Goal: Transaction & Acquisition: Book appointment/travel/reservation

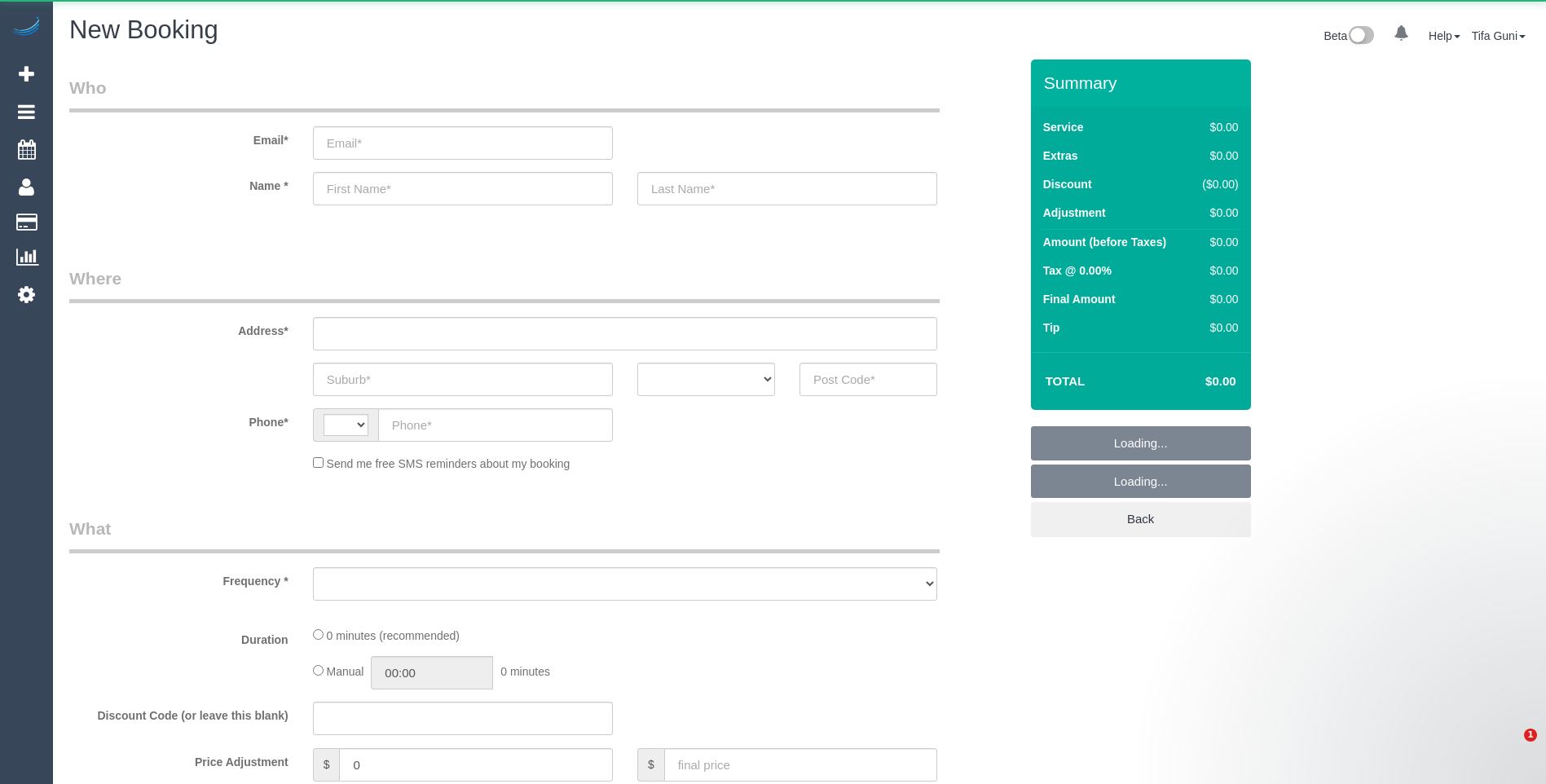
select select "string:AU"
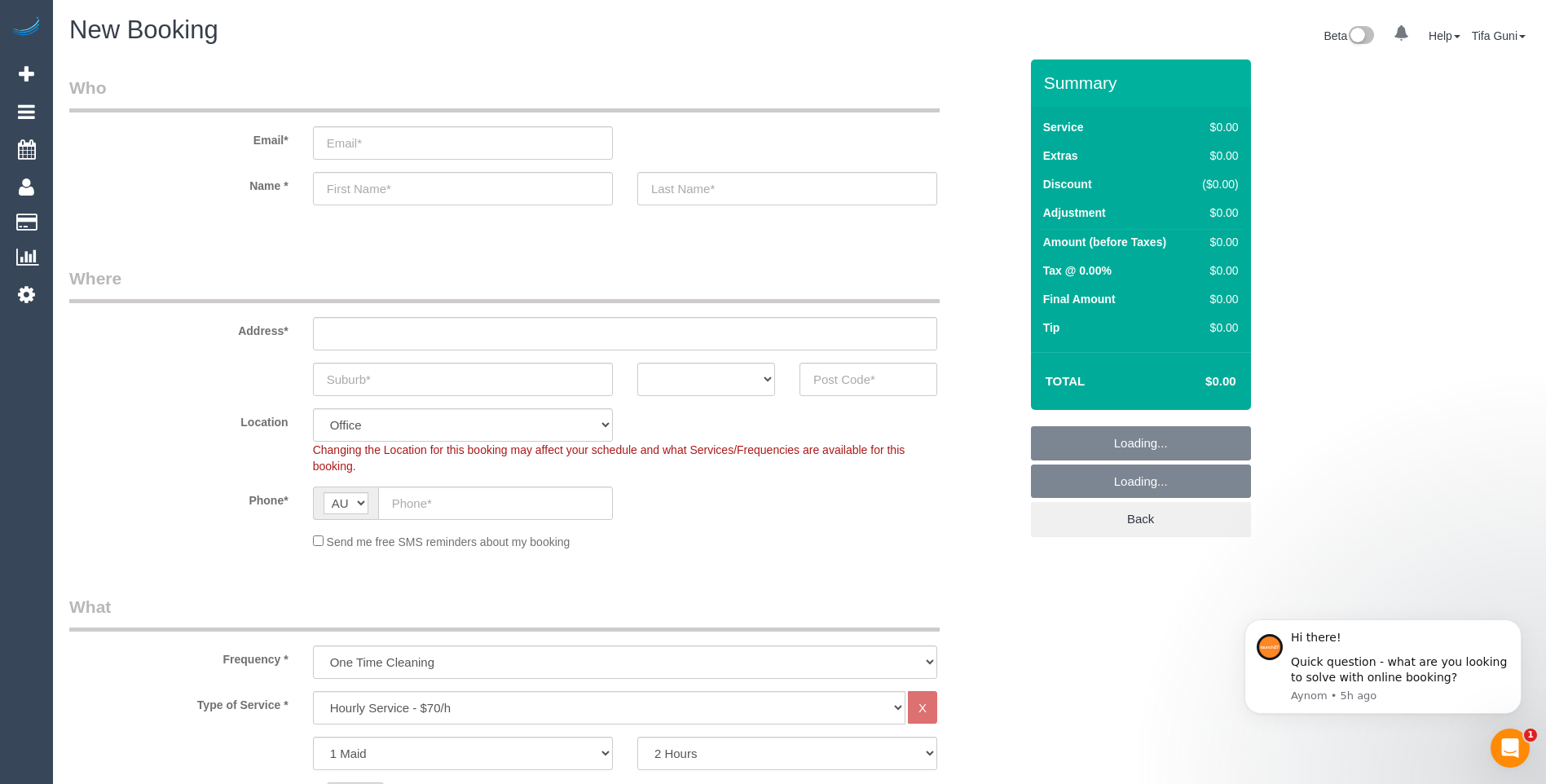
select select "object:825"
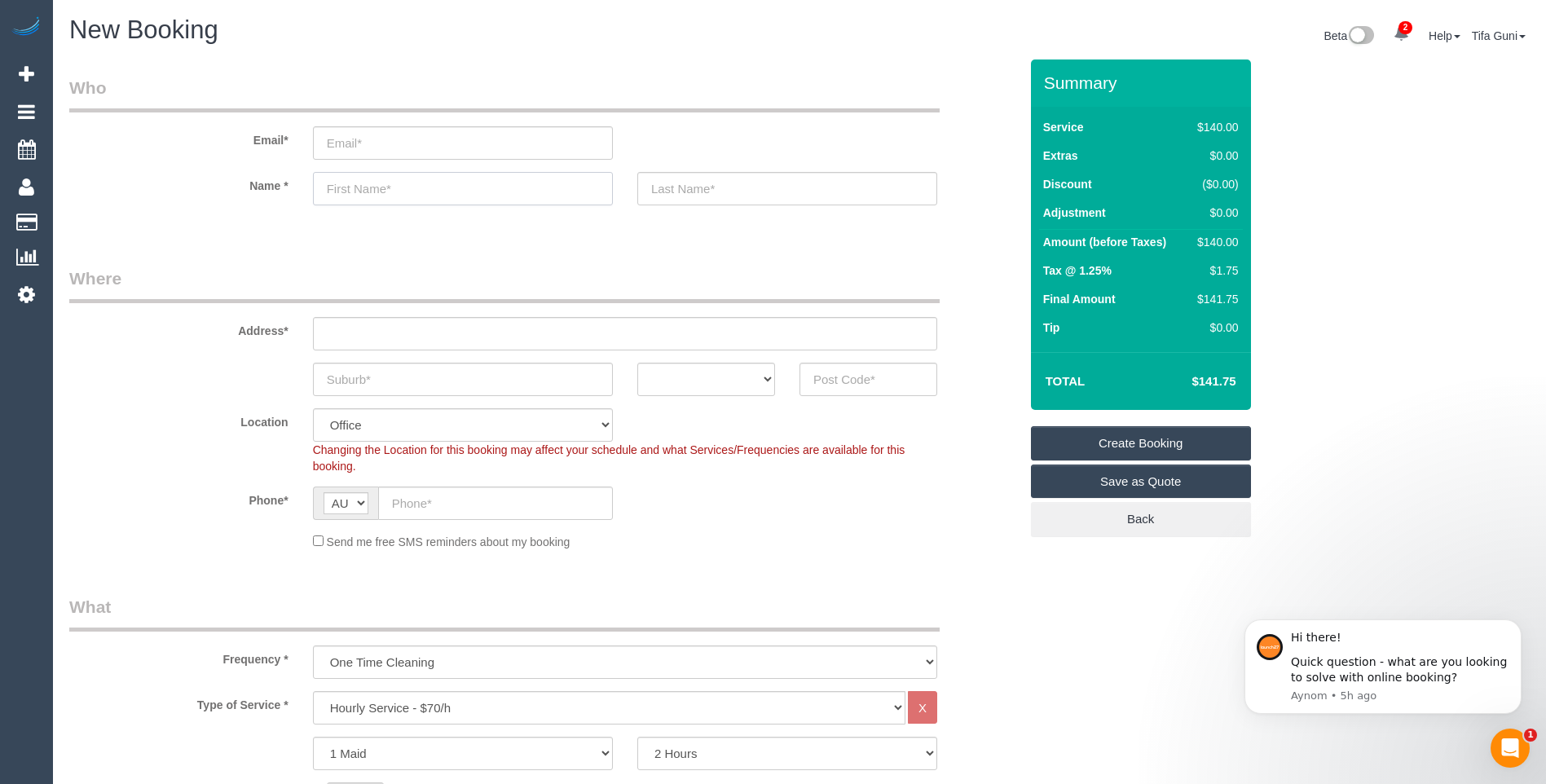
click at [360, 197] on input "text" at bounding box center [463, 188] width 300 height 33
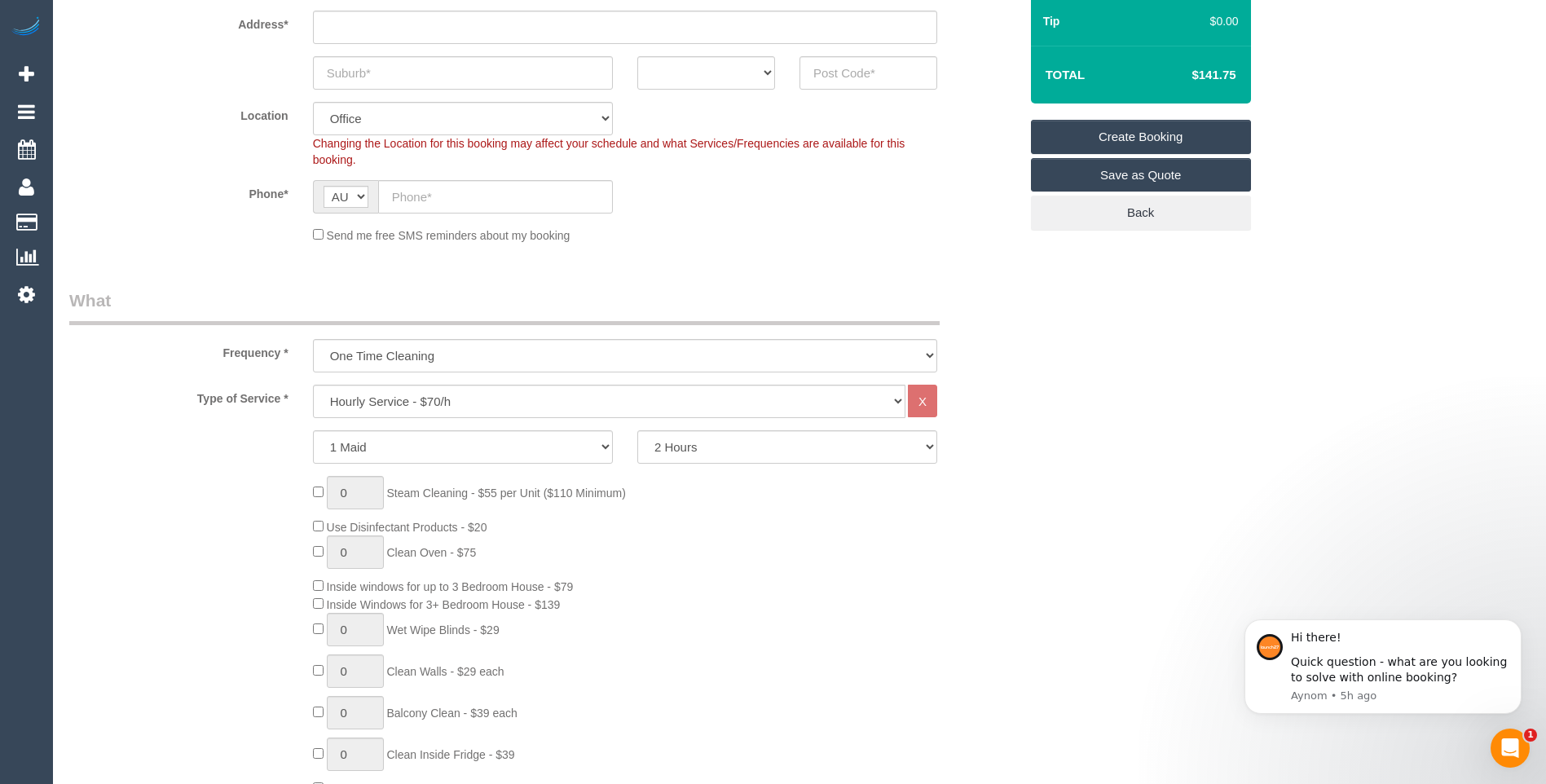
scroll to position [326, 0]
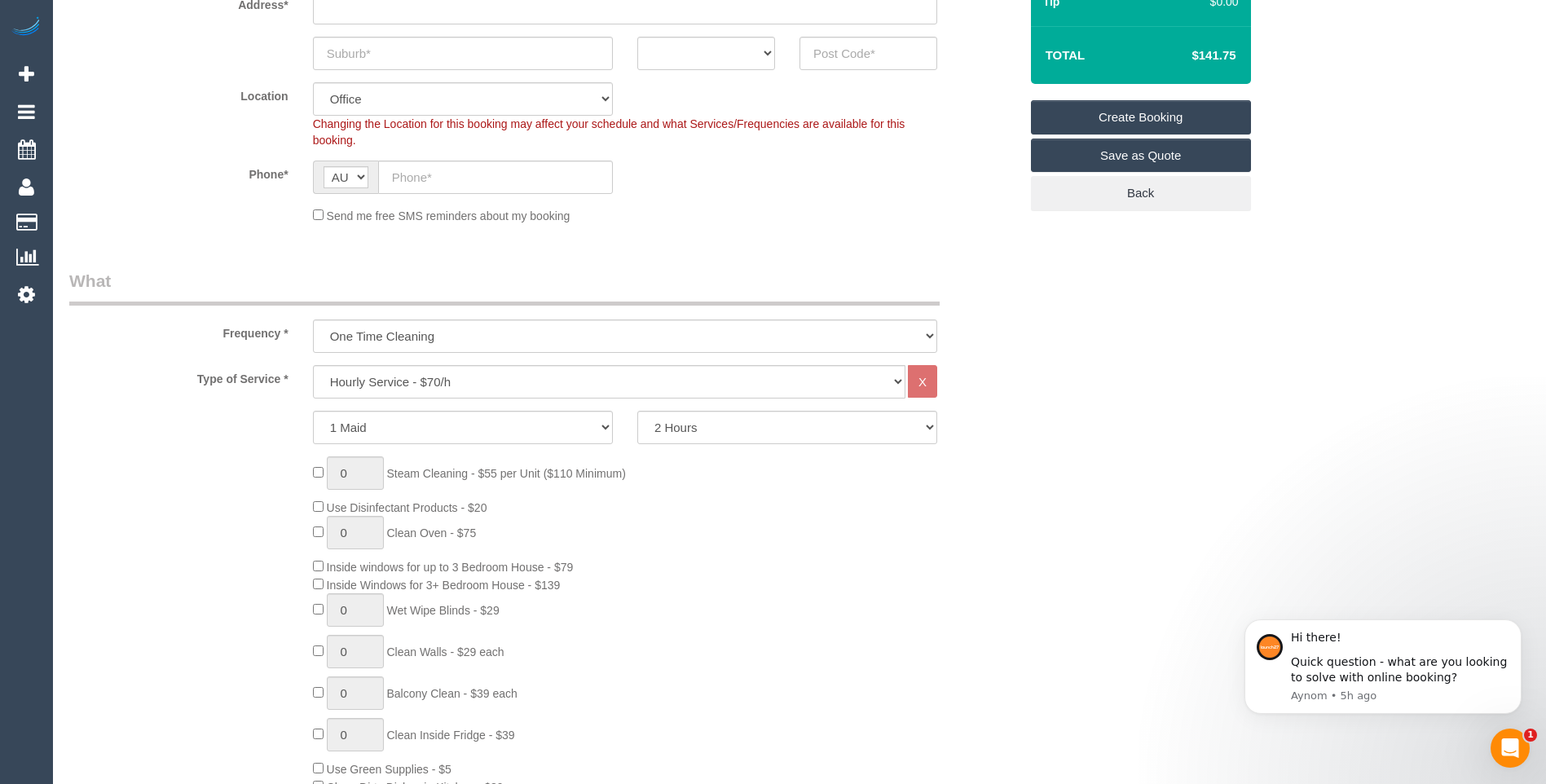
type input "michael"
click at [446, 382] on select "Hourly Service - $70/h Hourly Service - $65/h Hourly Service - $60/h Hourly Ser…" at bounding box center [609, 381] width 593 height 33
select select "211"
click at [313, 365] on select "Hourly Service - $70/h Hourly Service - $65/h Hourly Service - $60/h Hourly Ser…" at bounding box center [609, 381] width 593 height 33
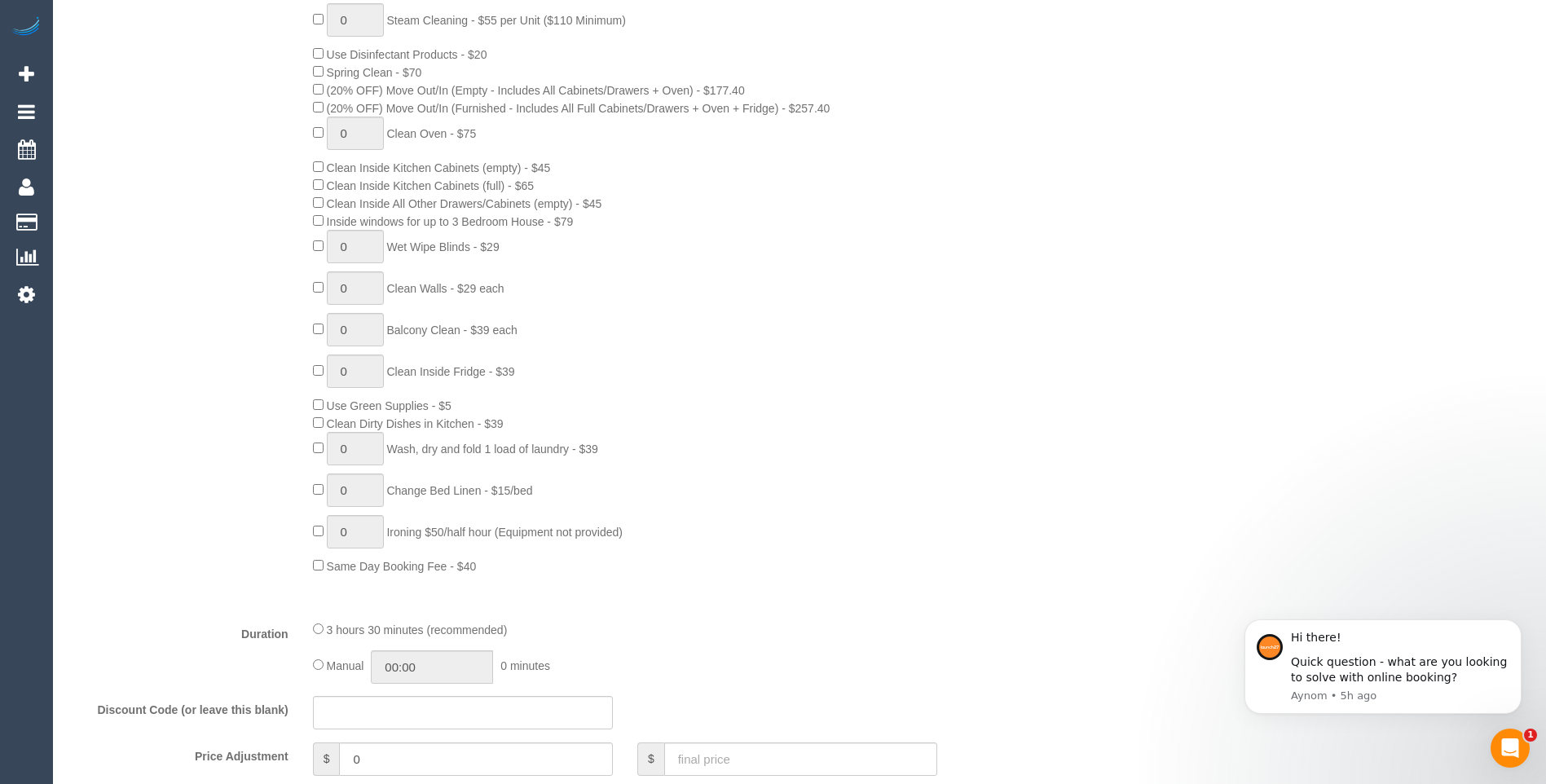
scroll to position [815, 0]
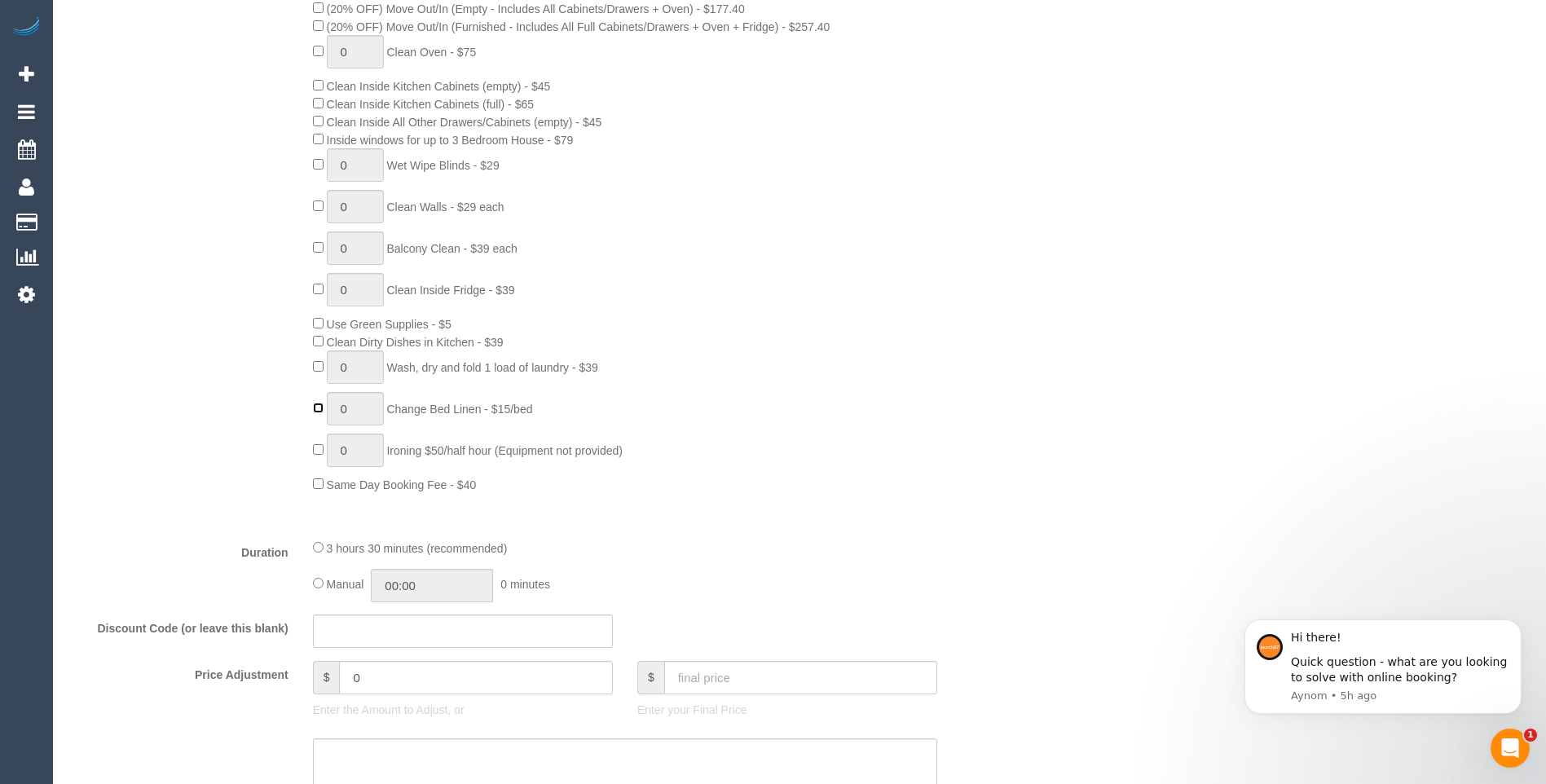
type input "1"
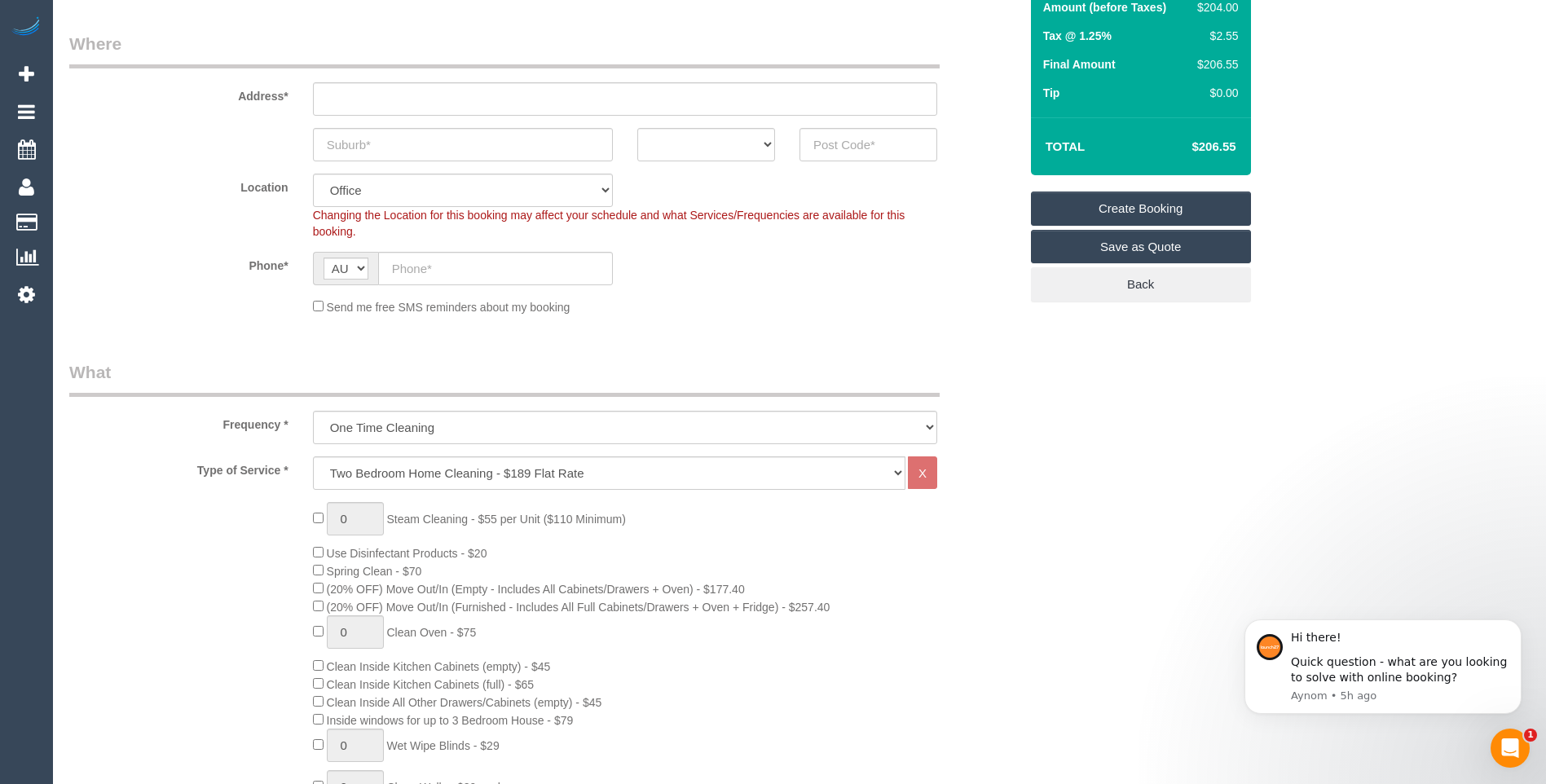
scroll to position [244, 0]
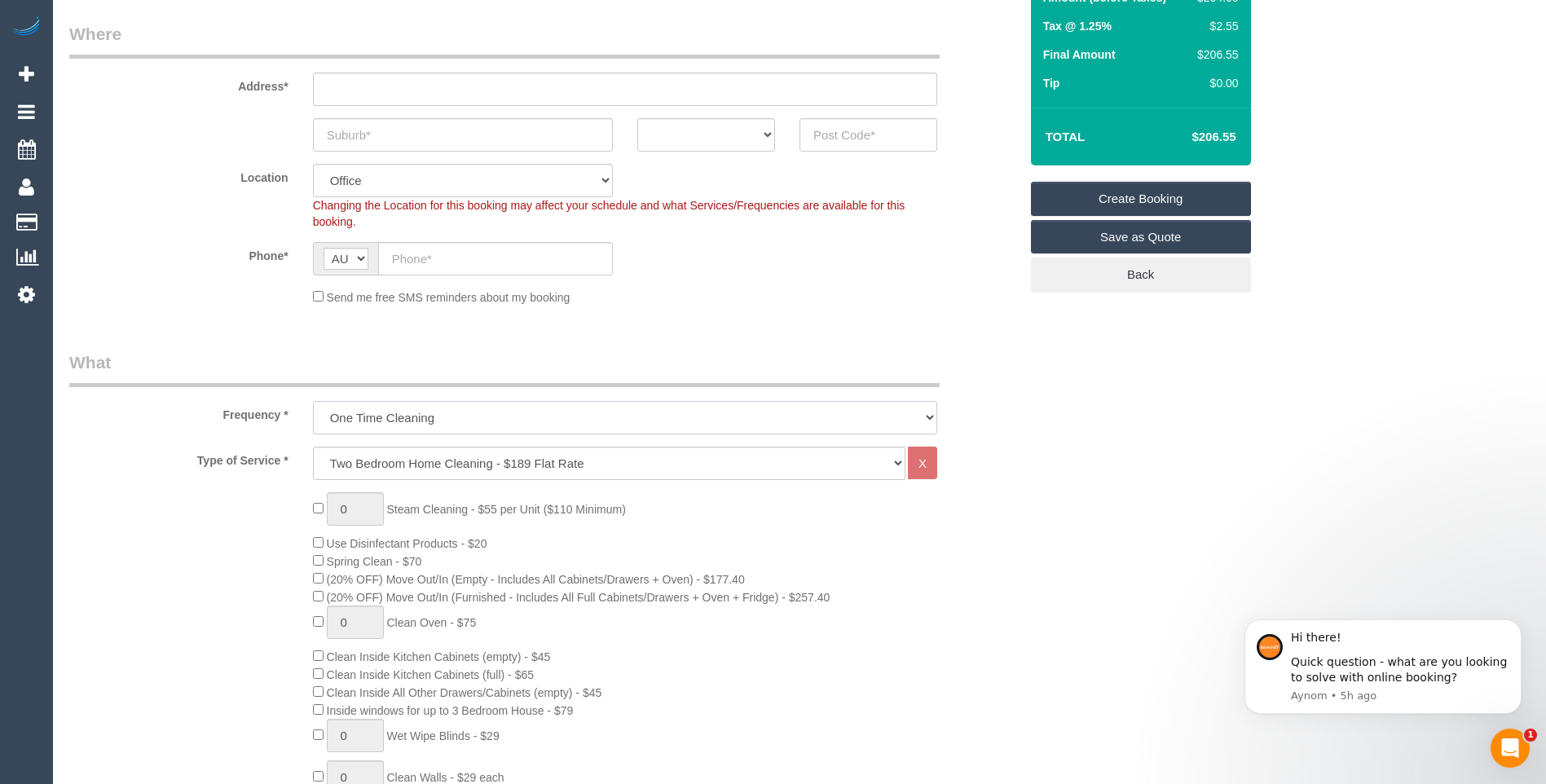
click at [560, 426] on select "One Time Cleaning Weekly - 10% Off - 10.00% (0% for the First Booking) Fortnigh…" at bounding box center [625, 416] width 624 height 33
click at [313, 400] on select "One Time Cleaning Weekly - 10% Off - 10.00% (0% for the First Booking) Fortnigh…" at bounding box center [625, 416] width 624 height 33
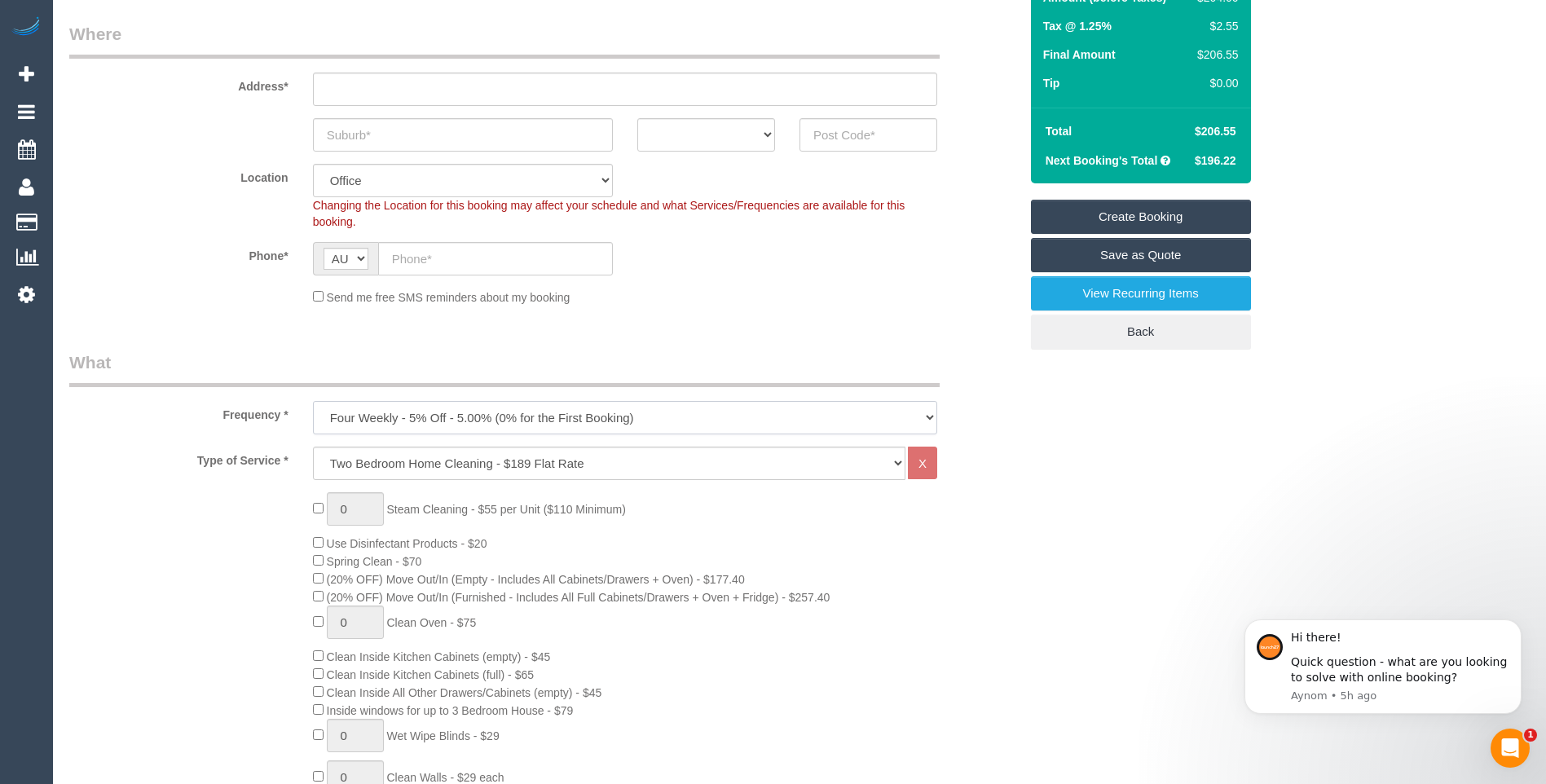
click at [595, 423] on select "One Time Cleaning Weekly - 10% Off - 10.00% (0% for the First Booking) Fortnigh…" at bounding box center [625, 416] width 624 height 33
click at [313, 400] on select "One Time Cleaning Weekly - 10% Off - 10.00% (0% for the First Booking) Fortnigh…" at bounding box center [625, 416] width 624 height 33
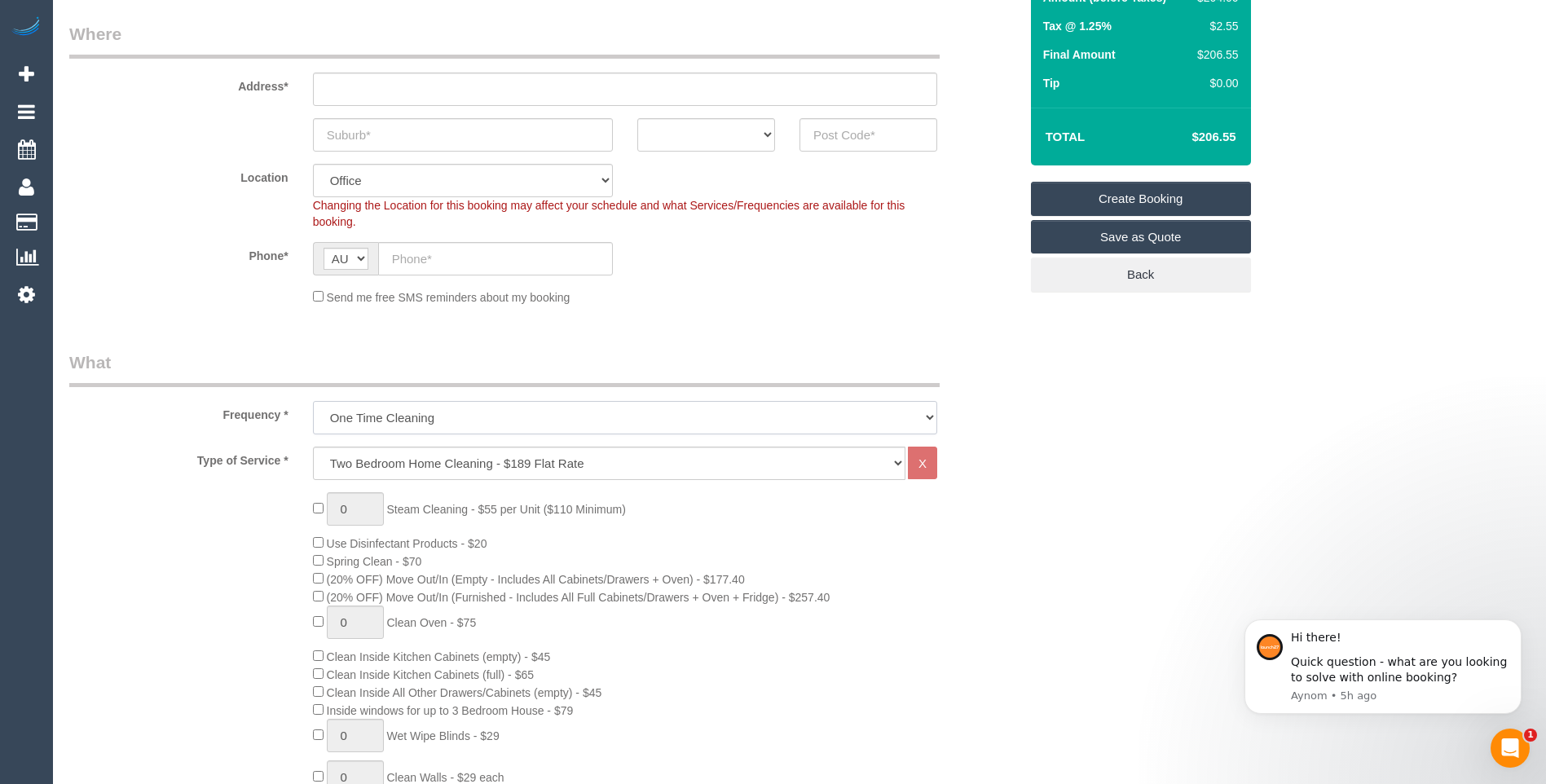
scroll to position [163, 0]
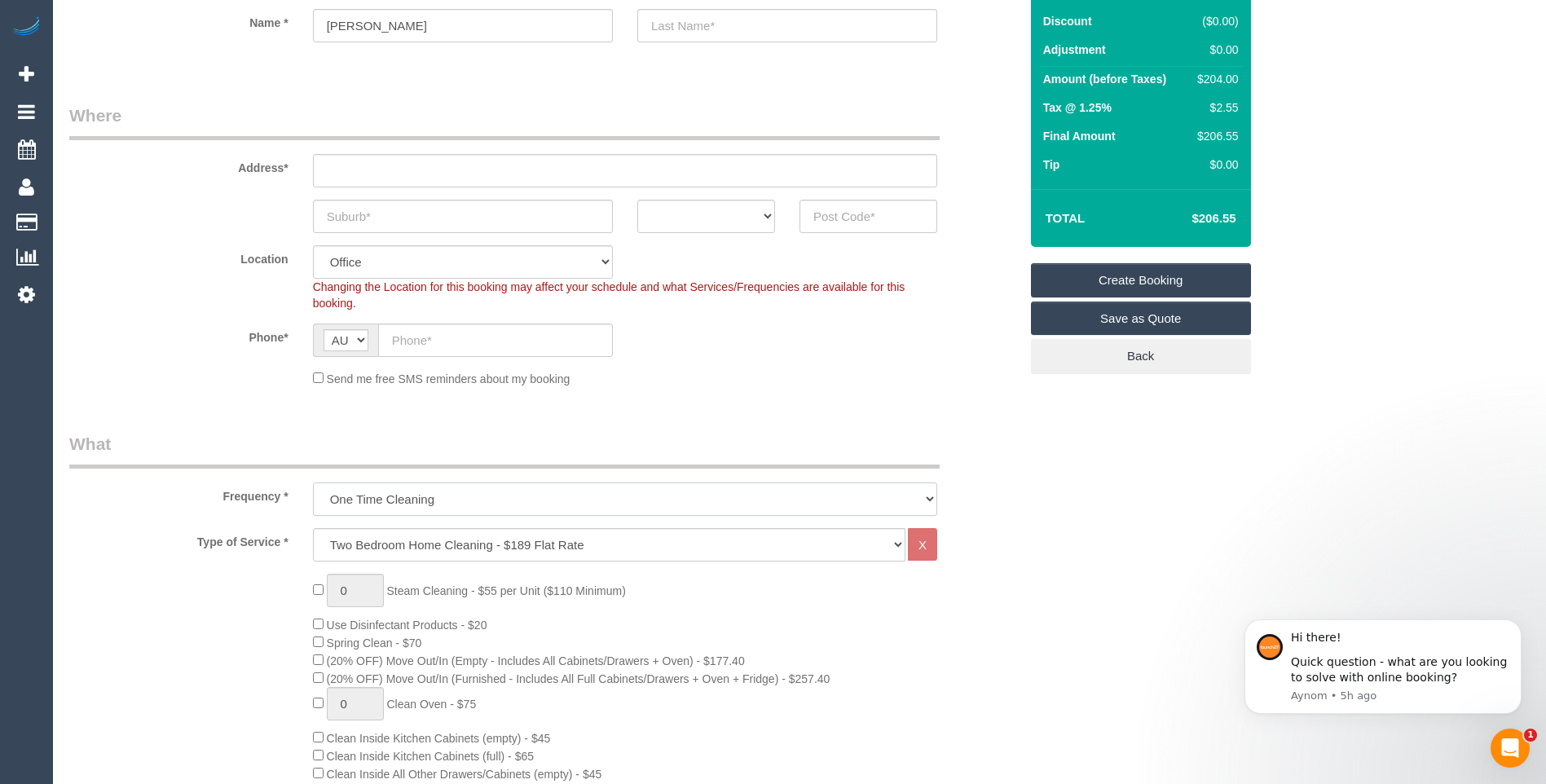
click at [515, 493] on select "One Time Cleaning Weekly - 10% Off - 10.00% (0% for the First Booking) Fortnigh…" at bounding box center [625, 498] width 624 height 33
select select "object:829"
click at [313, 482] on select "One Time Cleaning Weekly - 10% Off - 10.00% (0% for the First Booking) Fortnigh…" at bounding box center [625, 498] width 624 height 33
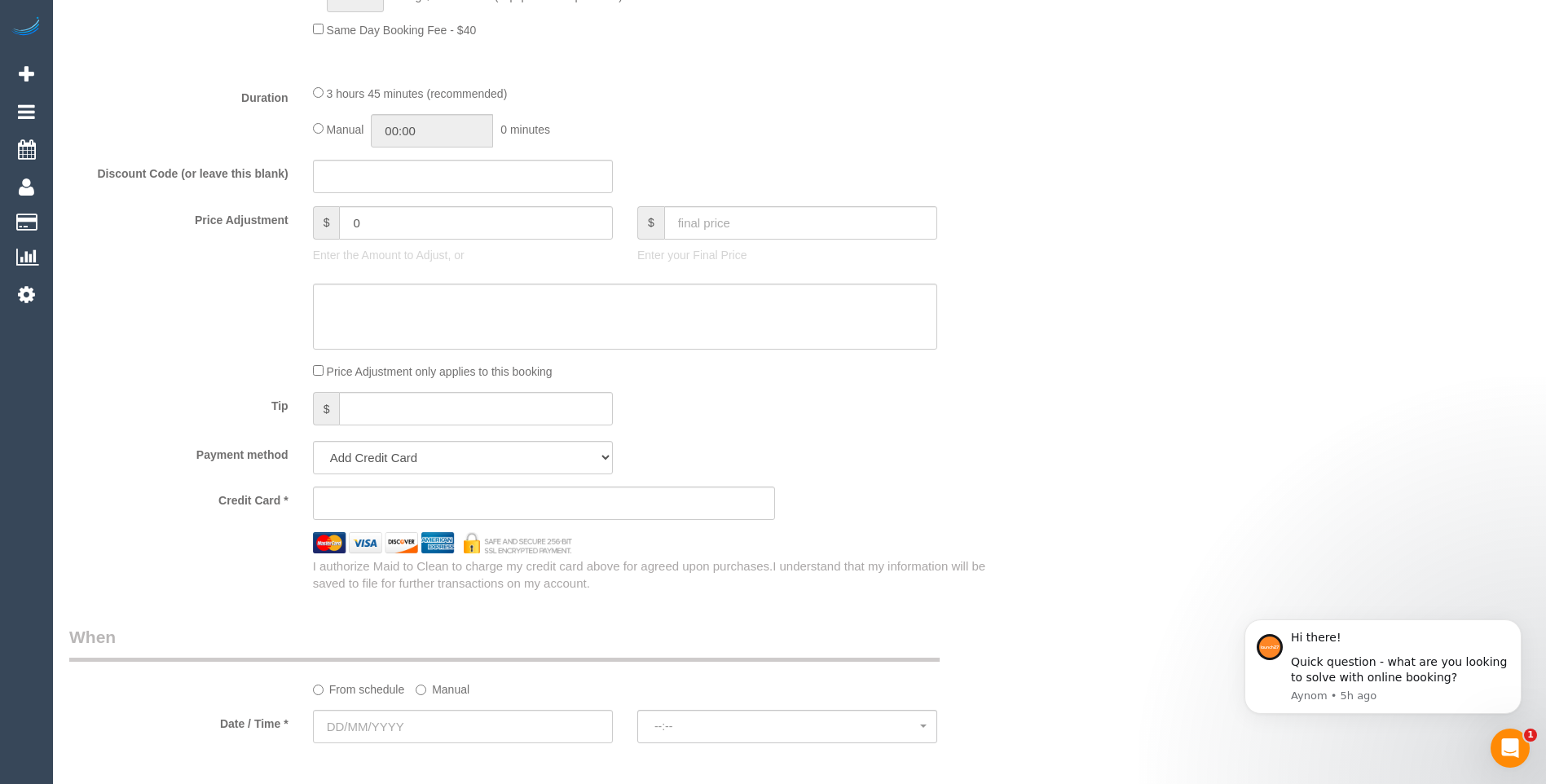
scroll to position [1169, 0]
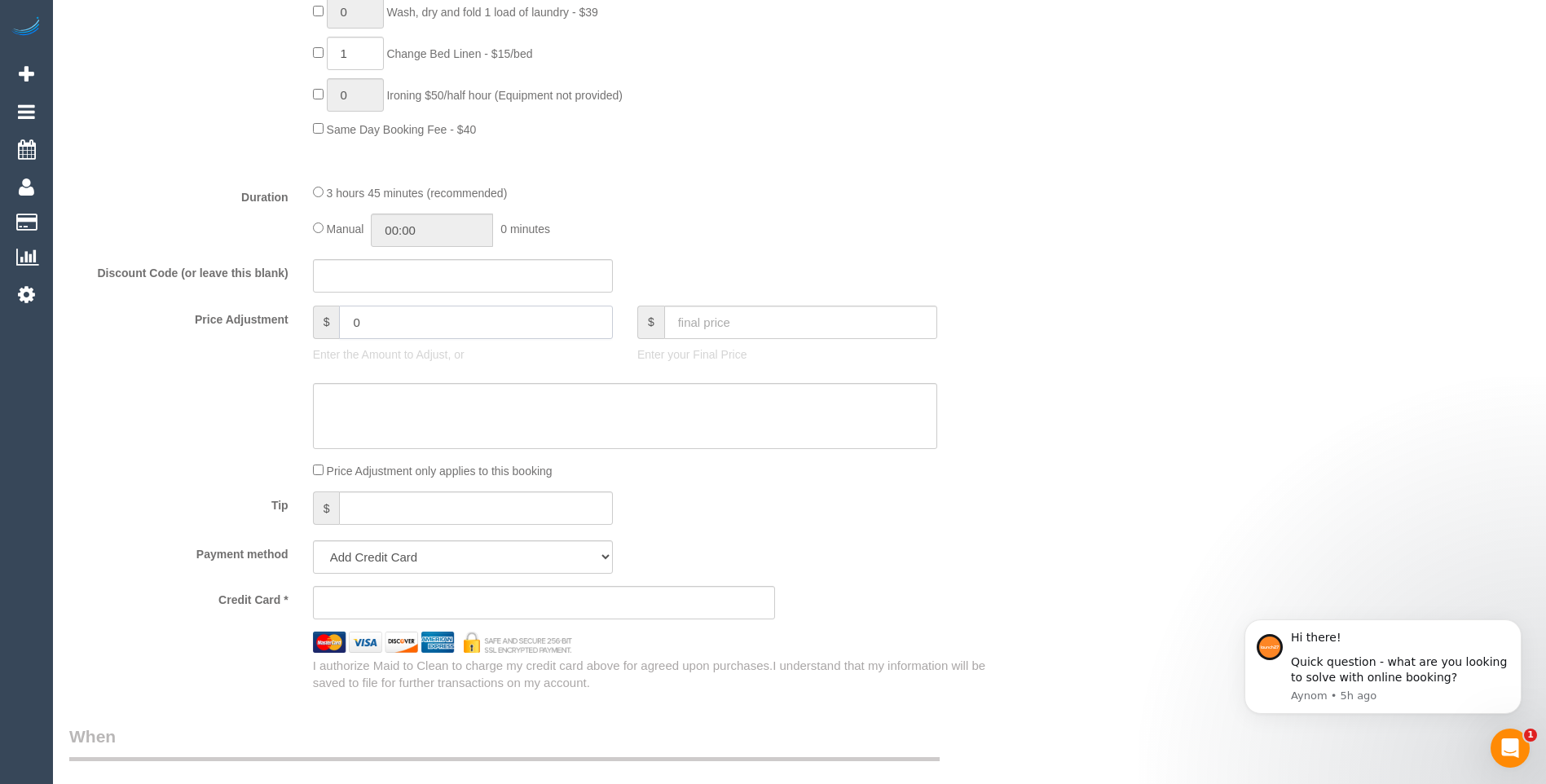
click at [401, 329] on input "0" at bounding box center [476, 321] width 273 height 33
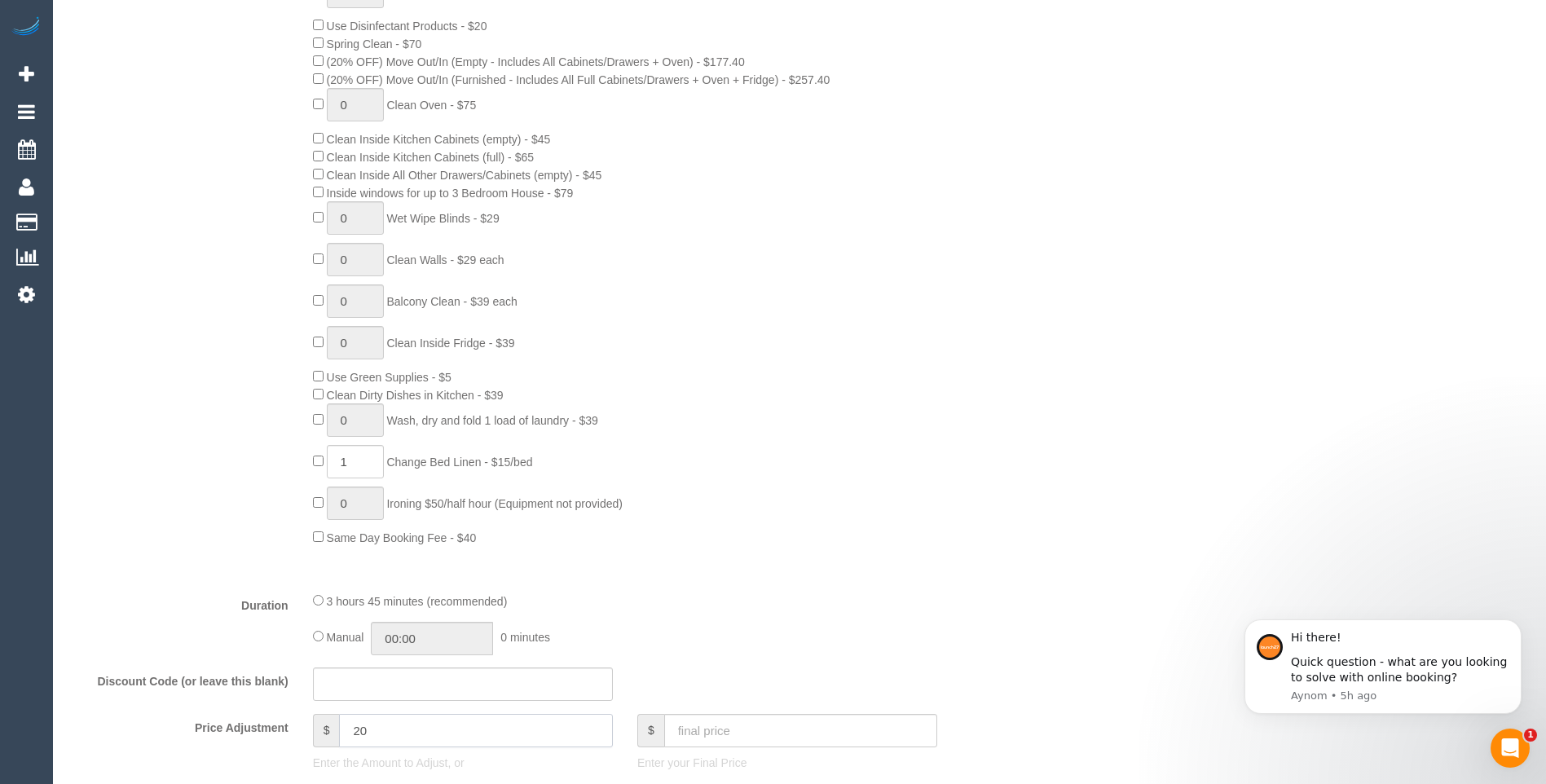
scroll to position [844, 0]
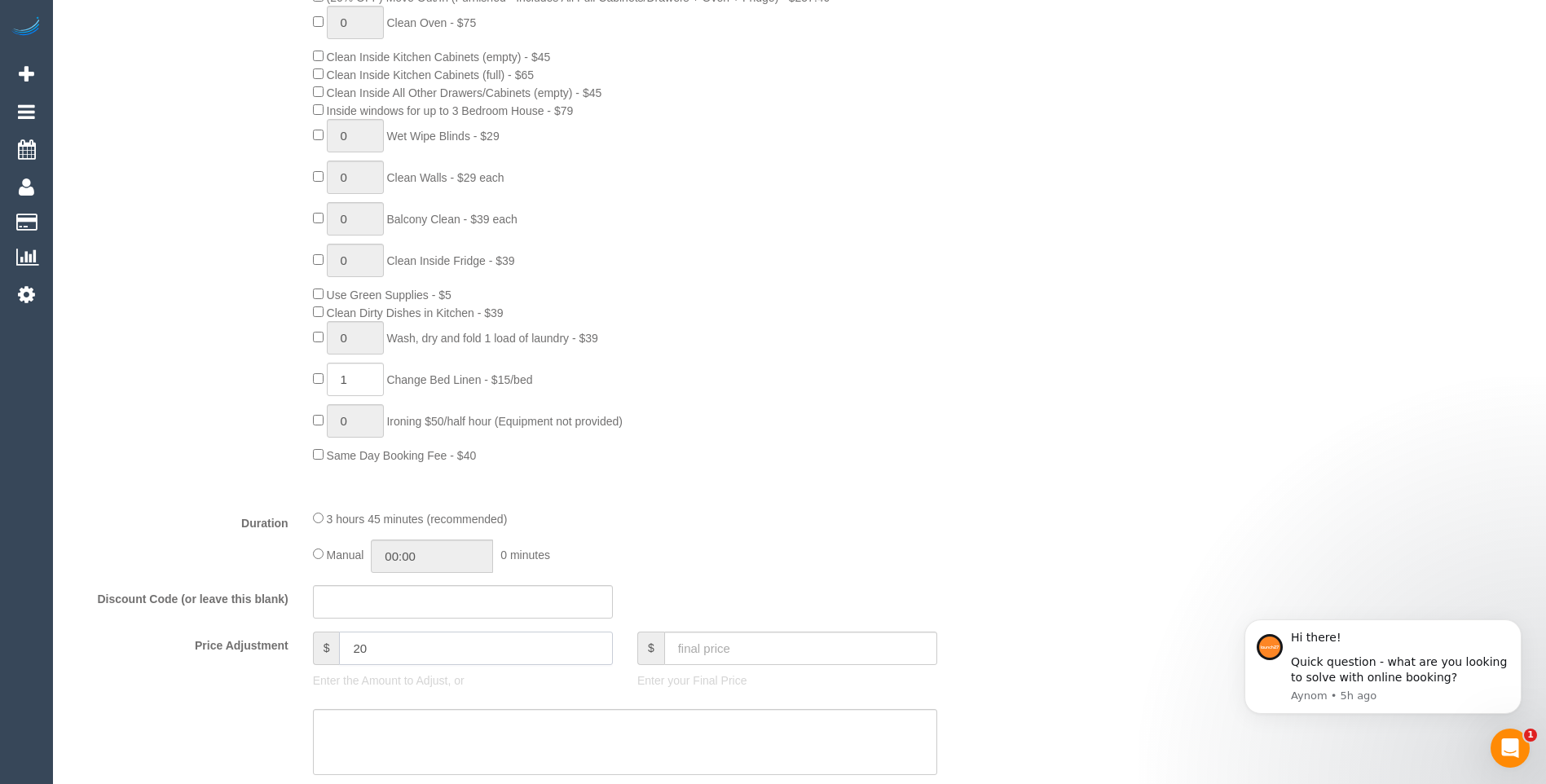
click at [354, 648] on input "20" at bounding box center [476, 647] width 273 height 33
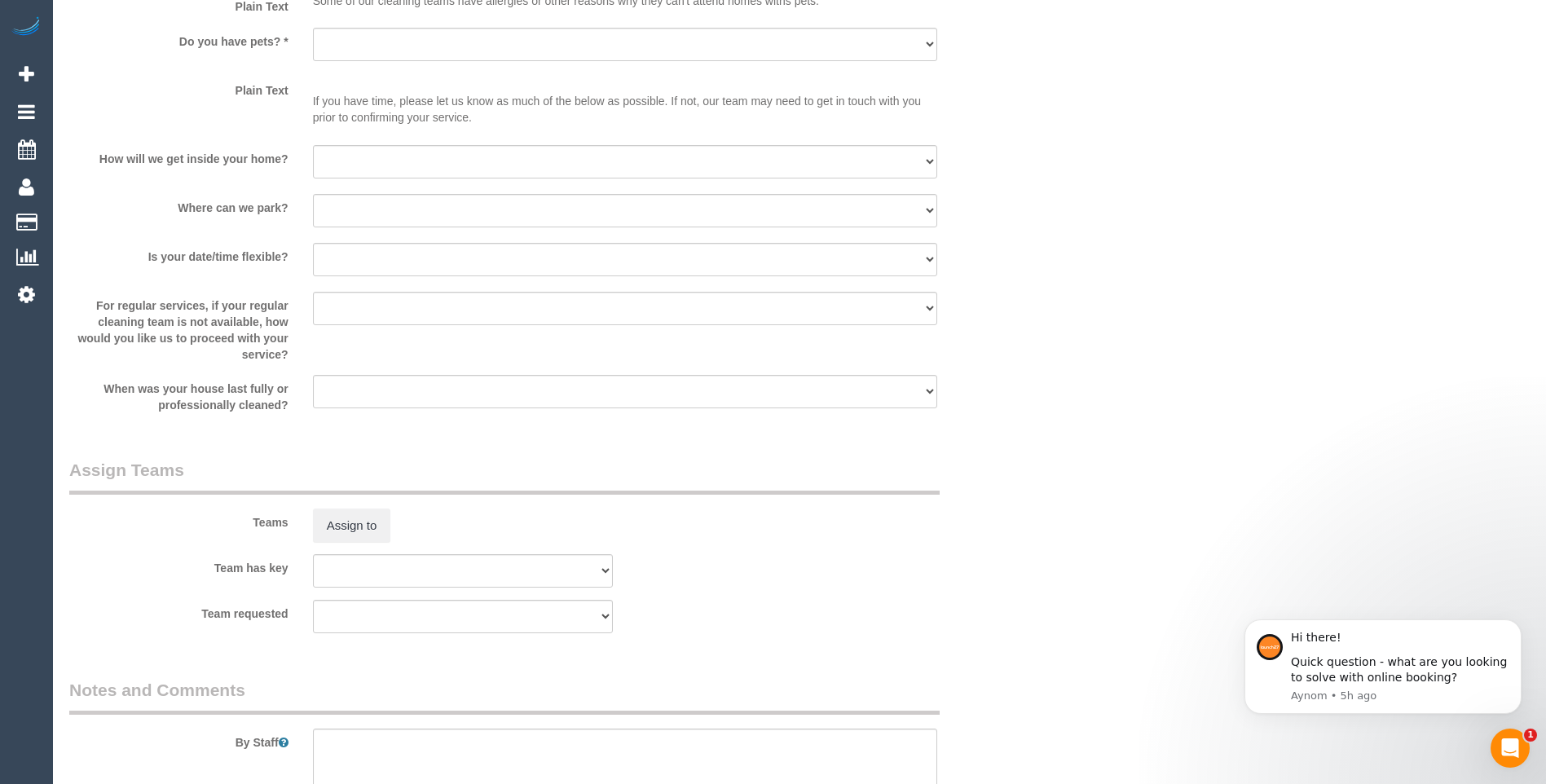
scroll to position [2311, 0]
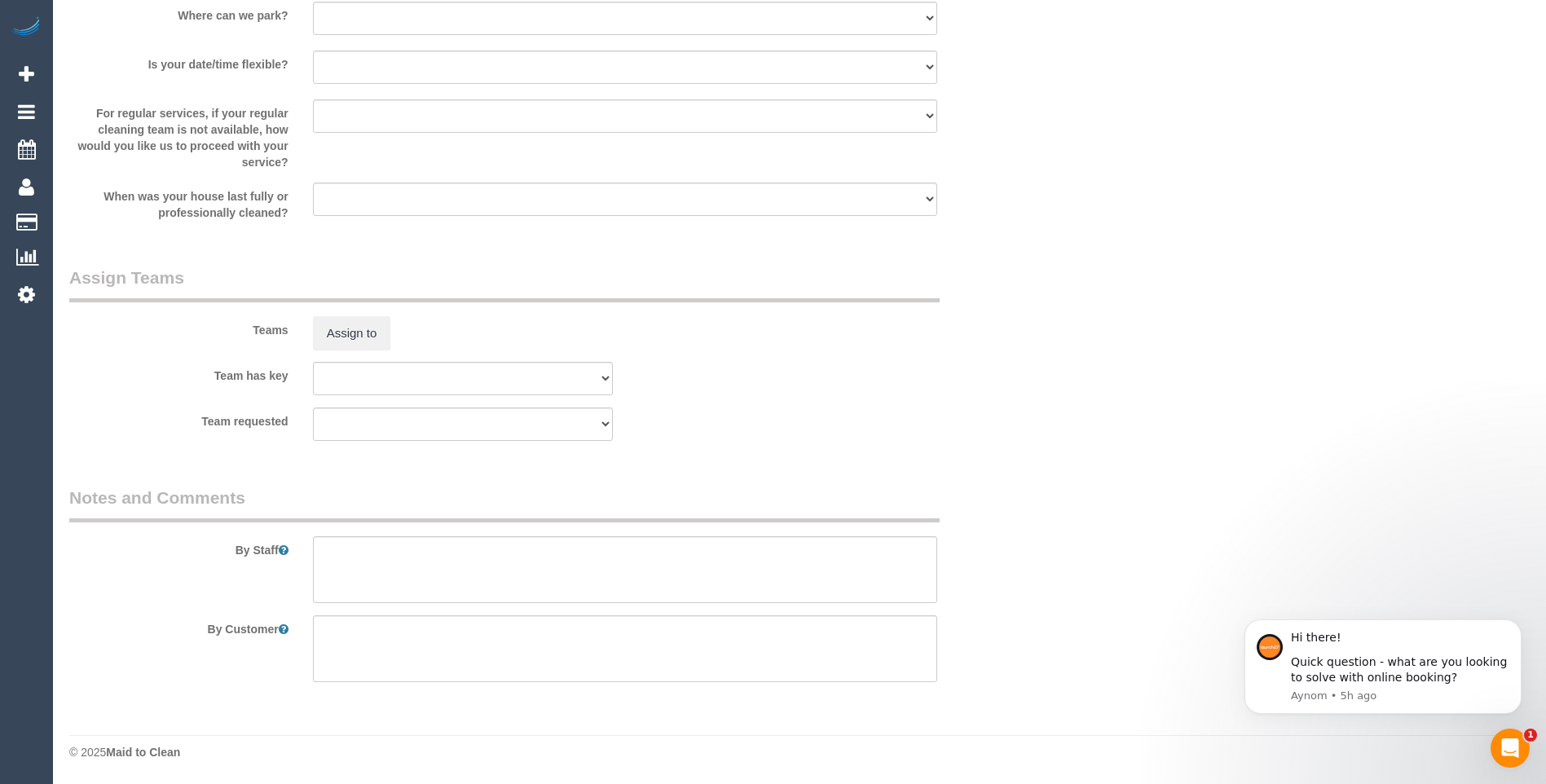
type input "-20"
click at [345, 556] on textarea at bounding box center [625, 569] width 624 height 67
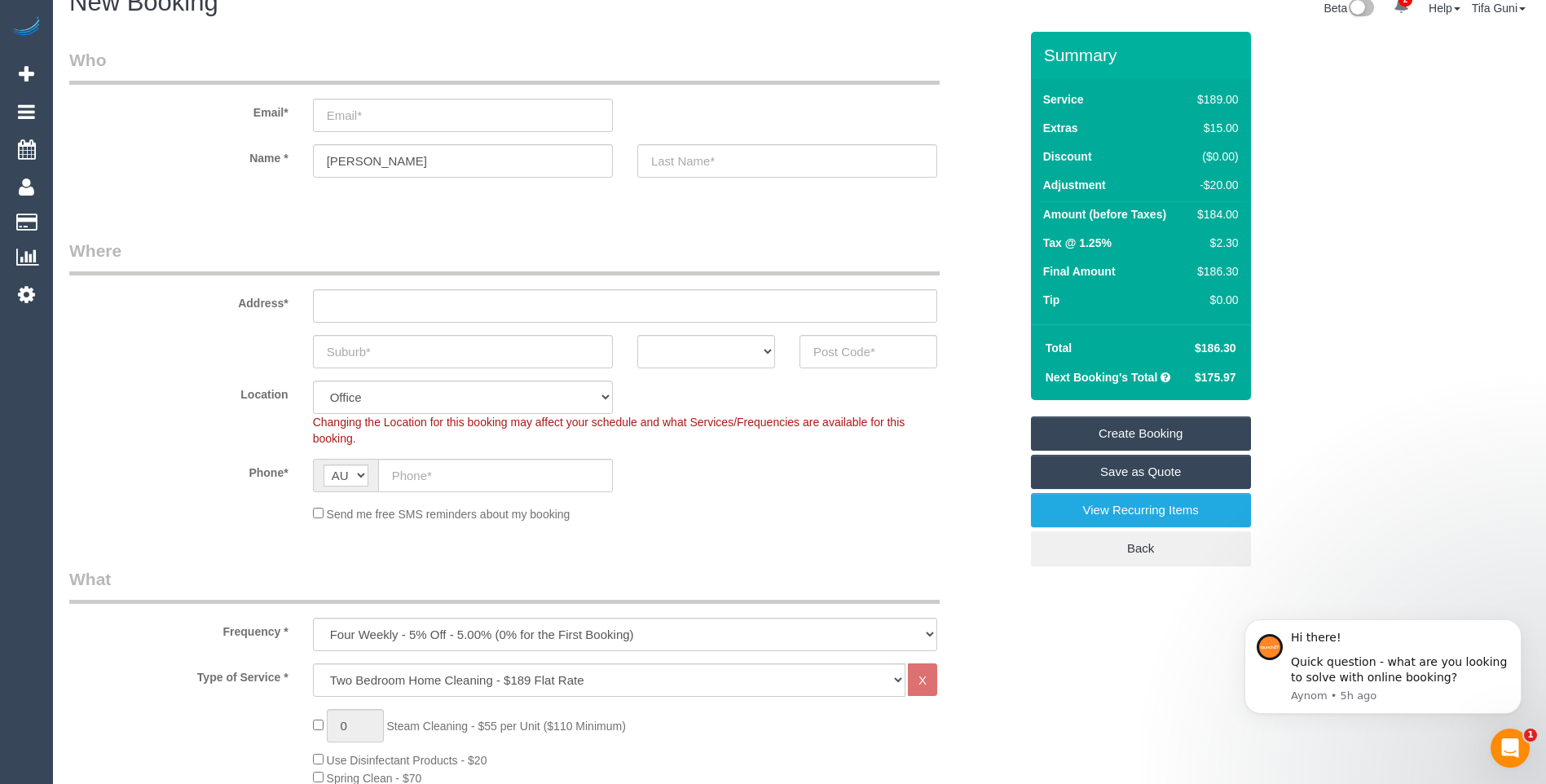
scroll to position [0, 0]
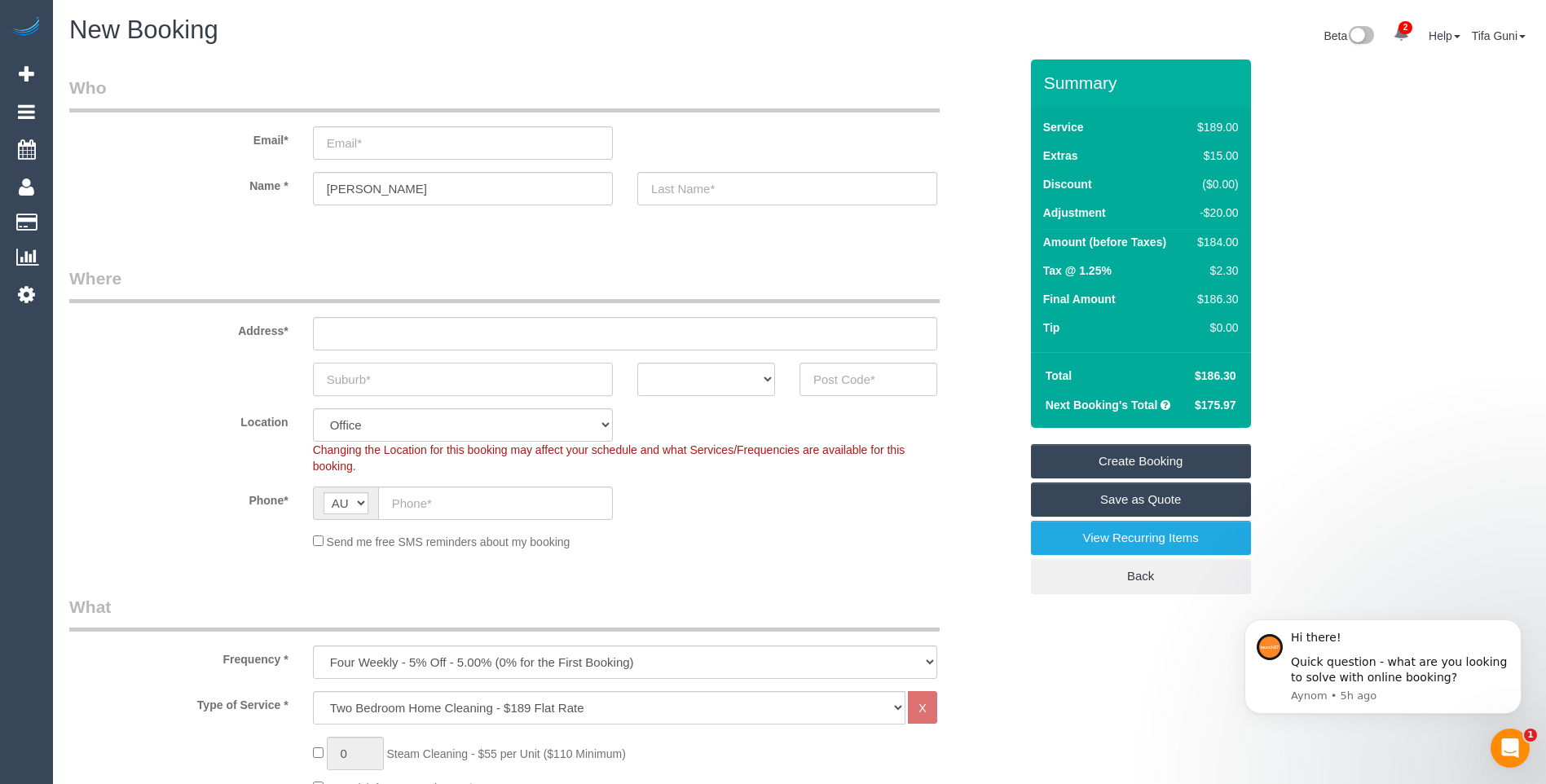
click at [367, 388] on input "text" at bounding box center [463, 379] width 300 height 33
drag, startPoint x: 406, startPoint y: 376, endPoint x: 197, endPoint y: 431, distance: 216.1
click at [197, 431] on fieldset "Where Address* Thornbury ACT NSW NT QLD SA TAS VIC WA Location Office City East…" at bounding box center [543, 415] width 949 height 296
type input "Thornbury"
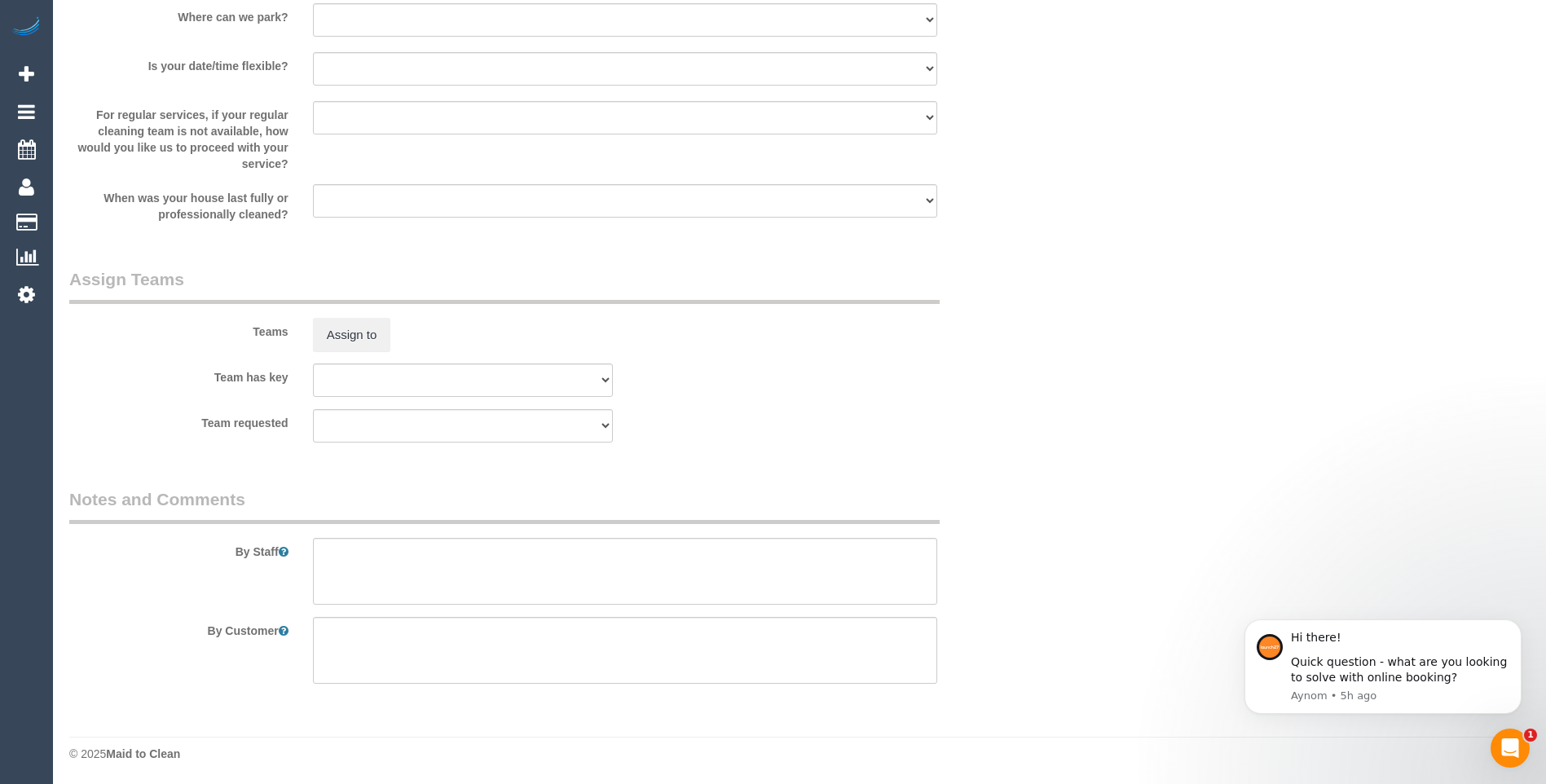
scroll to position [2311, 0]
click at [327, 552] on textarea at bounding box center [625, 569] width 624 height 67
type textarea "prefers one cleaner"
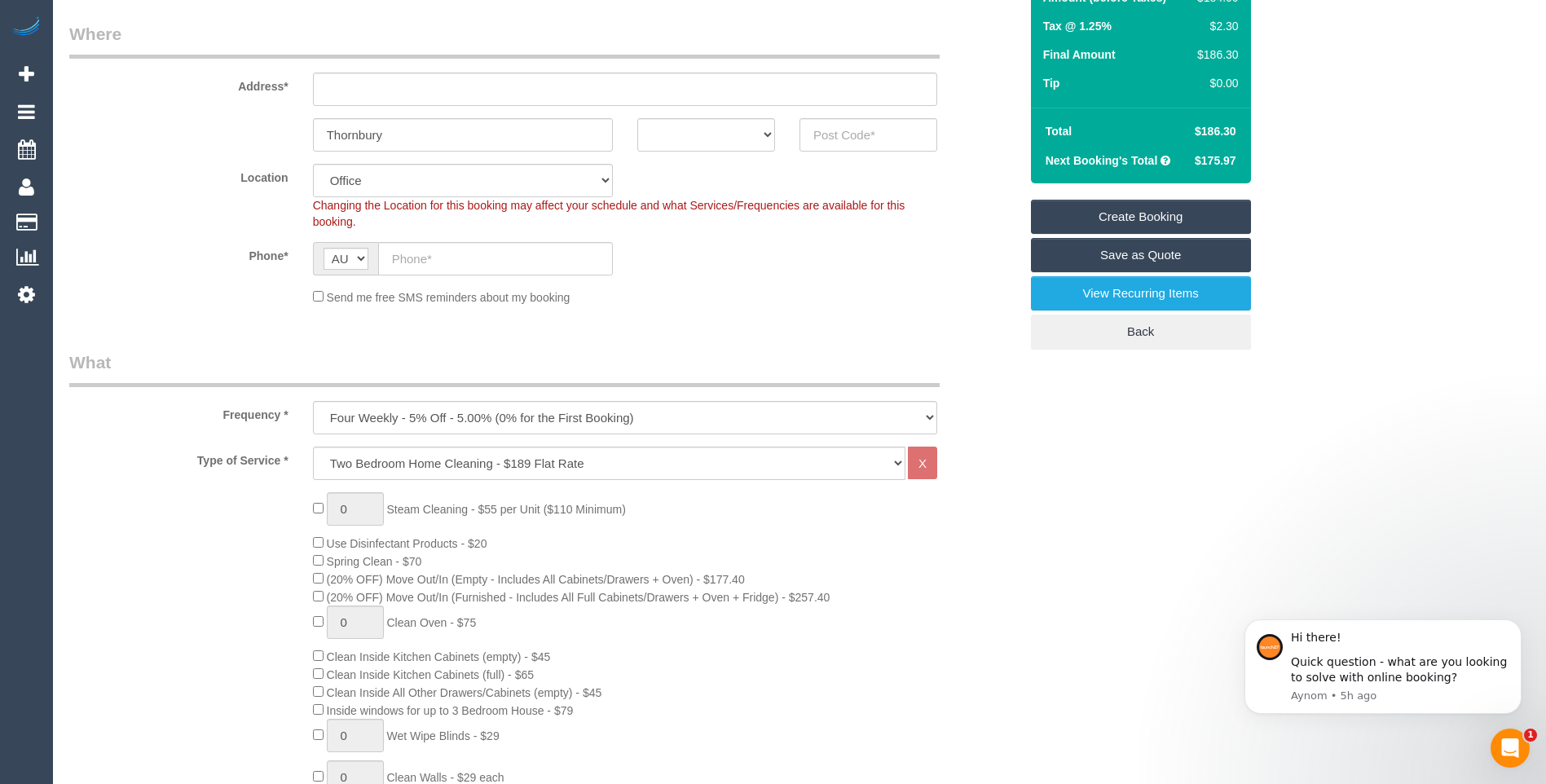
scroll to position [81, 0]
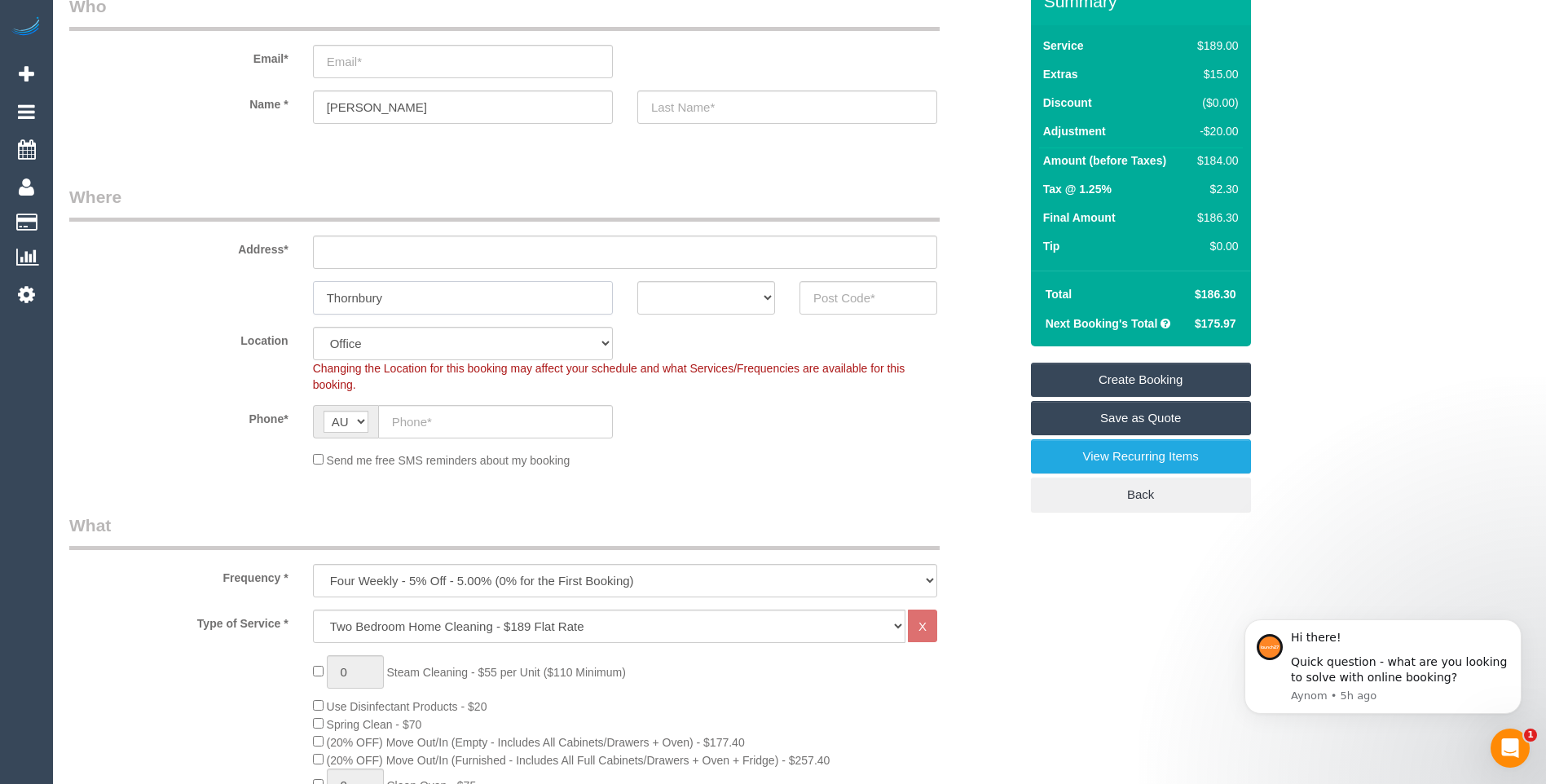
drag, startPoint x: 436, startPoint y: 300, endPoint x: 248, endPoint y: 303, distance: 188.0
click at [248, 303] on div "Thornbury ACT NSW NT QLD SA TAS VIC WA" at bounding box center [544, 297] width 974 height 33
click at [666, 298] on select "ACT [GEOGRAPHIC_DATA] NT [GEOGRAPHIC_DATA] SA TAS [GEOGRAPHIC_DATA] [GEOGRAPHIC…" at bounding box center [706, 297] width 138 height 33
select select "VIC"
click at [637, 281] on select "ACT [GEOGRAPHIC_DATA] NT [GEOGRAPHIC_DATA] SA TAS [GEOGRAPHIC_DATA] [GEOGRAPHIC…" at bounding box center [706, 297] width 138 height 33
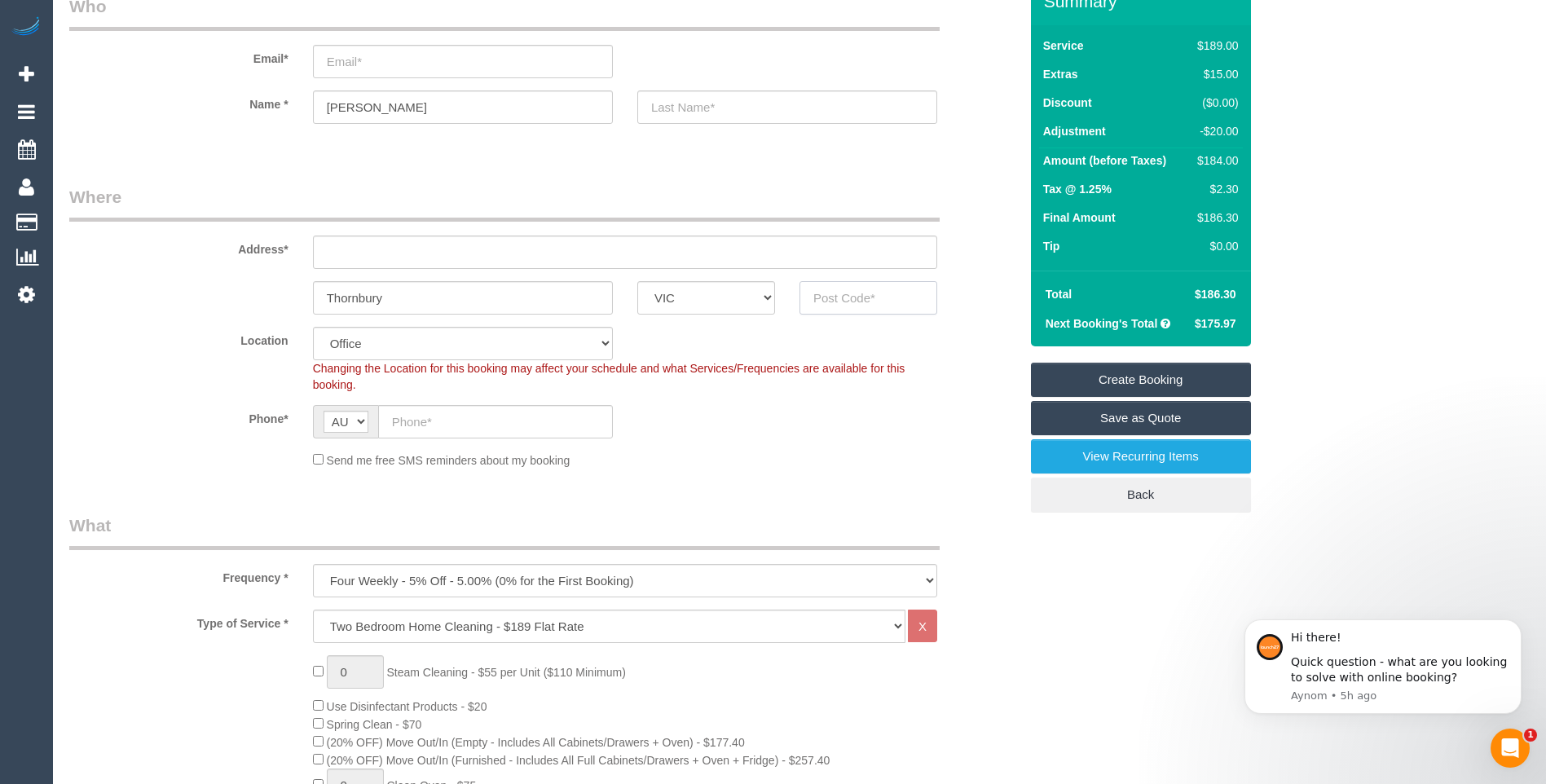
click at [872, 305] on input "text" at bounding box center [868, 297] width 138 height 33
drag, startPoint x: 412, startPoint y: 302, endPoint x: 254, endPoint y: 306, distance: 158.1
click at [254, 306] on div "Thornbury ACT NSW NT QLD SA TAS VIC WA" at bounding box center [544, 297] width 974 height 33
click at [665, 109] on input "text" at bounding box center [787, 106] width 300 height 33
drag, startPoint x: 397, startPoint y: 303, endPoint x: 229, endPoint y: 306, distance: 168.0
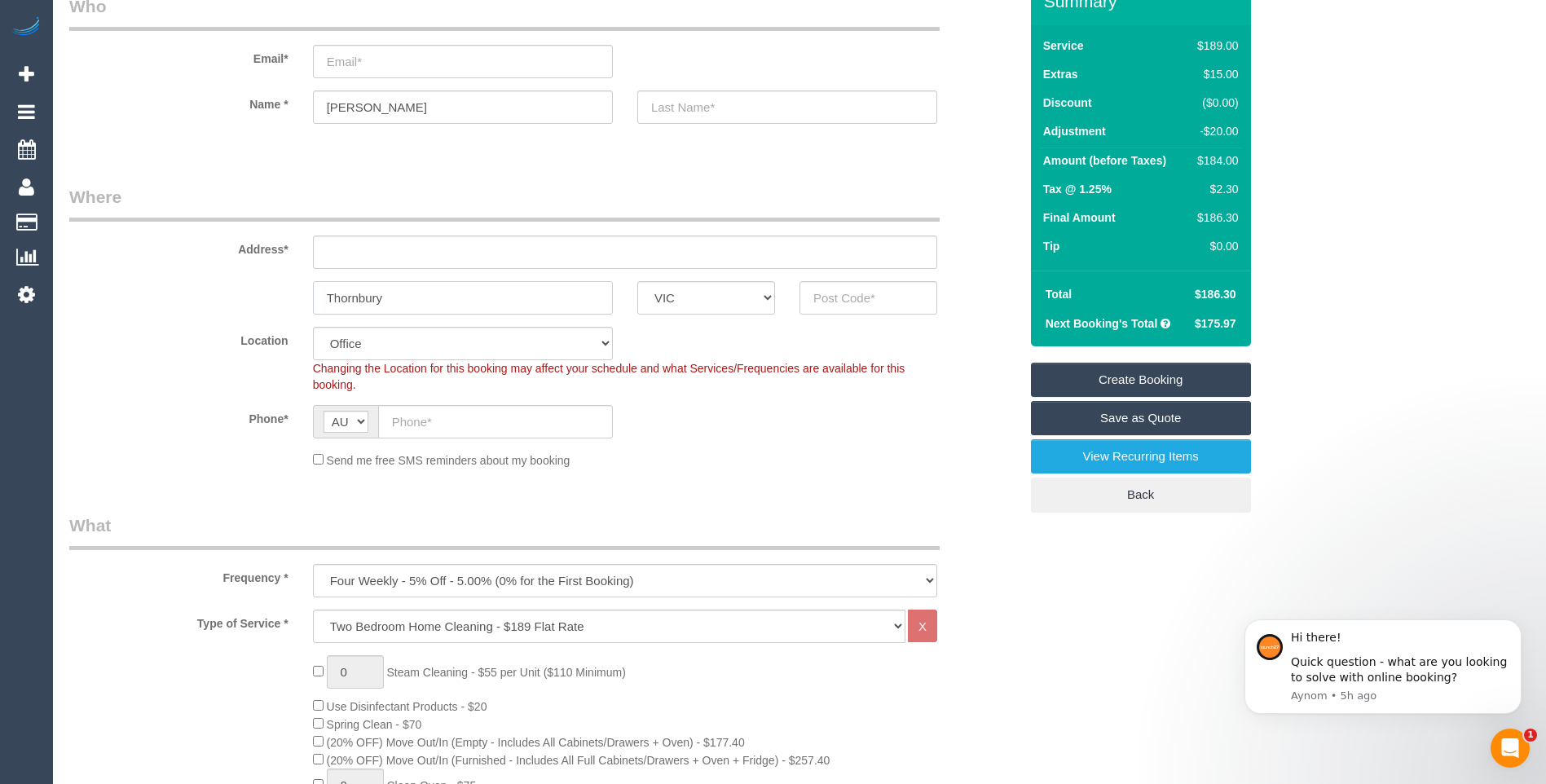
click at [229, 306] on div "Thornbury ACT NSW NT QLD SA TAS VIC WA" at bounding box center [544, 297] width 974 height 33
click at [498, 253] on input "text" at bounding box center [625, 252] width 624 height 33
click at [861, 301] on input "text" at bounding box center [868, 297] width 138 height 33
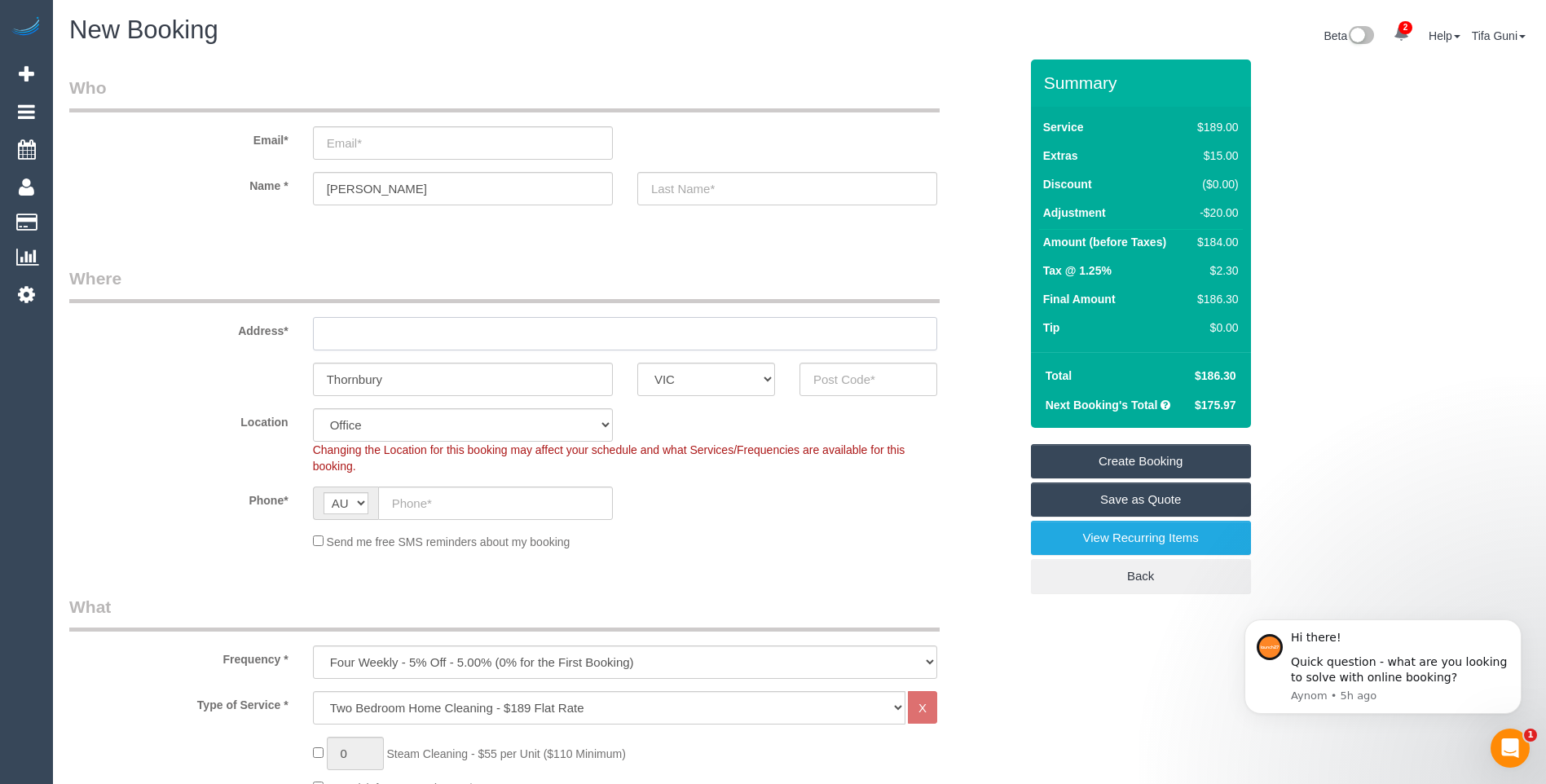
click at [366, 340] on input "text" at bounding box center [625, 333] width 624 height 33
type input "40131 lobb street"
click at [828, 376] on input "text" at bounding box center [868, 379] width 138 height 33
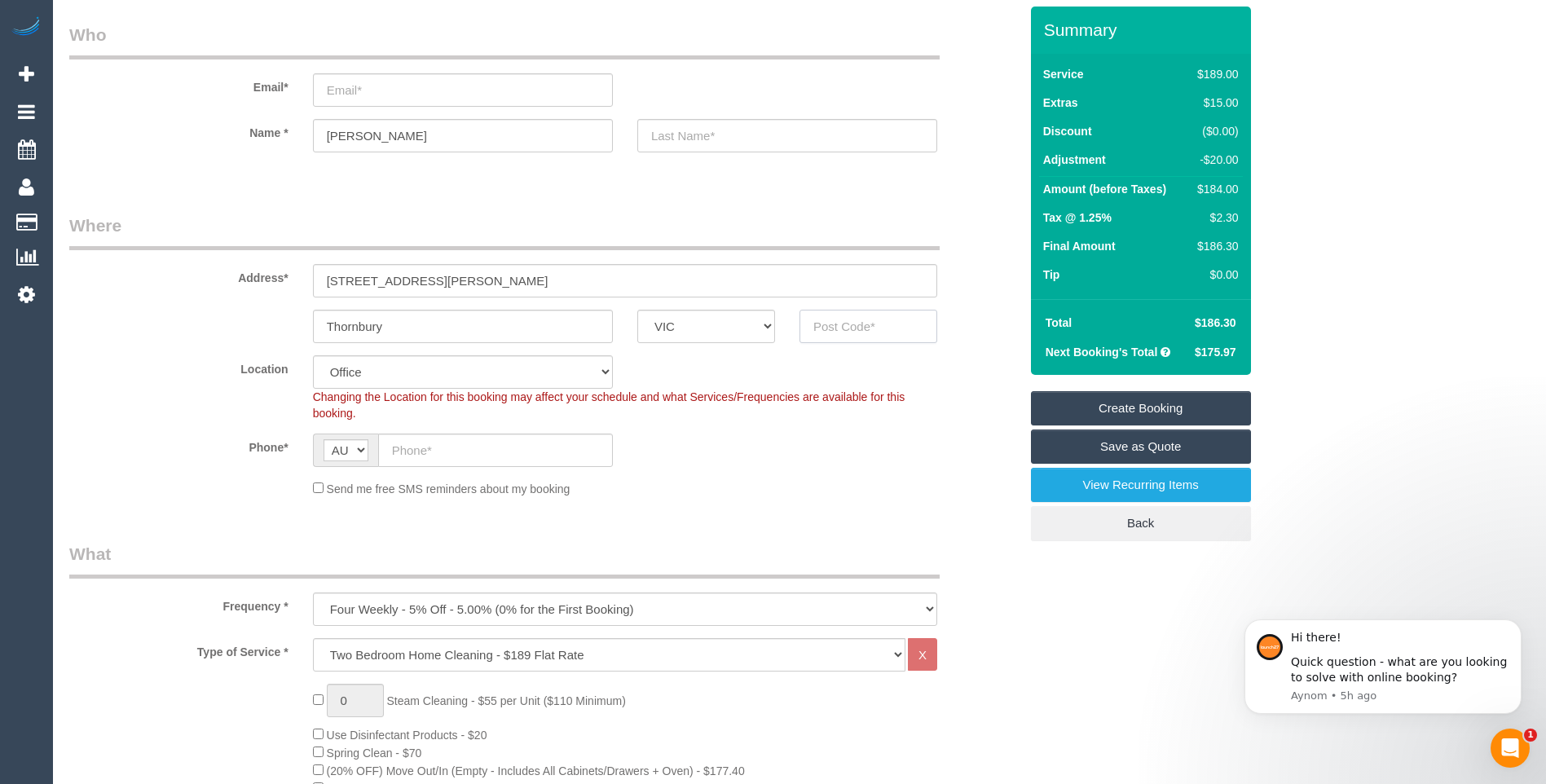
scroll to position [81, 0]
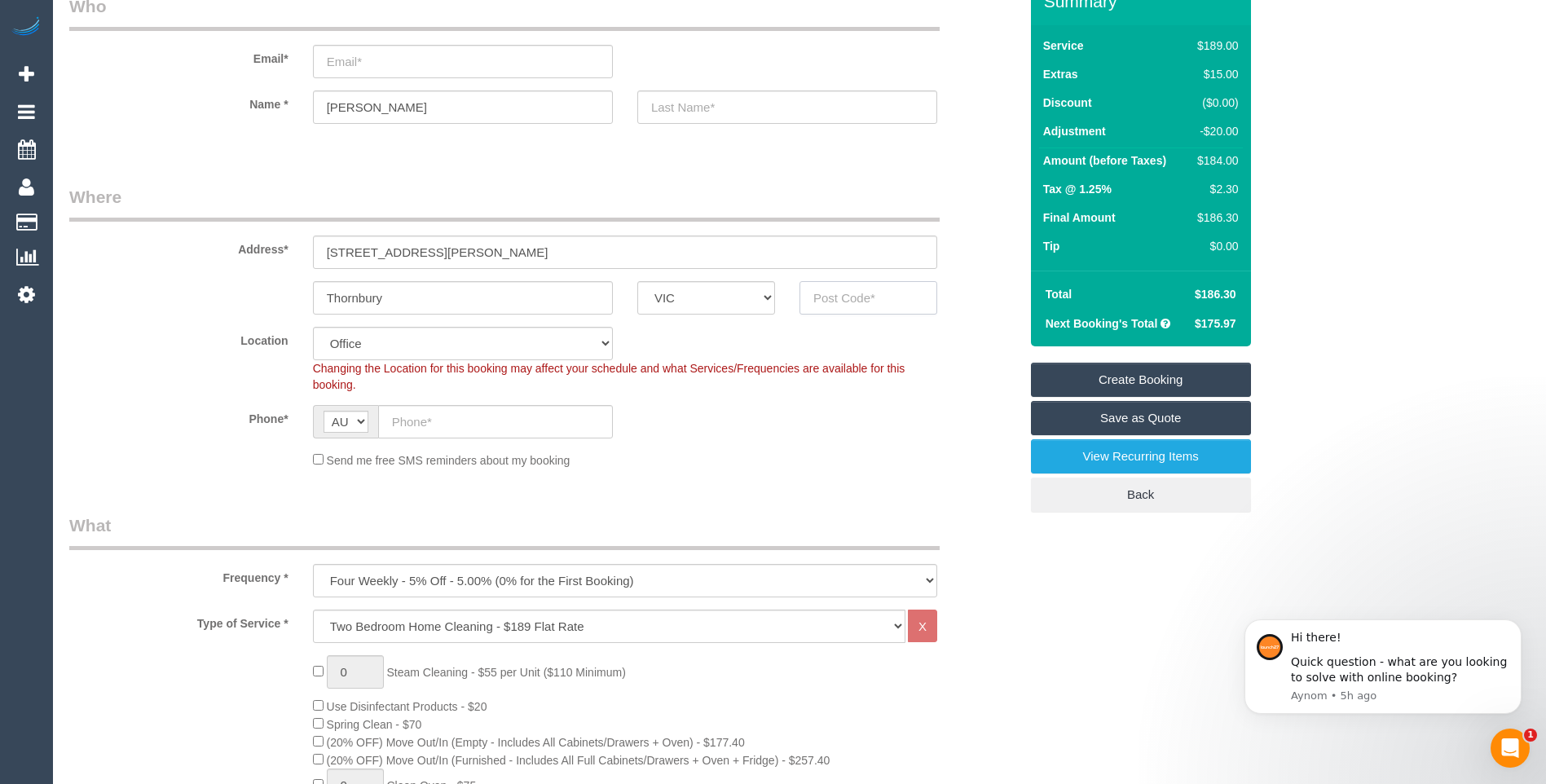
click at [829, 300] on input "text" at bounding box center [868, 297] width 138 height 33
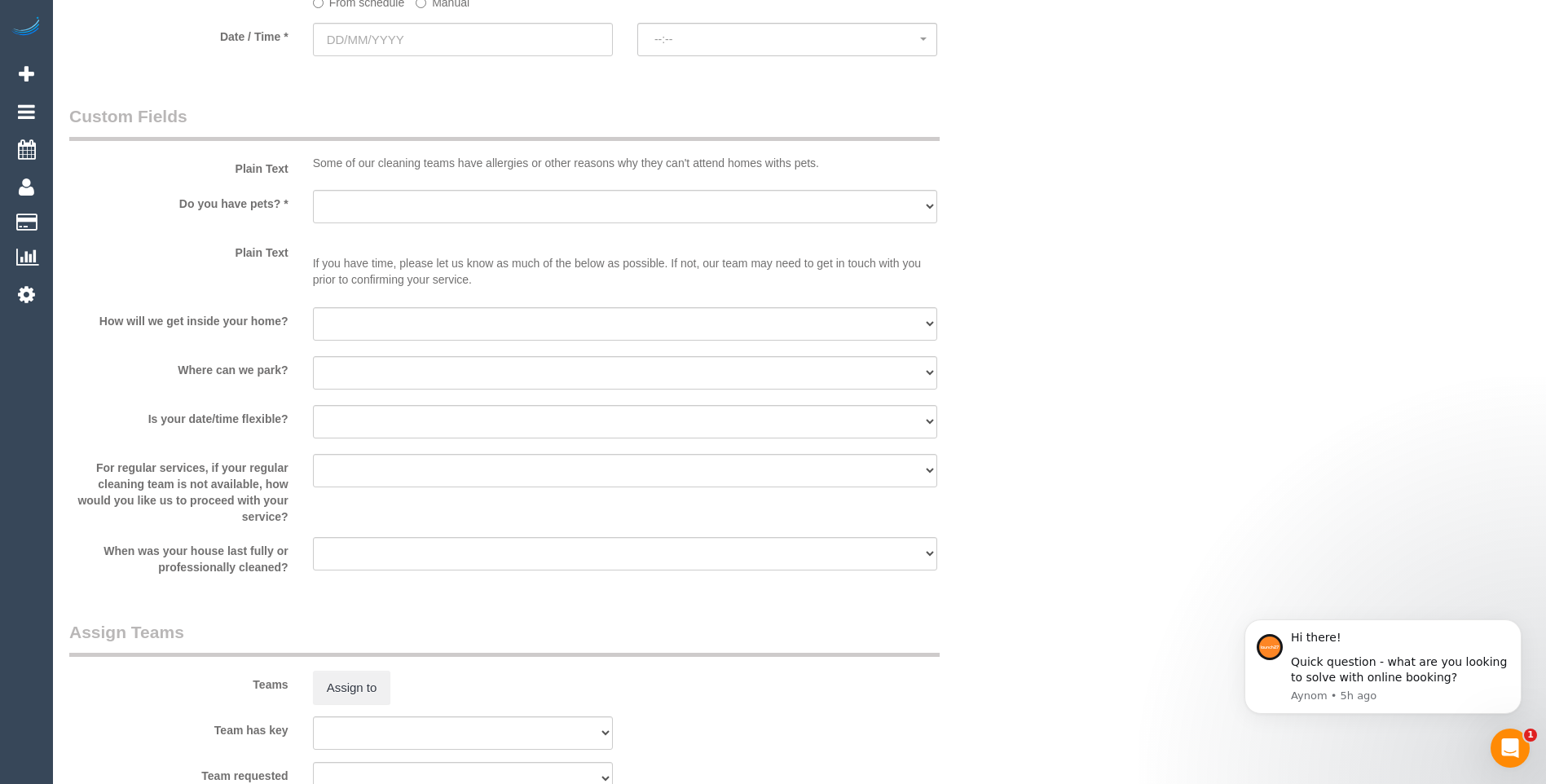
scroll to position [1955, 0]
type input "3071"
click at [439, 208] on select "Yes - Cats Yes - Dogs No pets Yes - Dogs and Cats Yes - Other" at bounding box center [625, 206] width 624 height 33
select select "number:28"
click at [313, 190] on select "Yes - Cats Yes - Dogs No pets Yes - Dogs and Cats Yes - Other" at bounding box center [625, 206] width 624 height 33
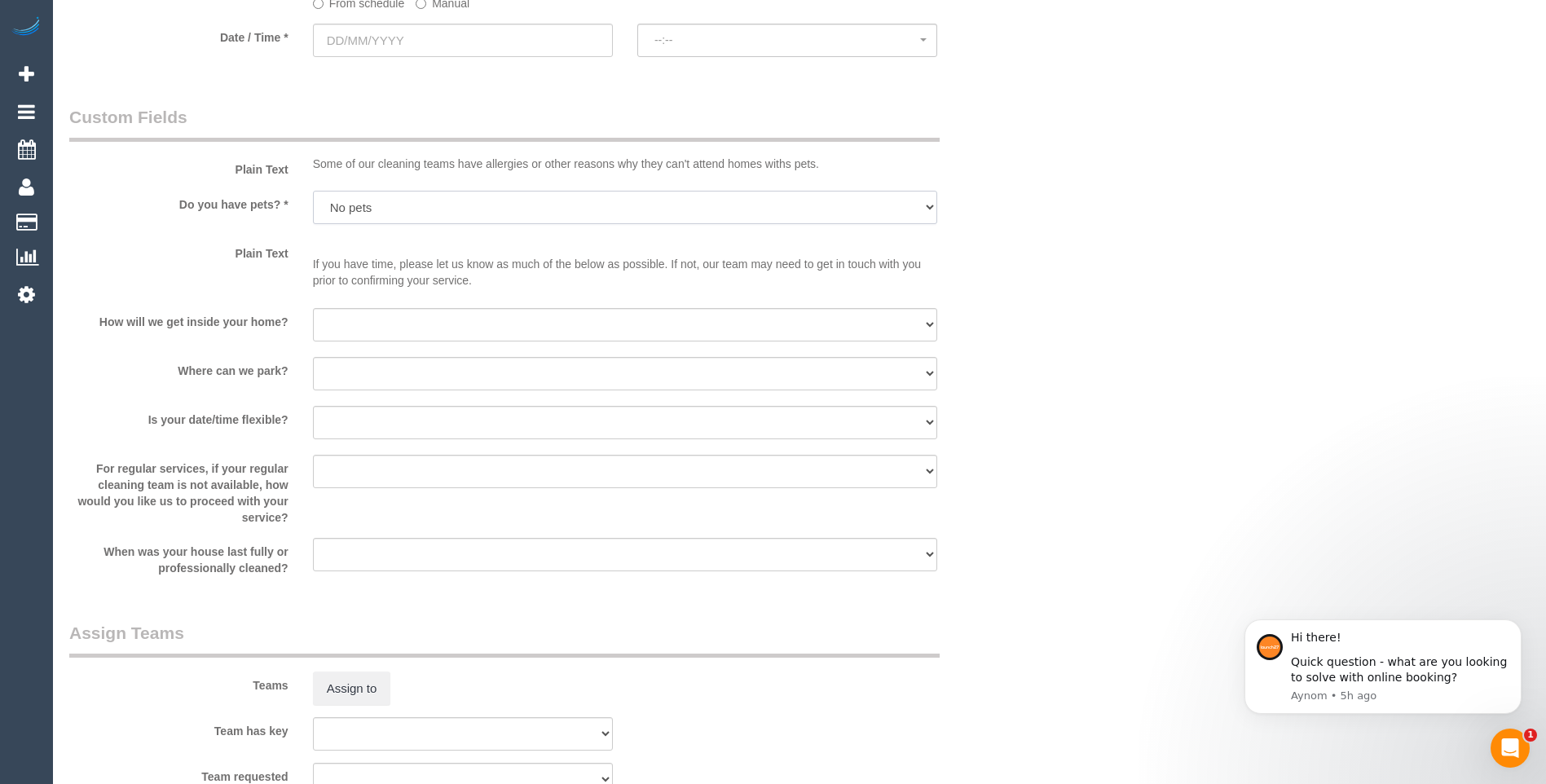
select select "47"
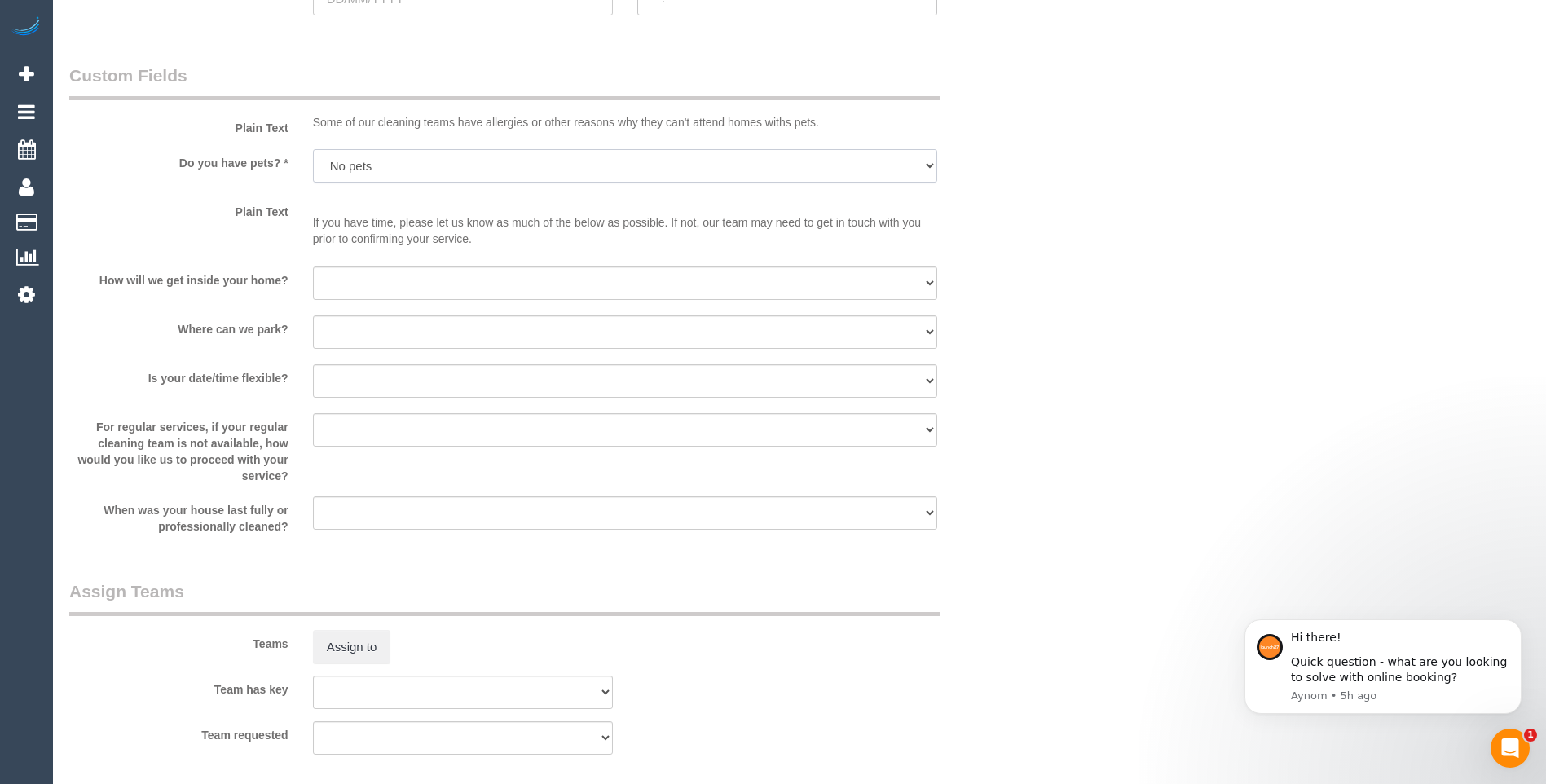
select select "object:2224"
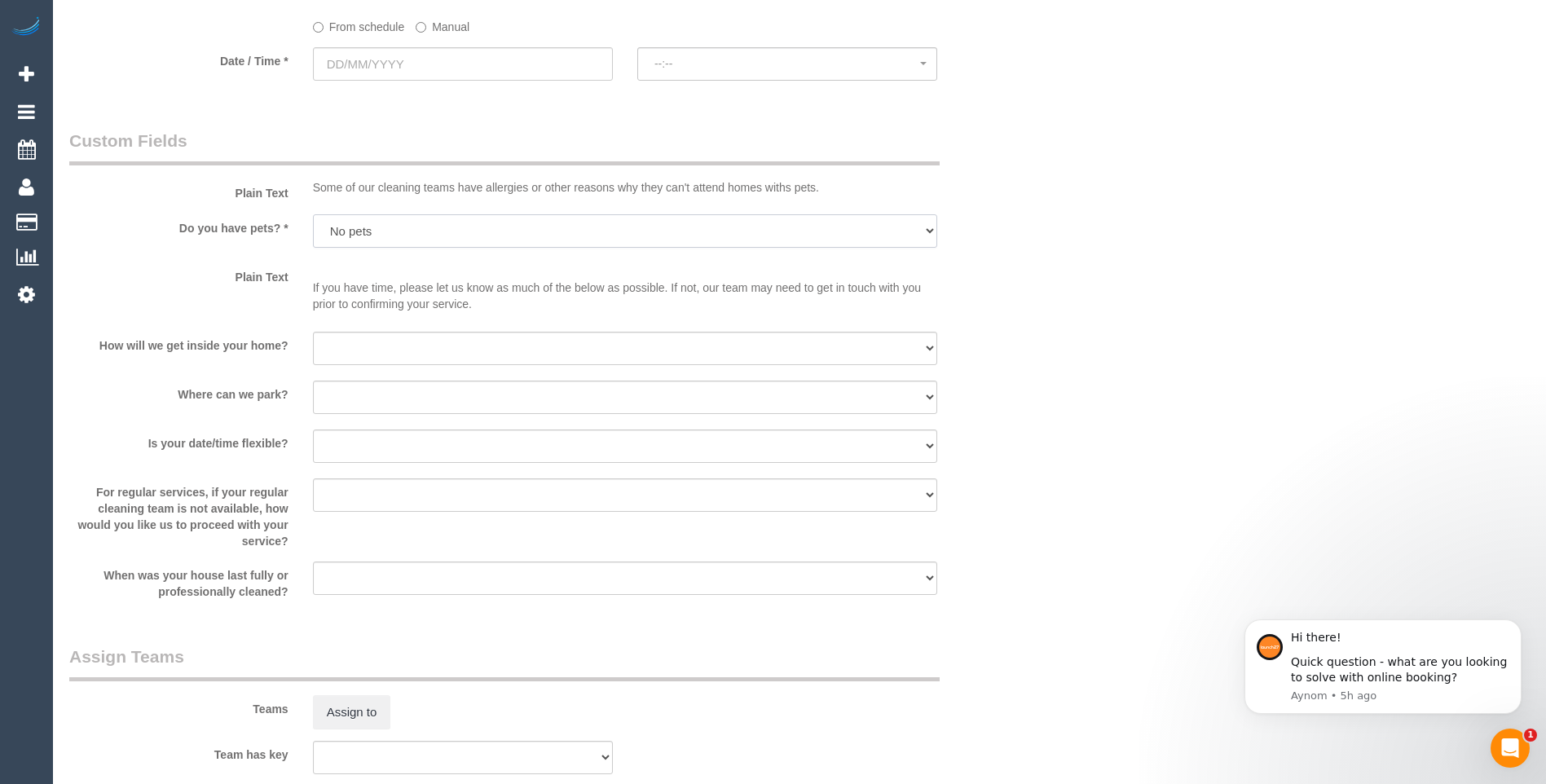
scroll to position [1984, 0]
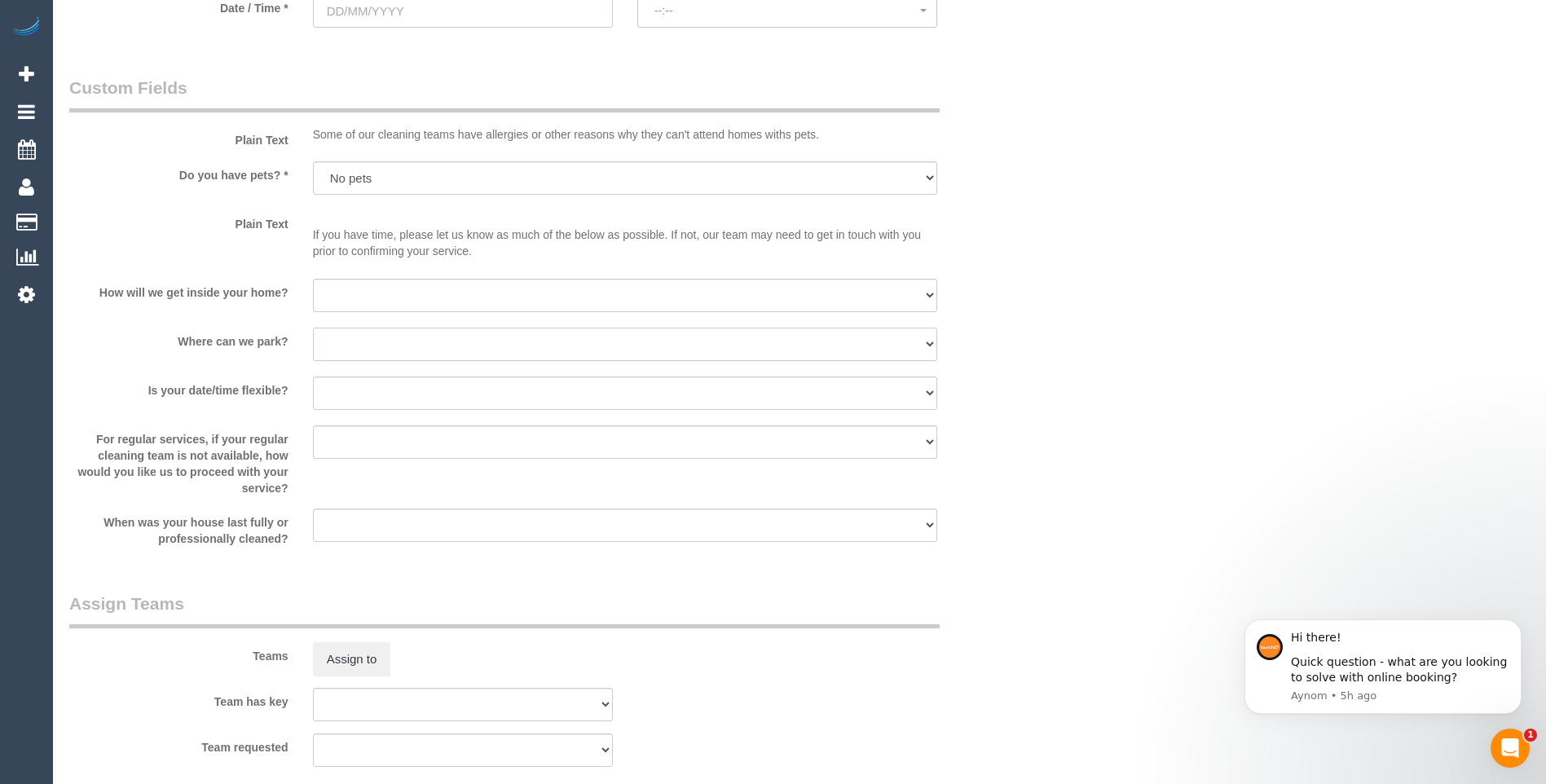
click at [403, 357] on select "I will provide parking on-site Free street parking Paid street parking (cost wi…" at bounding box center [625, 344] width 624 height 33
select select "number:19"
click at [313, 328] on select "I will provide parking on-site Free street parking Paid street parking (cost wi…" at bounding box center [625, 344] width 624 height 33
click at [414, 300] on select "I will be home Key will be left (please provide details below) Lock box/Access …" at bounding box center [625, 295] width 624 height 33
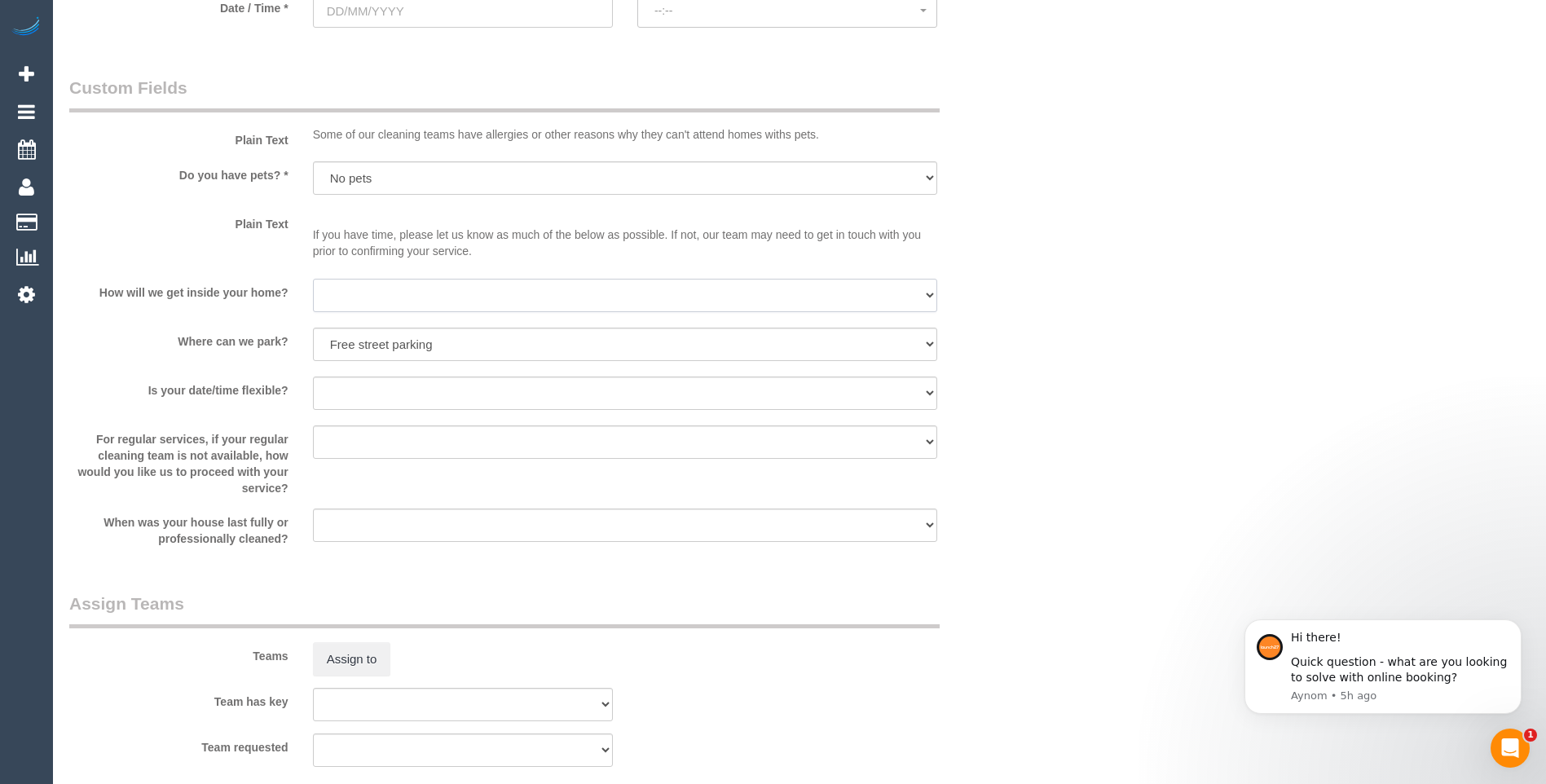
click at [782, 285] on select "I will be home Key will be left (please provide details below) Lock box/Access …" at bounding box center [625, 295] width 624 height 33
select select "number:14"
click at [313, 279] on select "I will be home Key will be left (please provide details below) Lock box/Access …" at bounding box center [625, 295] width 624 height 33
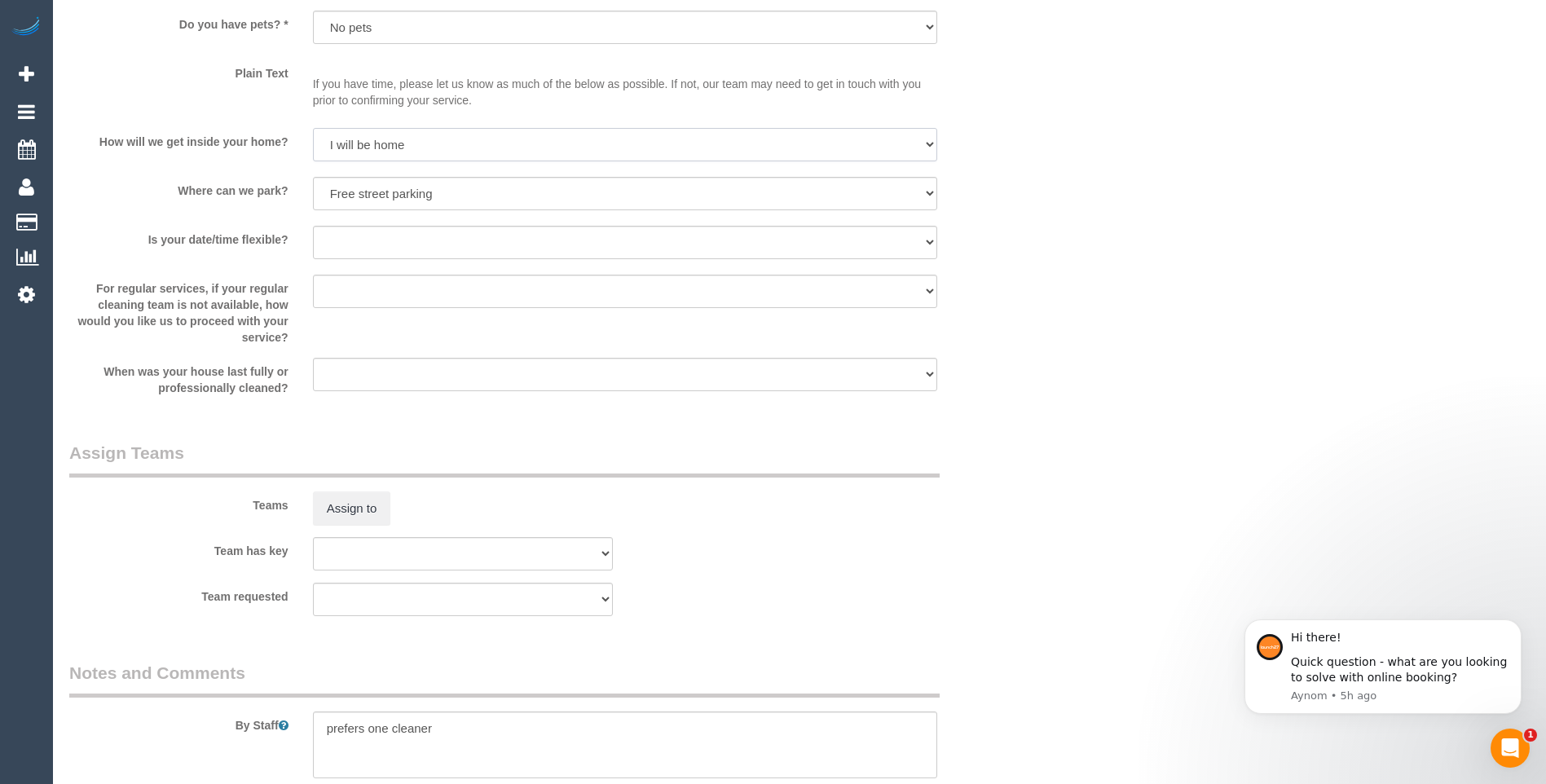
scroll to position [2148, 0]
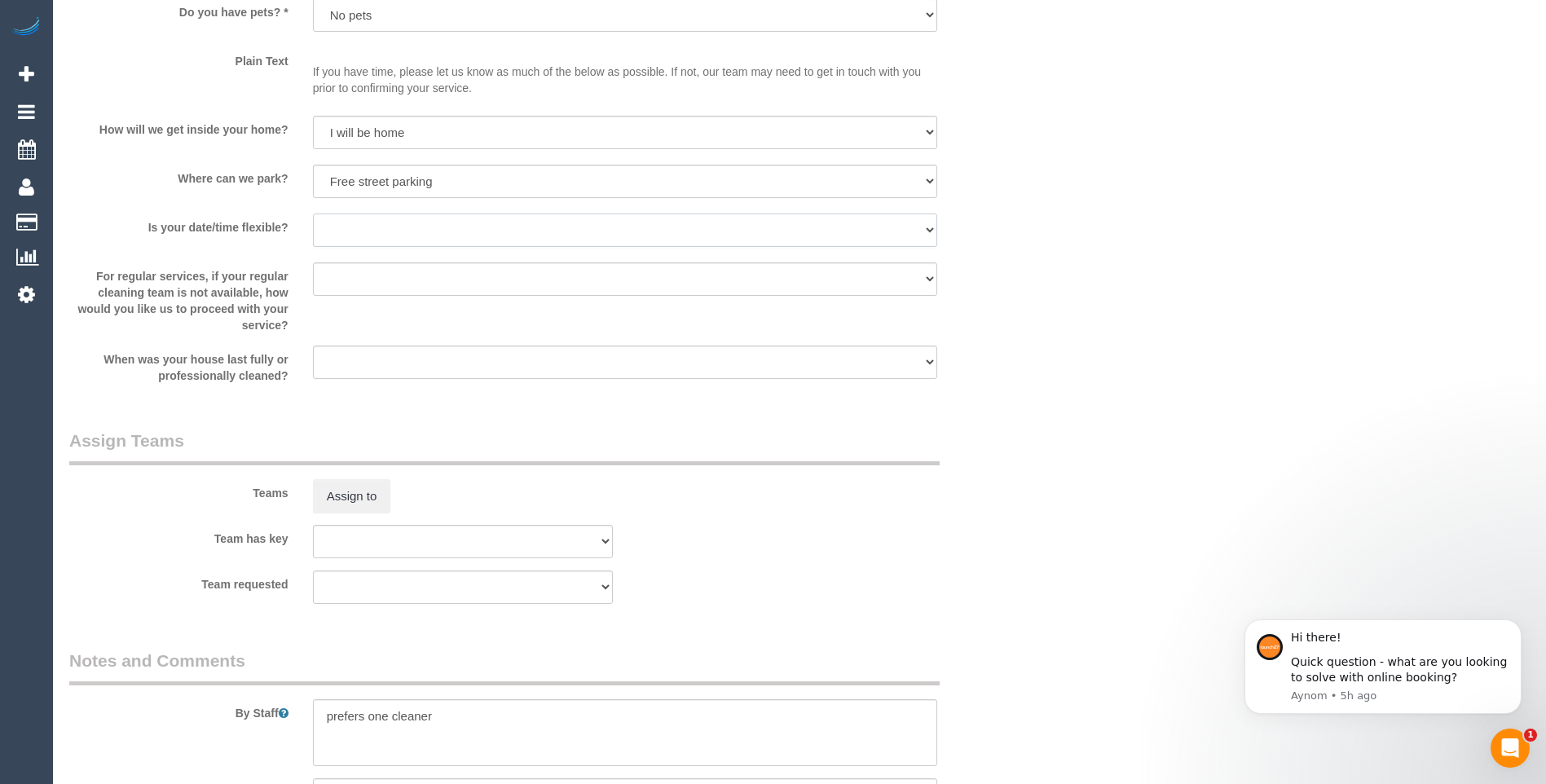
click at [488, 226] on select "Yes - date and time Yes - date but not time Yes - time but not date No - No fle…" at bounding box center [625, 230] width 624 height 33
select select "number:22"
click at [313, 214] on select "Yes - date and time Yes - date but not time Yes - time but not date No - No fle…" at bounding box center [625, 230] width 624 height 33
click at [419, 274] on select "Arrange a cleaner to cover and do not bother you Arrange a cleaner to cover and…" at bounding box center [625, 278] width 624 height 33
select select "number:33"
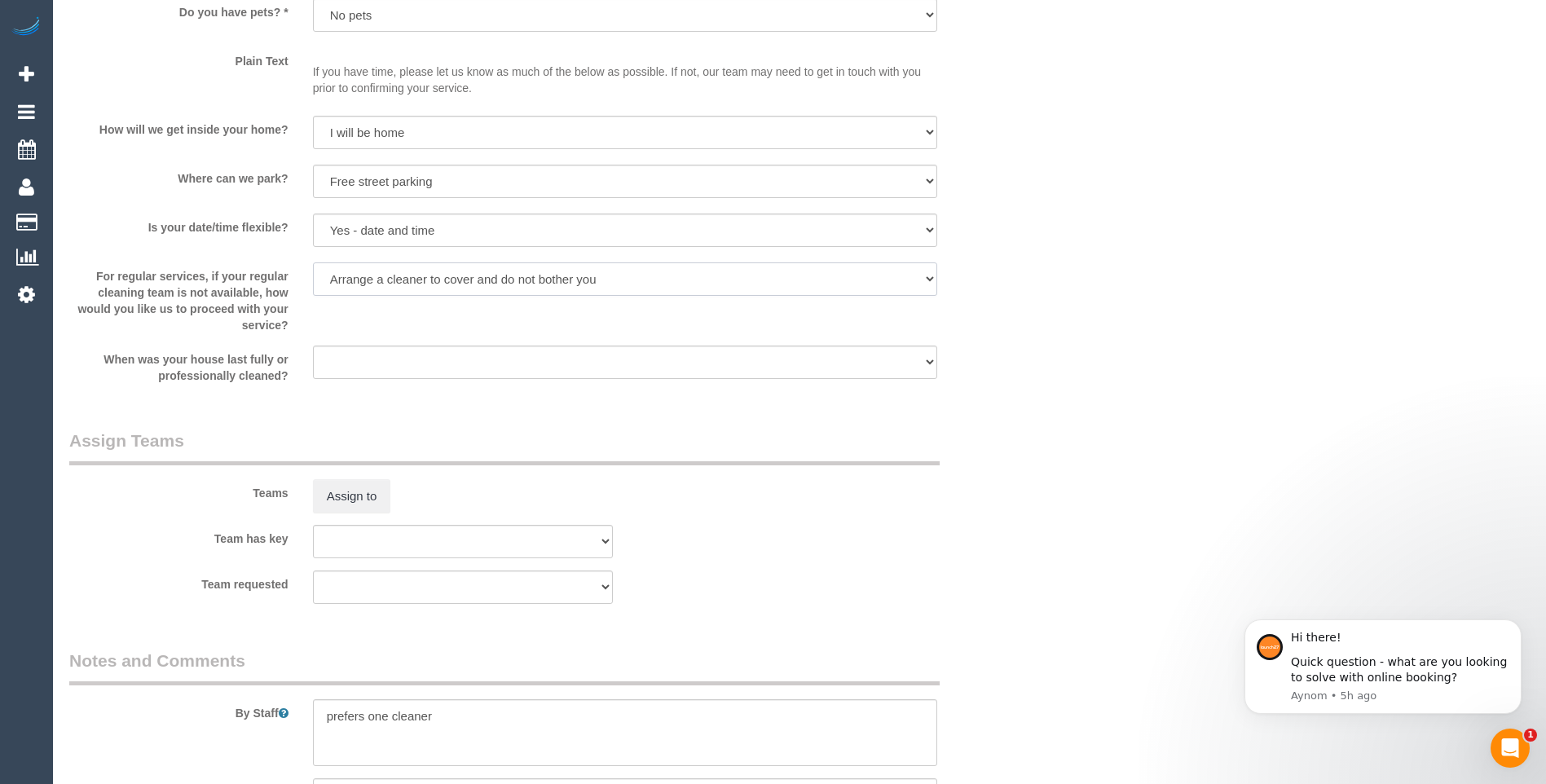
click at [313, 262] on select "Arrange a cleaner to cover and do not bother you Arrange a cleaner to cover and…" at bounding box center [625, 278] width 624 height 33
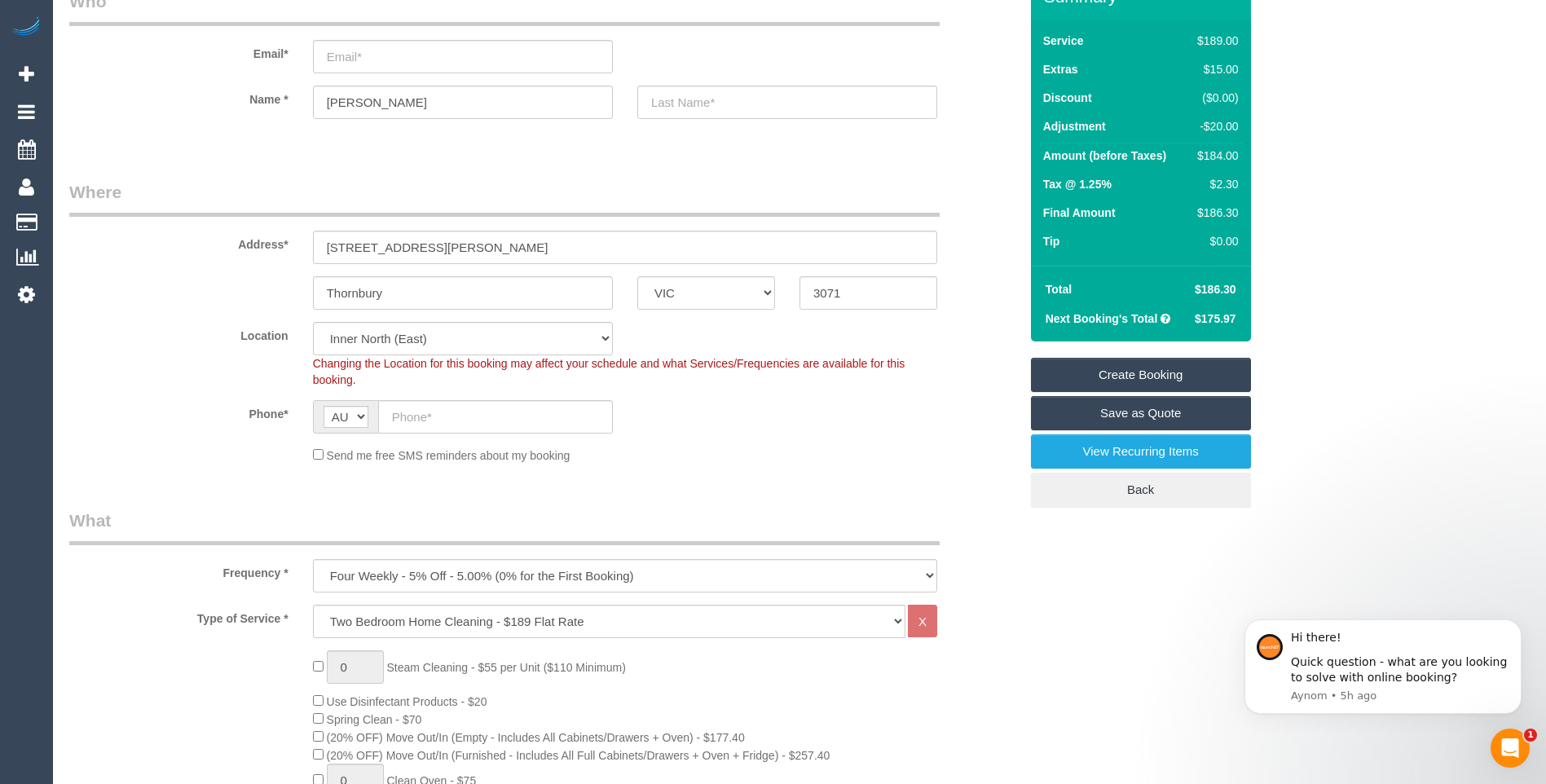
scroll to position [0, 0]
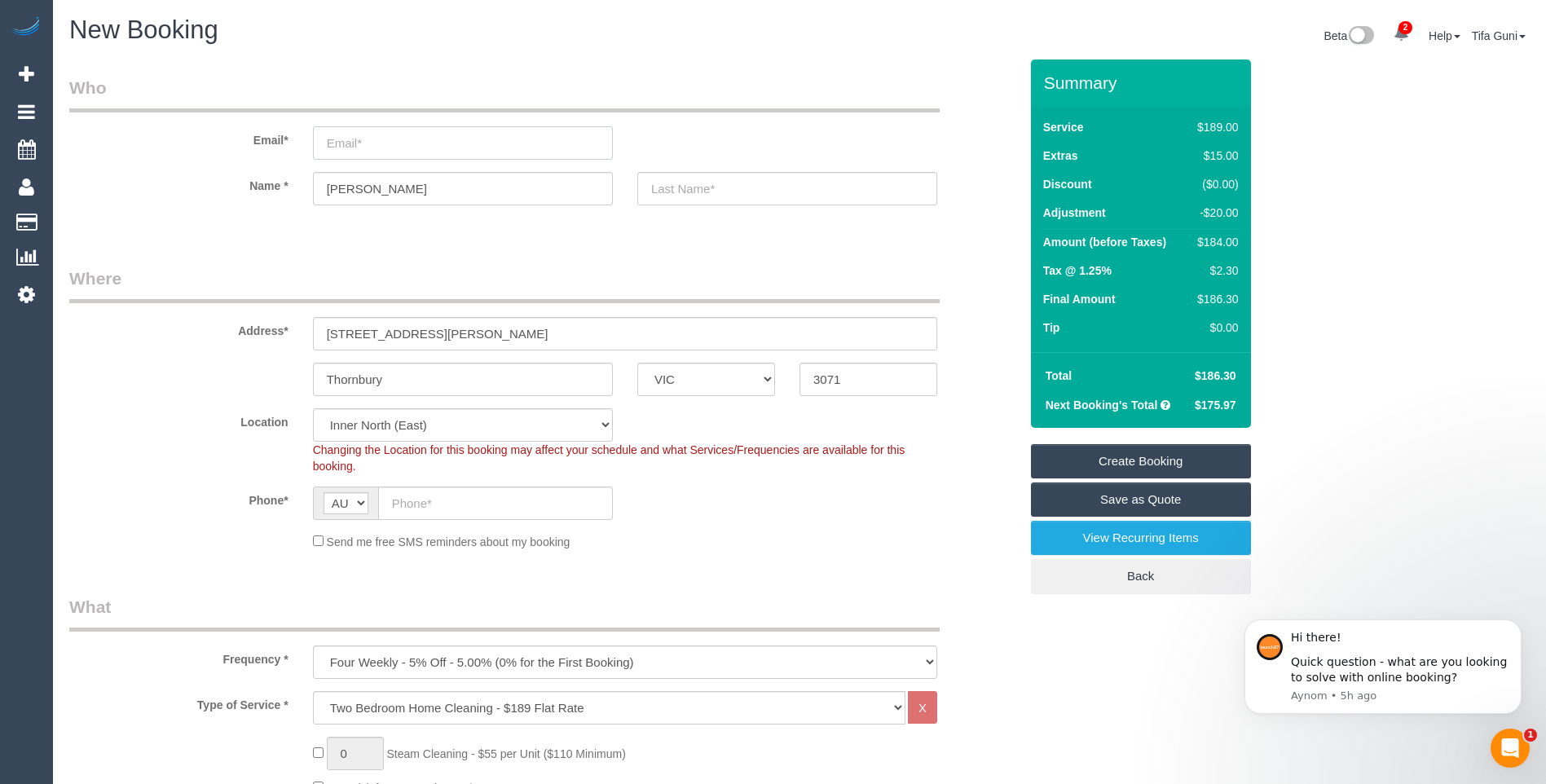
click at [365, 141] on input "email" at bounding box center [463, 142] width 300 height 33
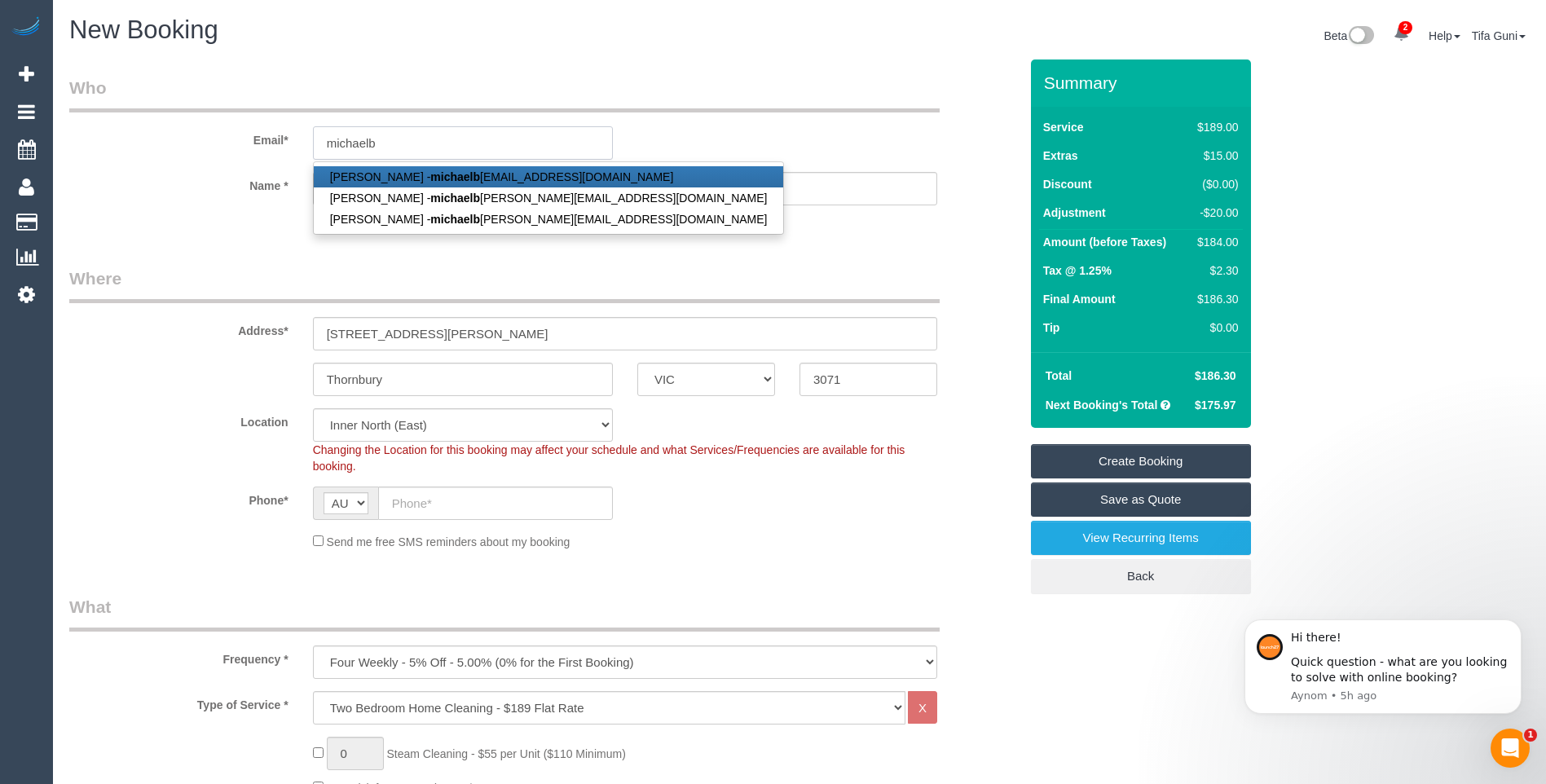
type input "michaelb"
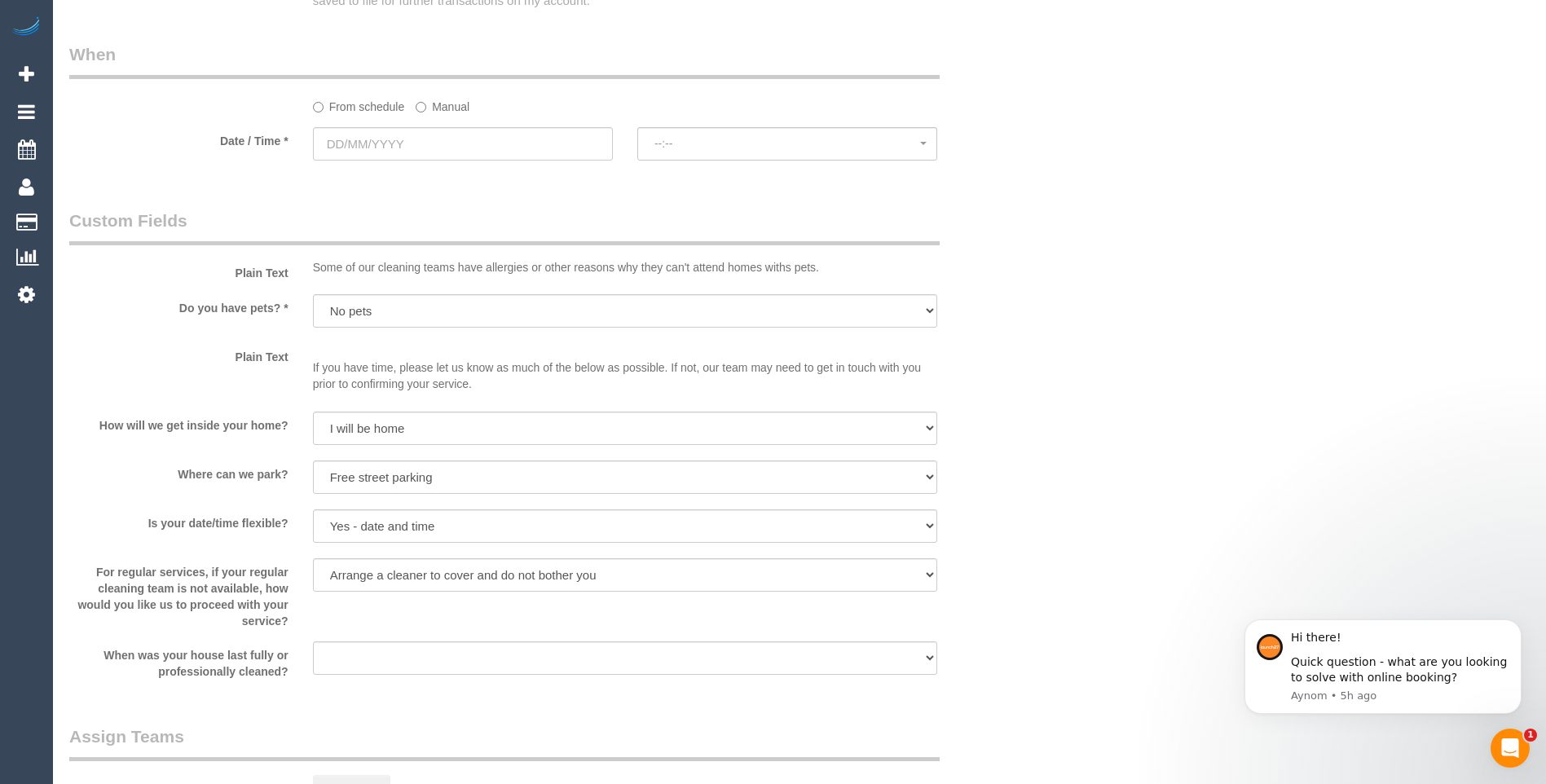
scroll to position [1792, 0]
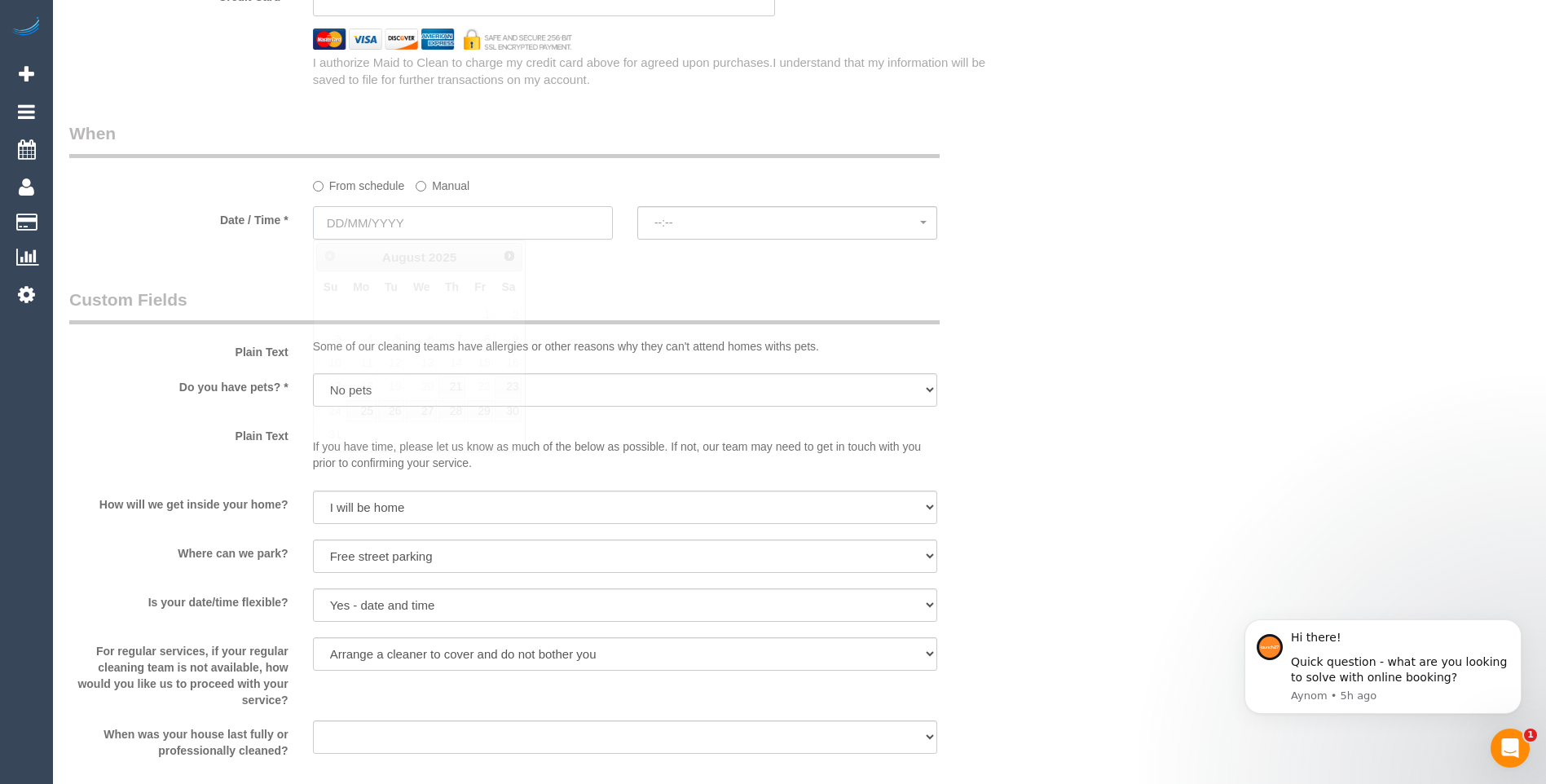
click at [516, 226] on input "text" at bounding box center [463, 222] width 300 height 33
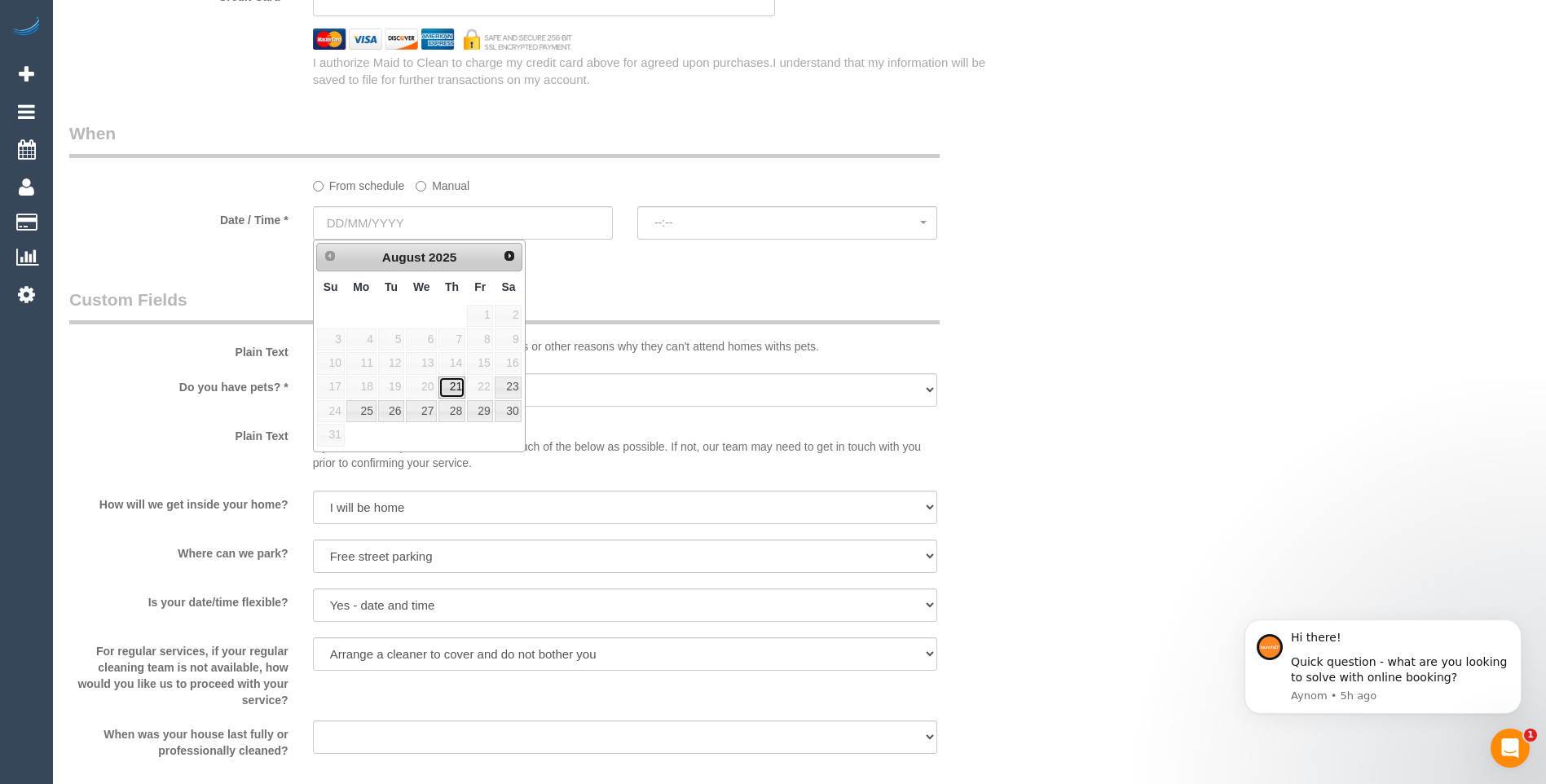
click at [457, 385] on link "21" at bounding box center [452, 386] width 27 height 22
type input "[DATE]"
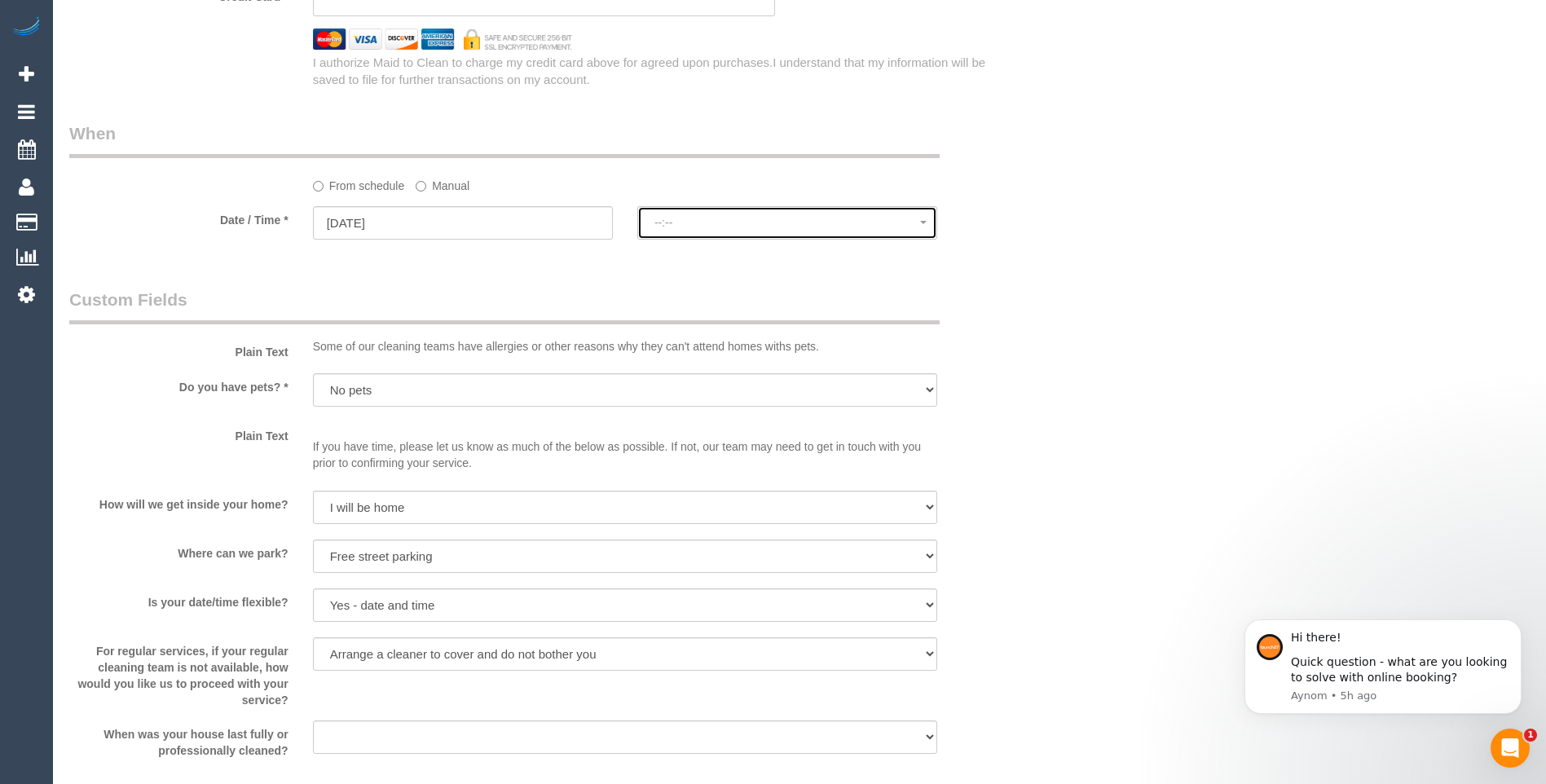
click at [690, 213] on button "--:--" at bounding box center [787, 222] width 300 height 33
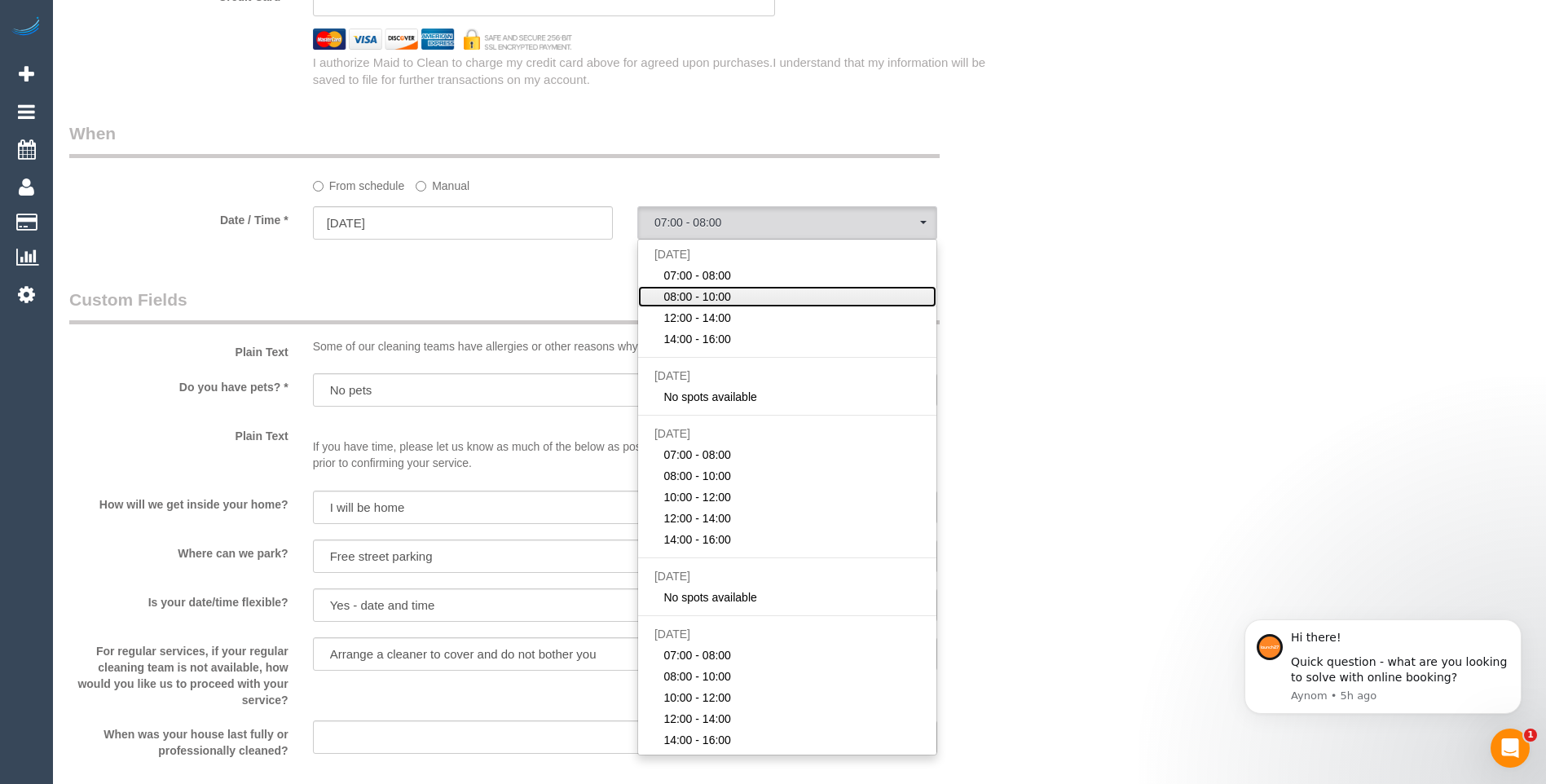
click at [699, 295] on span "08:00 - 10:00" at bounding box center [698, 296] width 68 height 16
select select "spot2"
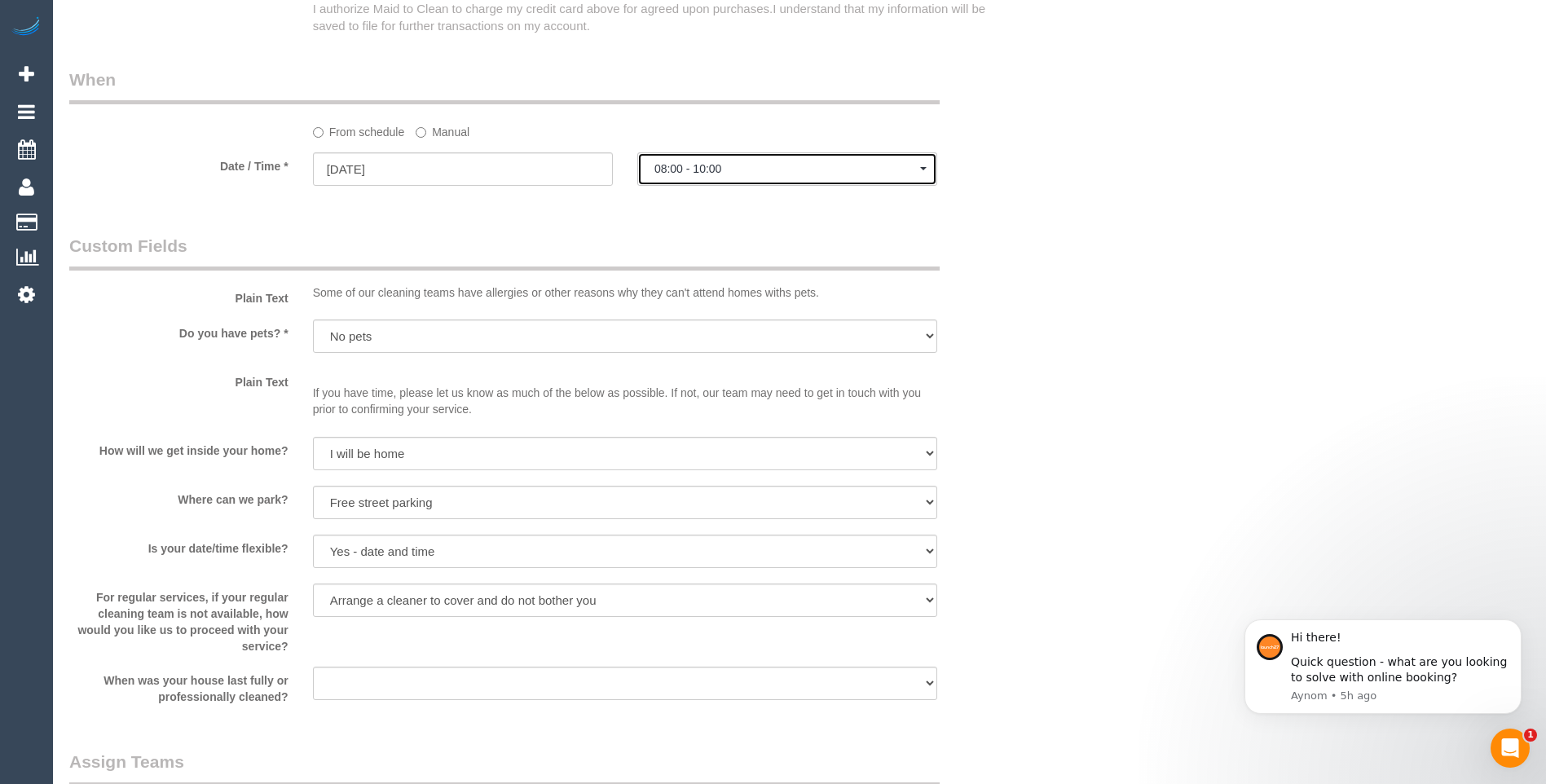
scroll to position [1873, 0]
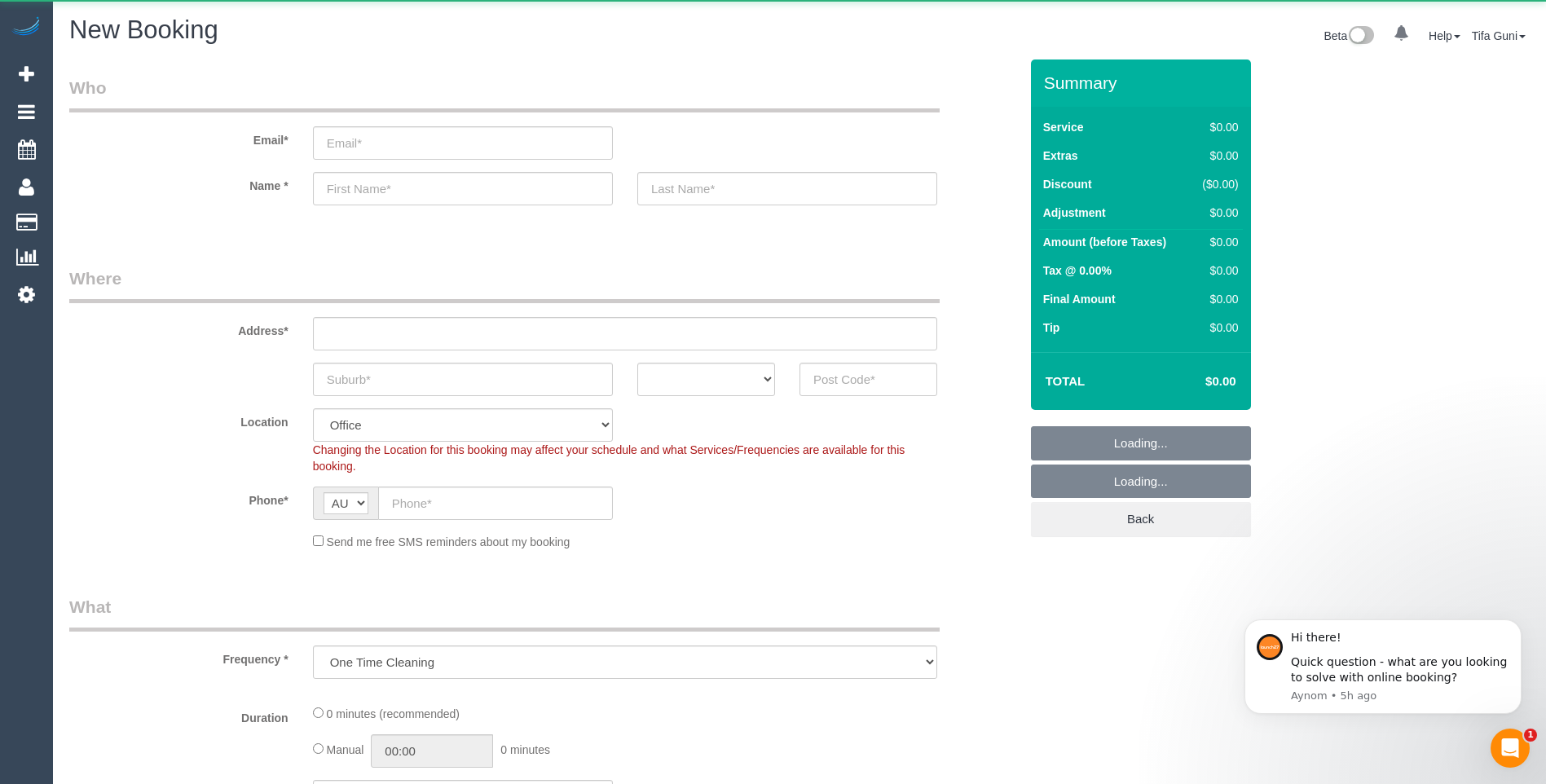
select select "object:831"
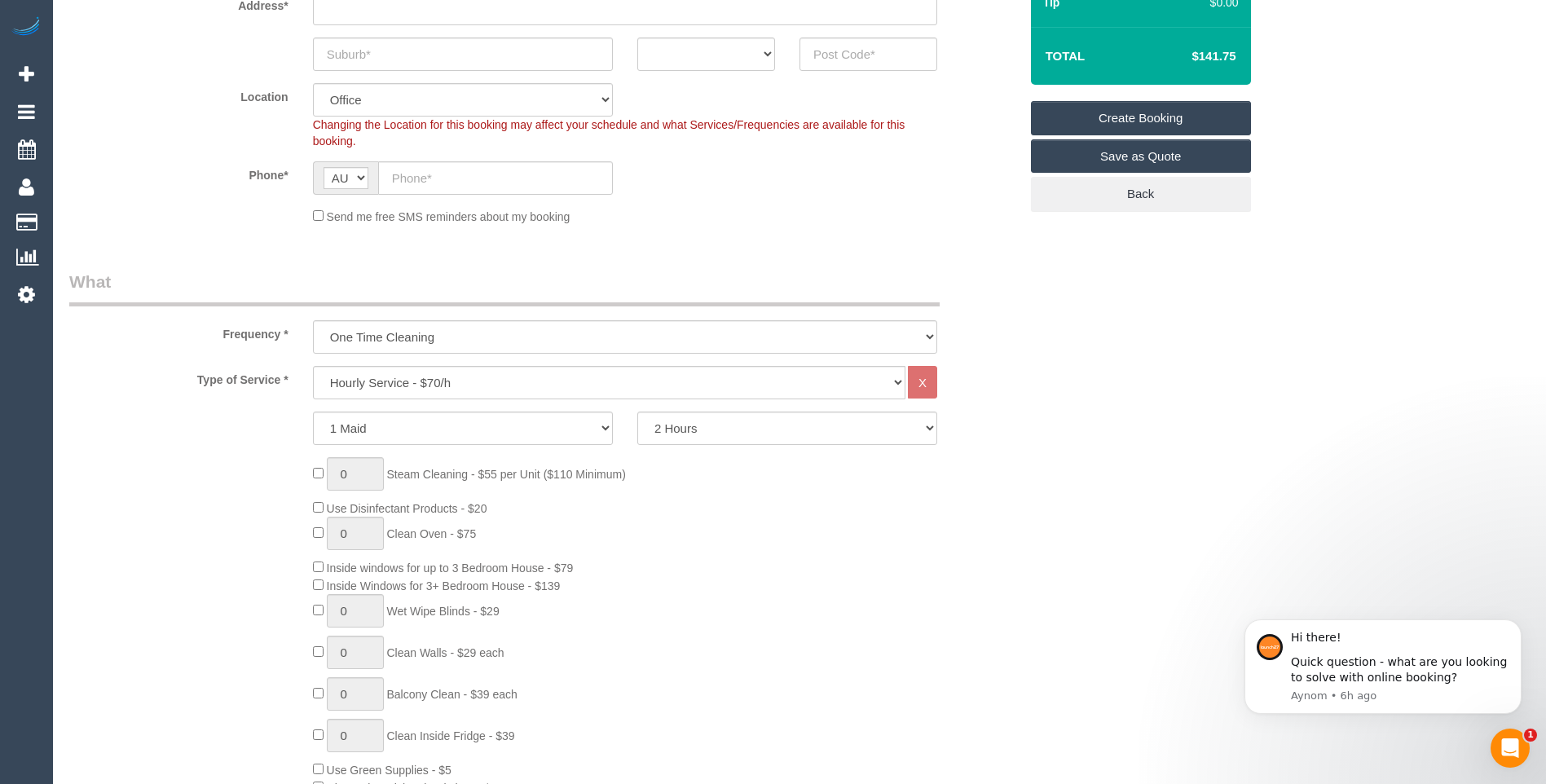
scroll to position [326, 0]
click at [473, 384] on select "Hourly Service - $70/h Hourly Service - $65/h Hourly Service - $60/h Hourly Ser…" at bounding box center [609, 381] width 593 height 33
select select "212"
click at [313, 365] on select "Hourly Service - $70/h Hourly Service - $65/h Hourly Service - $60/h Hourly Ser…" at bounding box center [609, 381] width 593 height 33
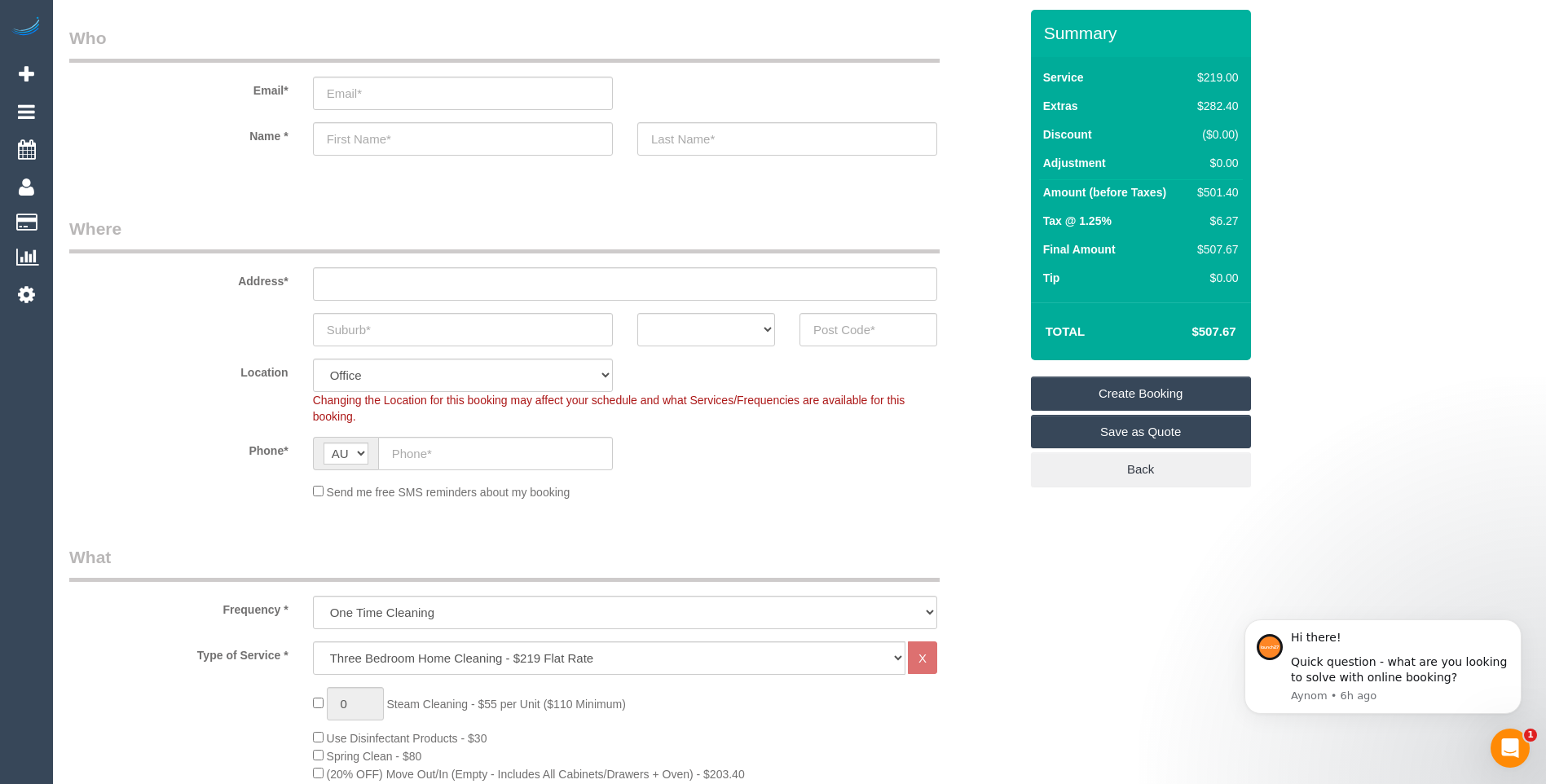
scroll to position [0, 0]
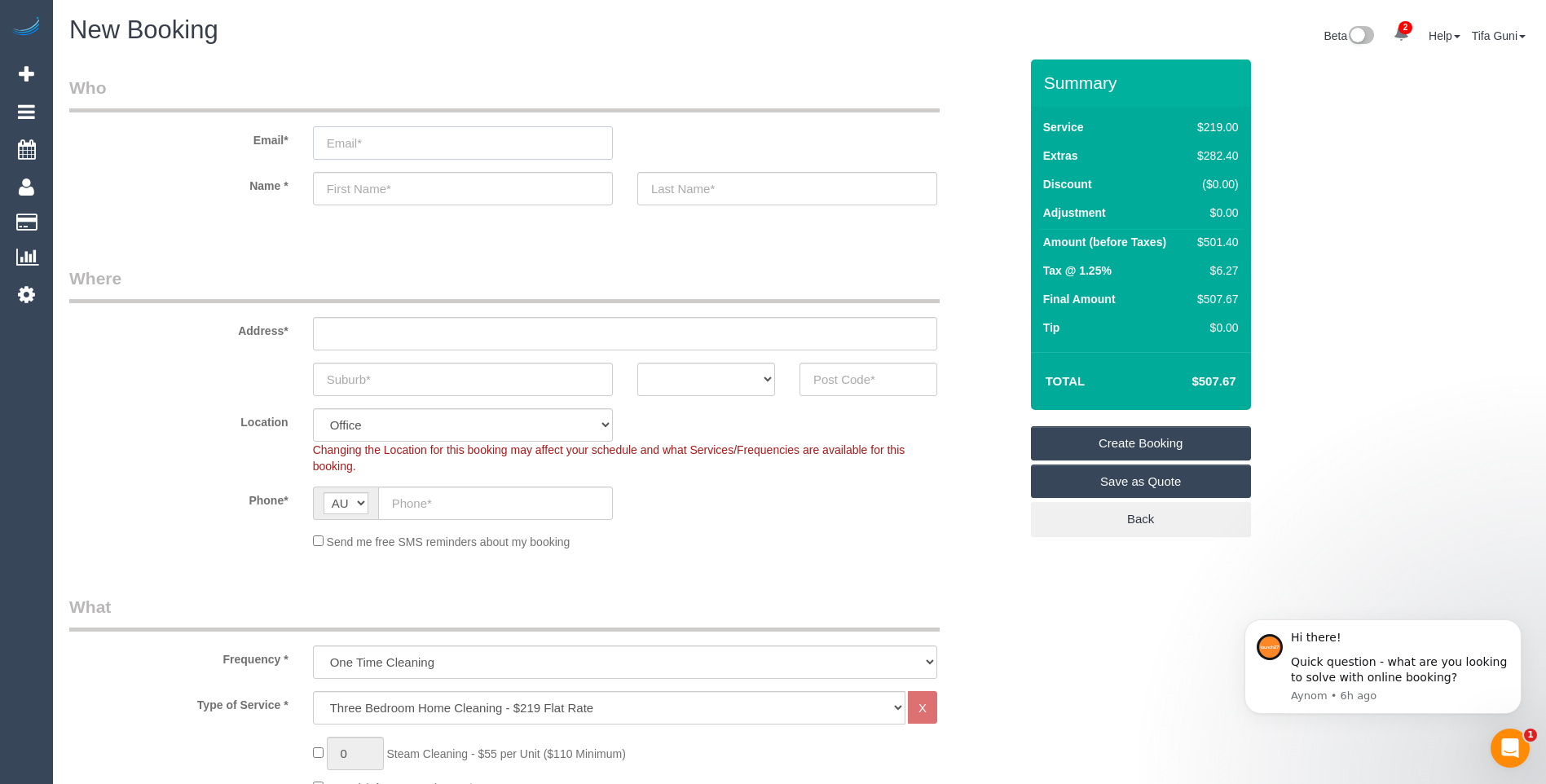
click at [390, 143] on input "email" at bounding box center [463, 142] width 300 height 33
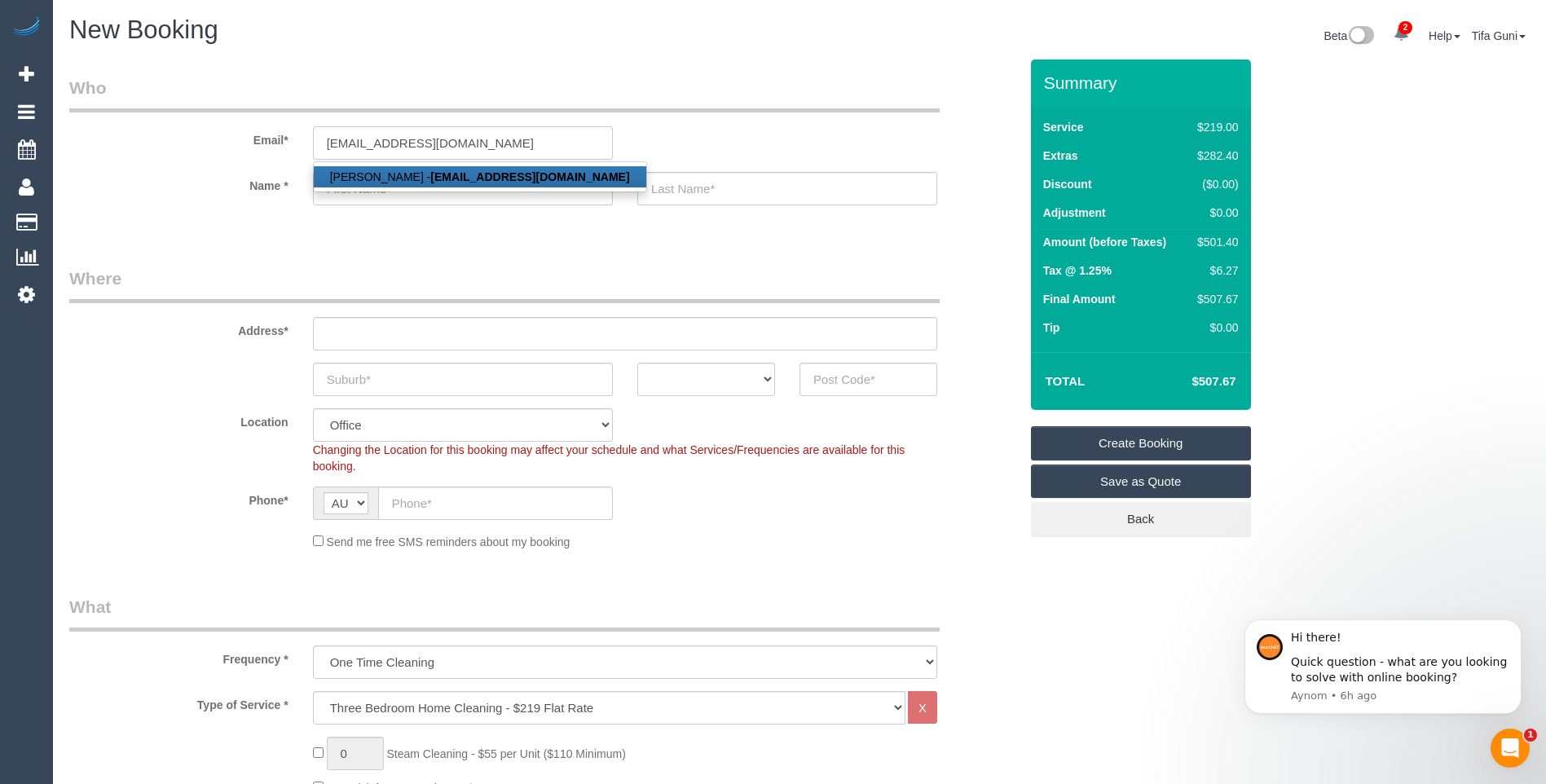
type input "[EMAIL_ADDRESS][DOMAIN_NAME]"
click at [729, 131] on div "Email* [EMAIL_ADDRESS][DOMAIN_NAME] [PERSON_NAME] - [EMAIL_ADDRESS][DOMAIN_NAME]" at bounding box center [544, 117] width 974 height 84
click at [410, 374] on input "text" at bounding box center [463, 379] width 300 height 33
drag, startPoint x: 422, startPoint y: 376, endPoint x: 237, endPoint y: 395, distance: 186.0
click at [237, 395] on div "Mernda ACT [GEOGRAPHIC_DATA] NT [GEOGRAPHIC_DATA] SA TAS [GEOGRAPHIC_DATA] [GEO…" at bounding box center [544, 379] width 974 height 33
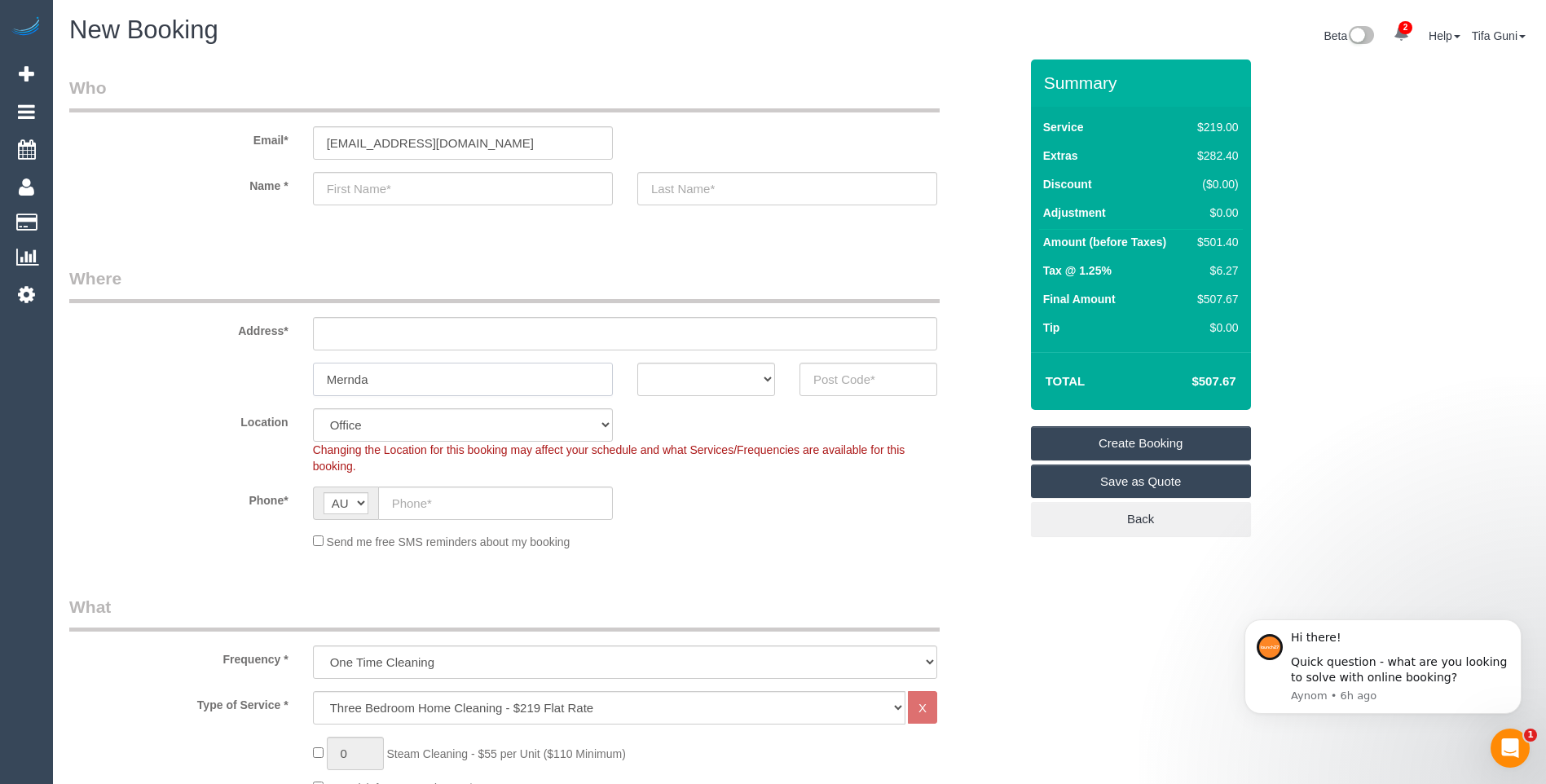
type input "Mernda"
click at [768, 384] on select "ACT [GEOGRAPHIC_DATA] NT [GEOGRAPHIC_DATA] SA TAS [GEOGRAPHIC_DATA] [GEOGRAPHIC…" at bounding box center [706, 379] width 138 height 33
select select "VIC"
click at [637, 363] on select "ACT [GEOGRAPHIC_DATA] NT [GEOGRAPHIC_DATA] SA TAS [GEOGRAPHIC_DATA] [GEOGRAPHIC…" at bounding box center [706, 379] width 138 height 33
click at [831, 369] on input "text" at bounding box center [868, 379] width 138 height 33
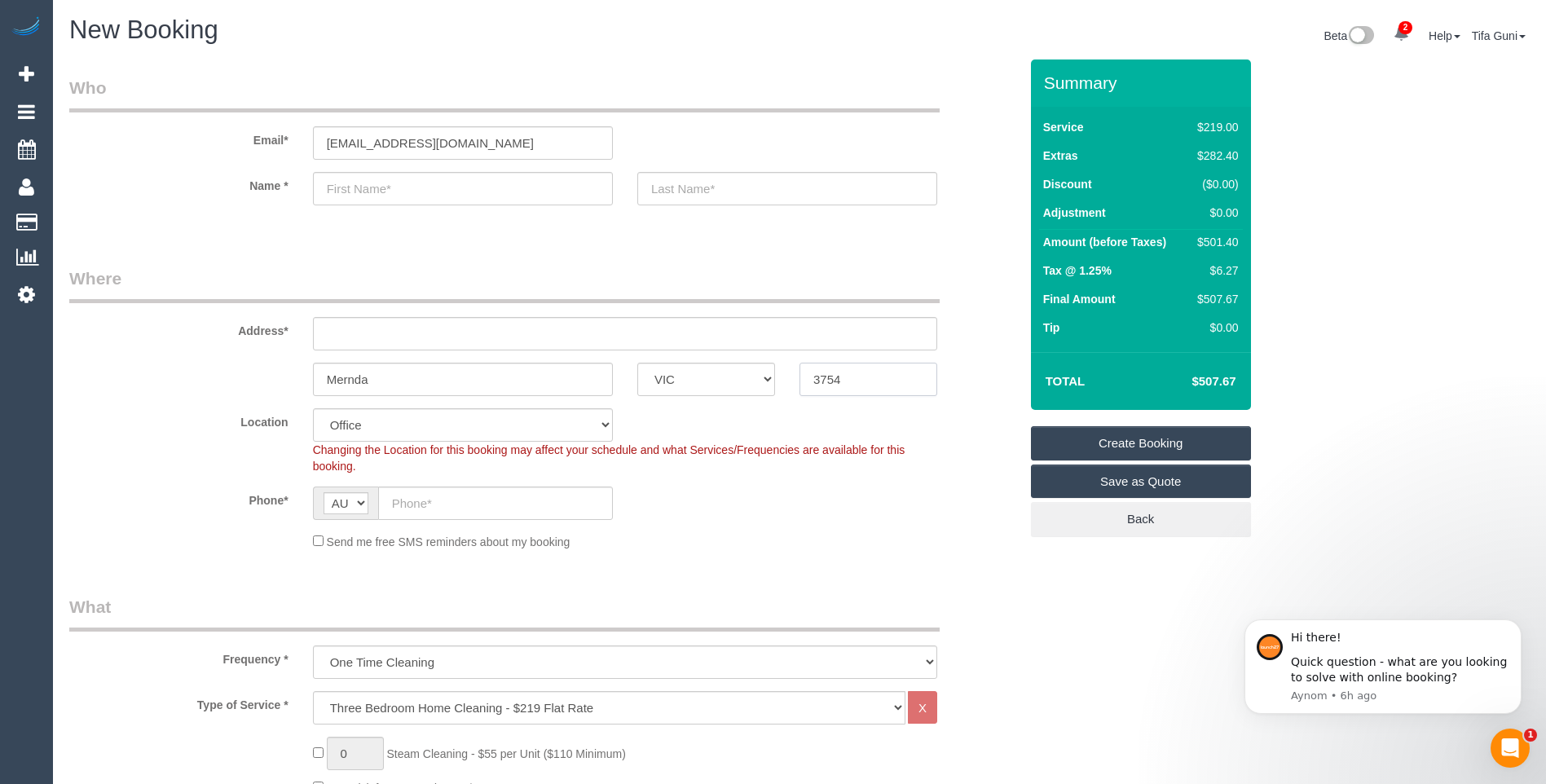
type input "3754"
click at [336, 325] on input "text" at bounding box center [625, 333] width 624 height 33
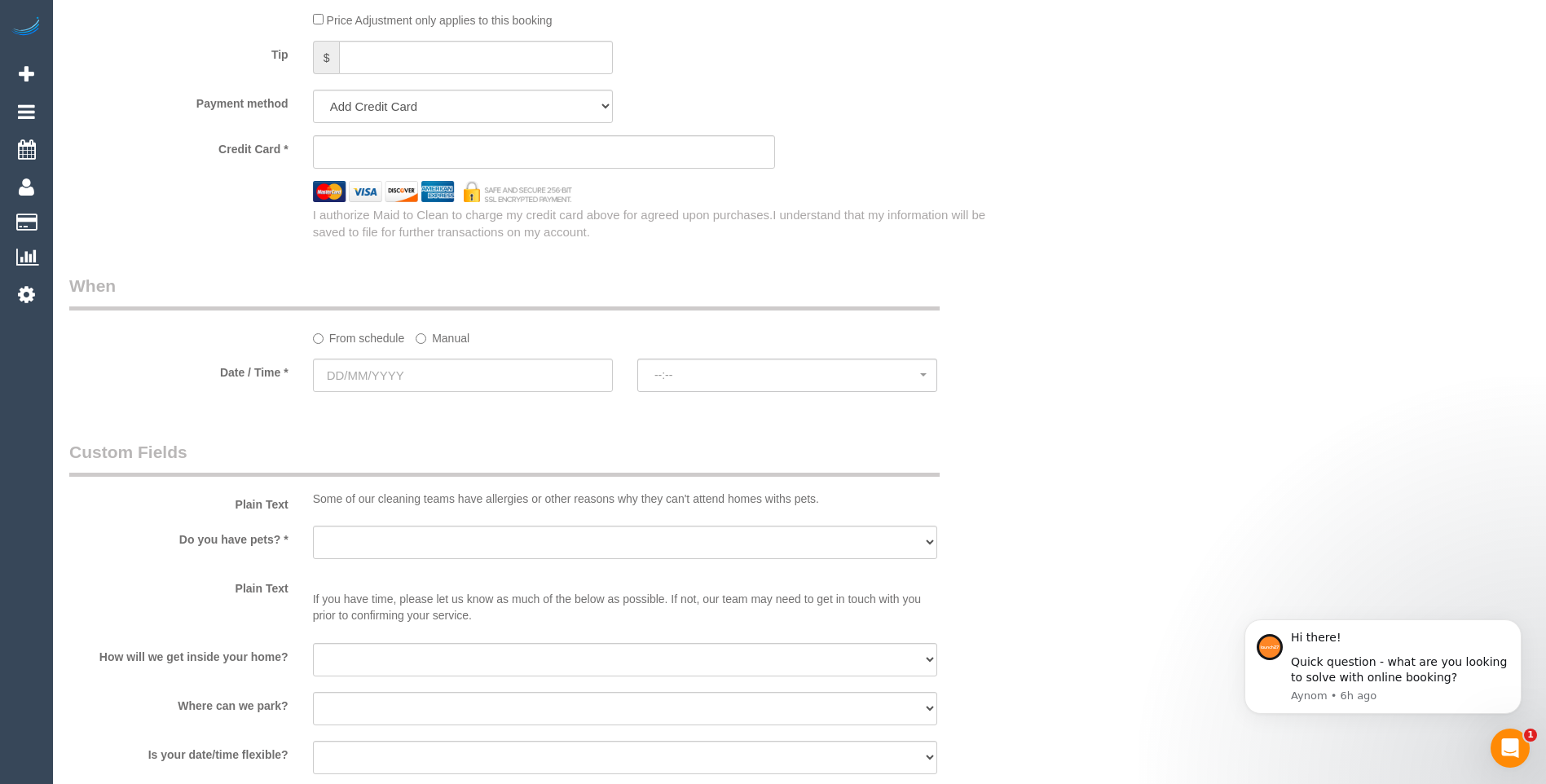
scroll to position [1629, 0]
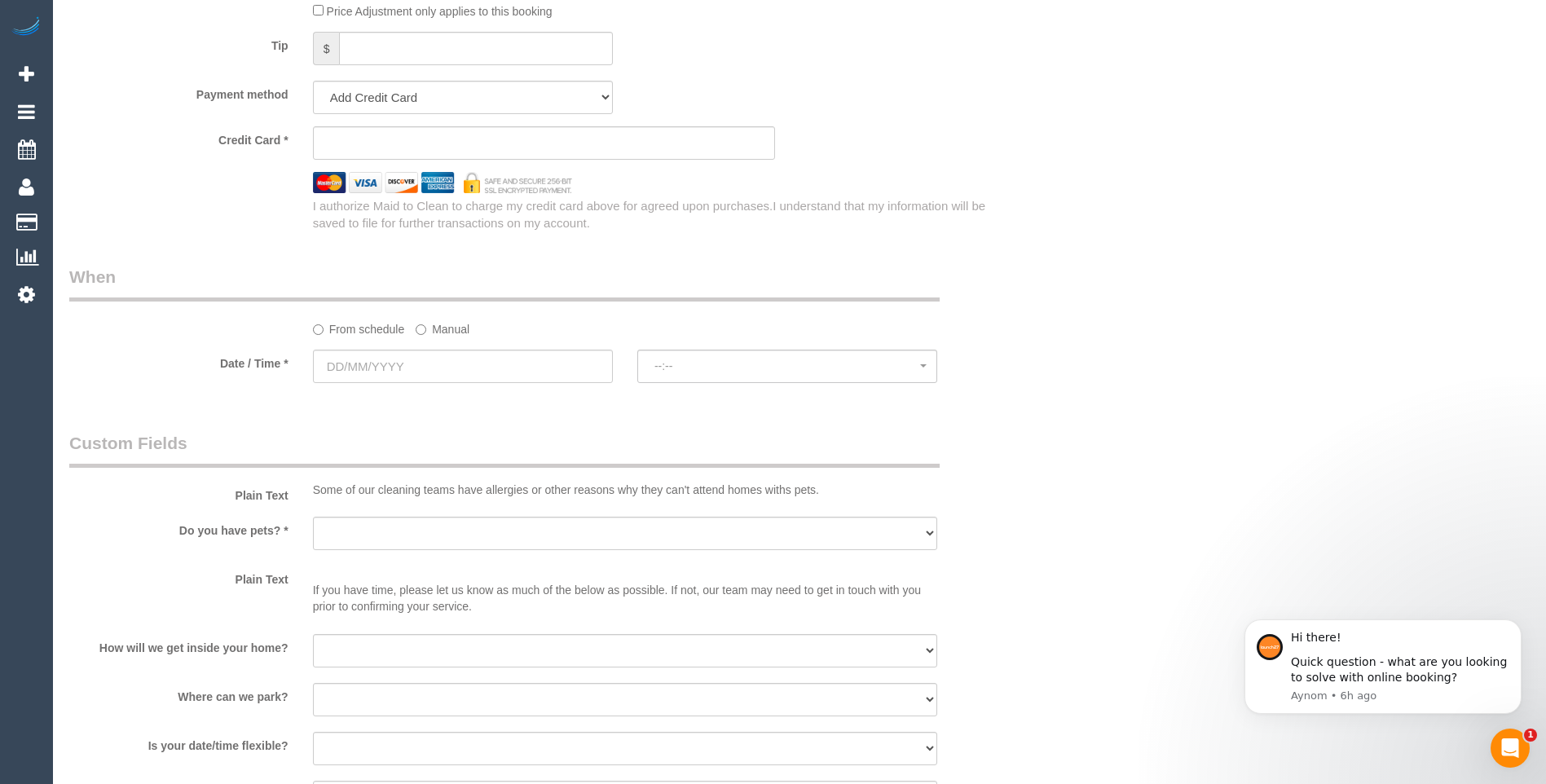
type input "-"
click at [350, 353] on input "text" at bounding box center [463, 366] width 300 height 33
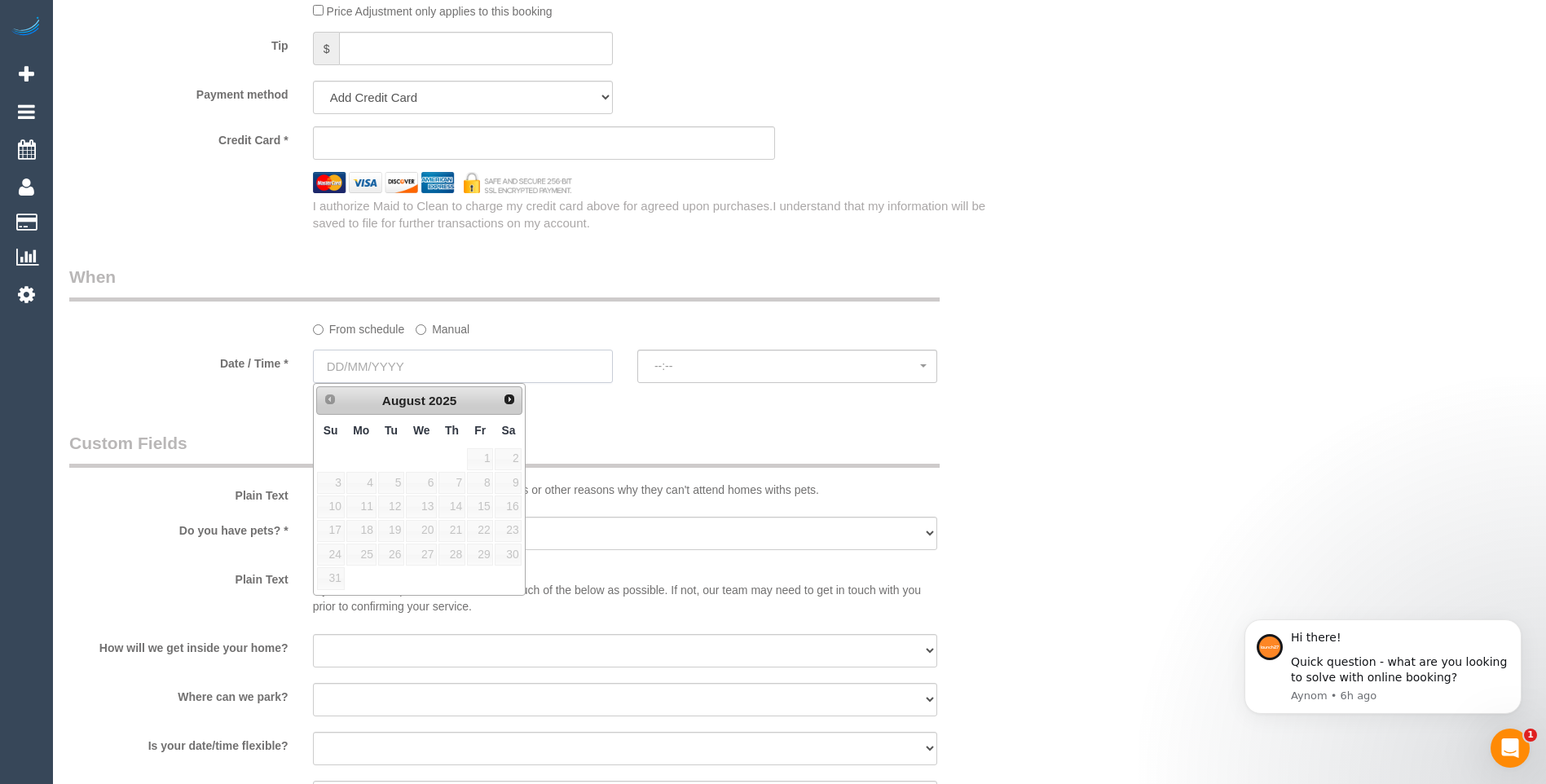
select select "51"
select select "object:2420"
click at [512, 512] on link "16" at bounding box center [508, 506] width 27 height 22
type input "[DATE]"
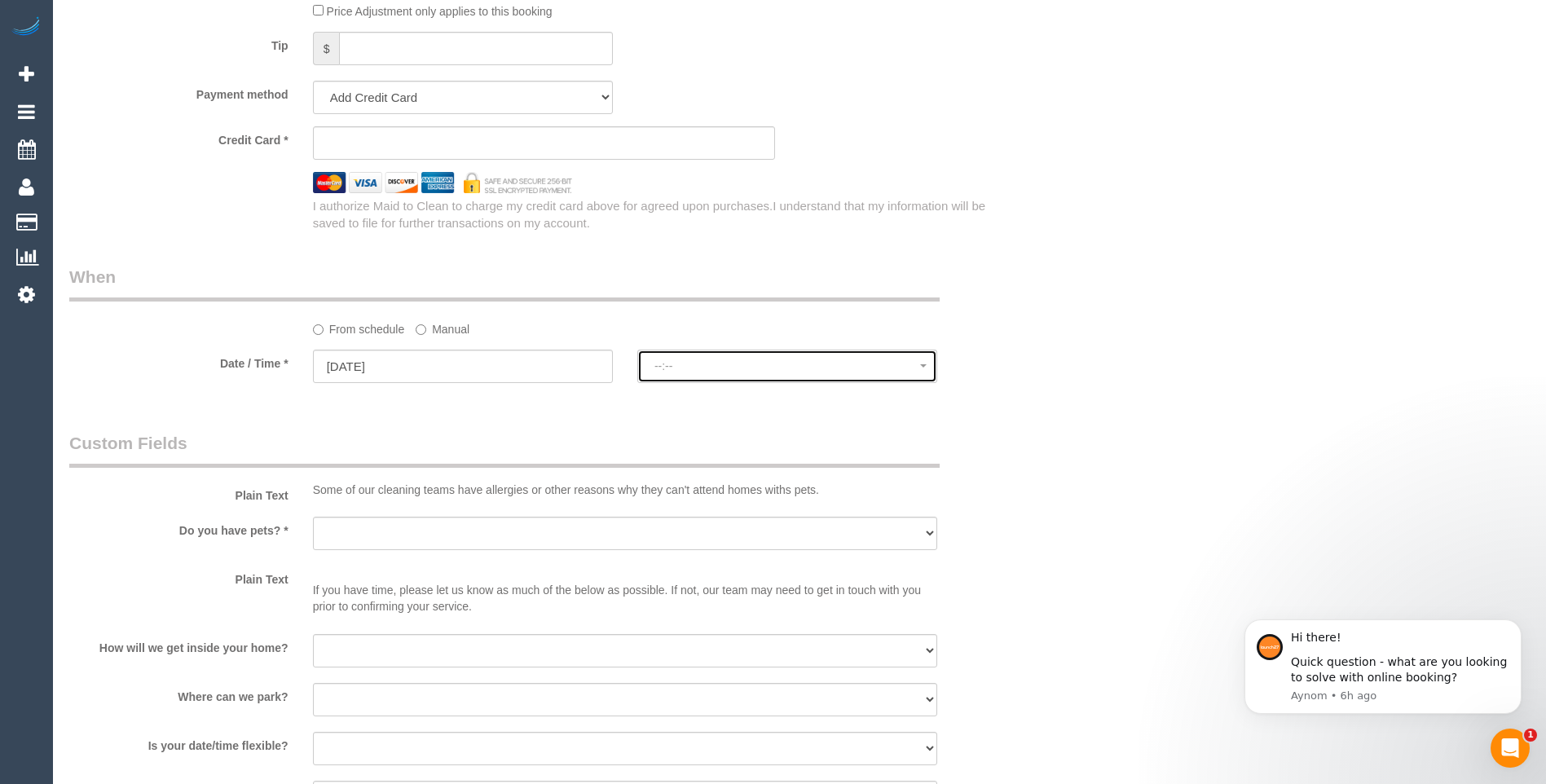
click at [713, 368] on span "--:--" at bounding box center [787, 366] width 266 height 13
select select "spot1"
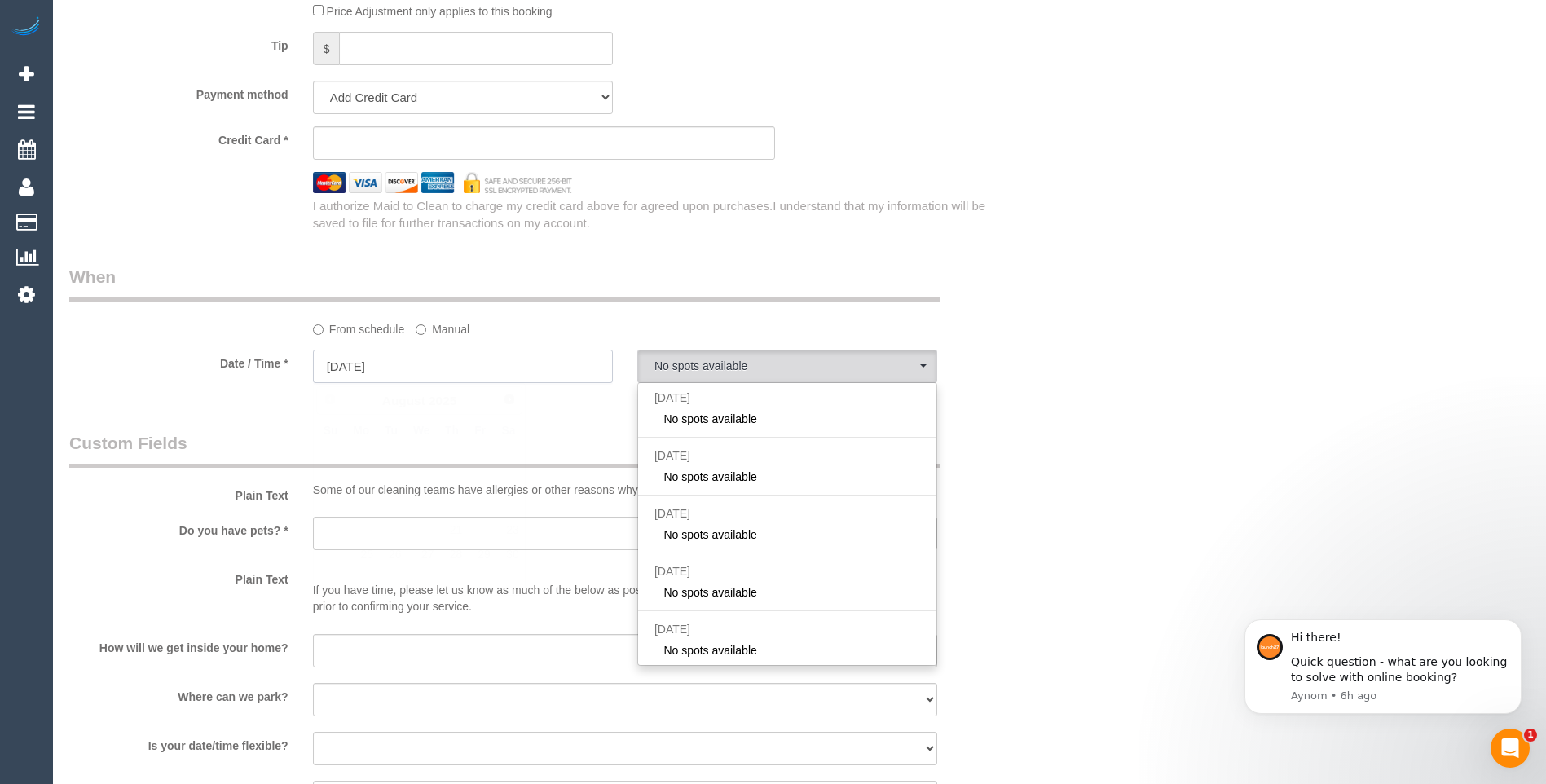
click at [471, 364] on input "[DATE]" at bounding box center [463, 366] width 300 height 33
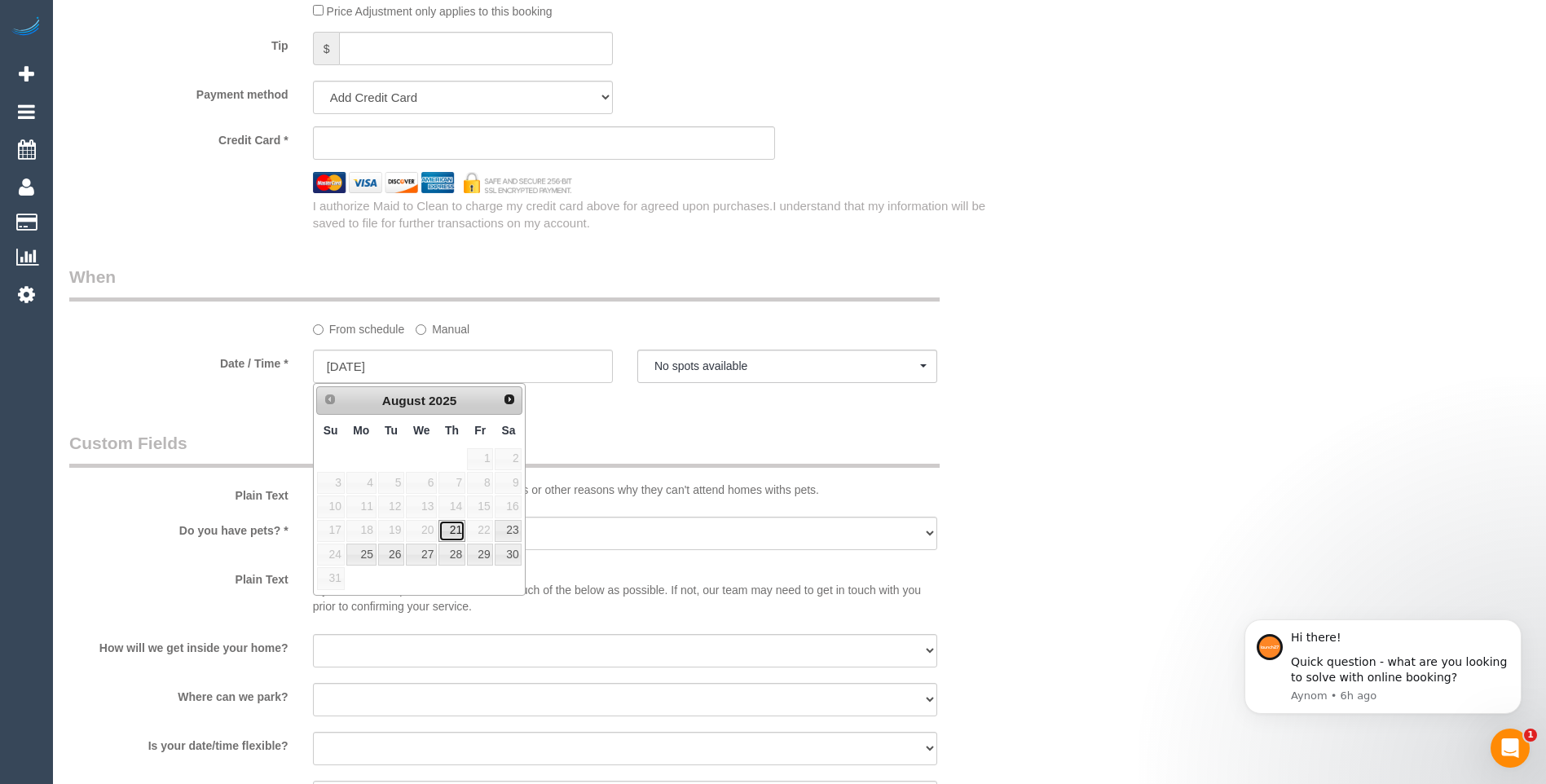
click at [456, 532] on link "21" at bounding box center [452, 531] width 27 height 22
type input "[DATE]"
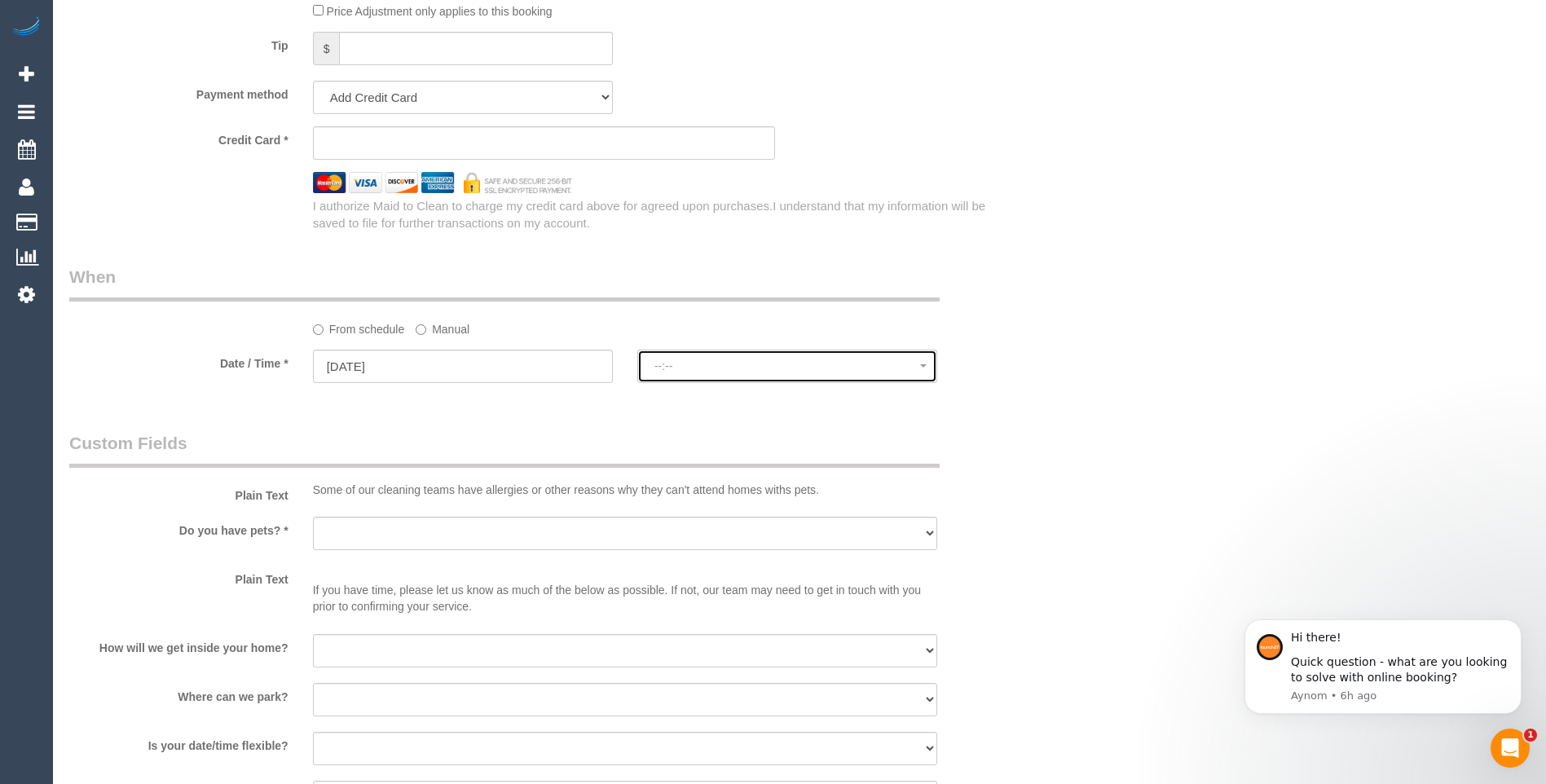
click at [761, 359] on button "--:--" at bounding box center [787, 366] width 300 height 33
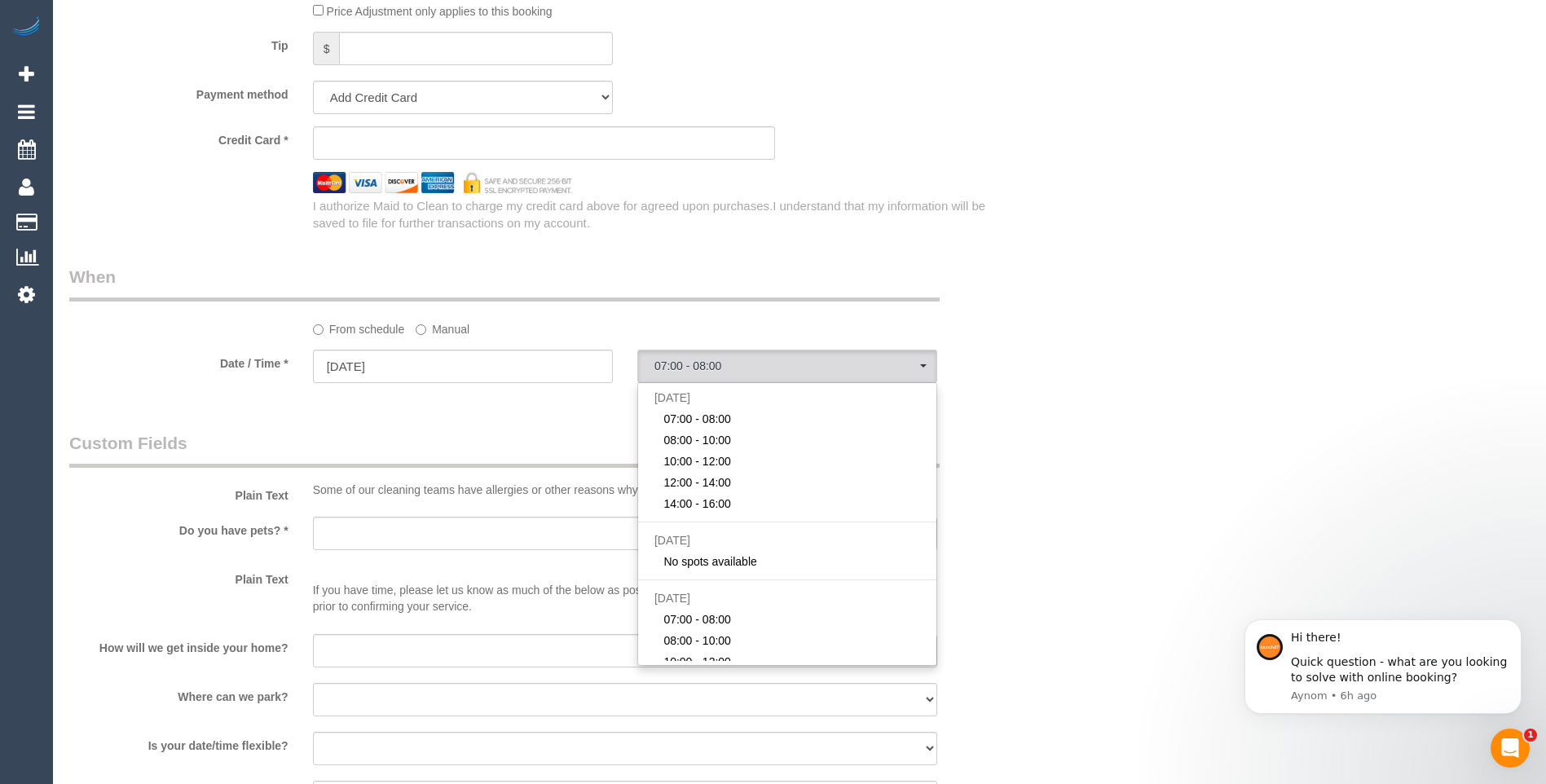
click at [1010, 376] on div "Date / Time * [DATE] 07:00 - 08:00 [DATE] 07:00 - 08:00 08:00 - 10:00 10:00 - 1…" at bounding box center [544, 368] width 974 height 37
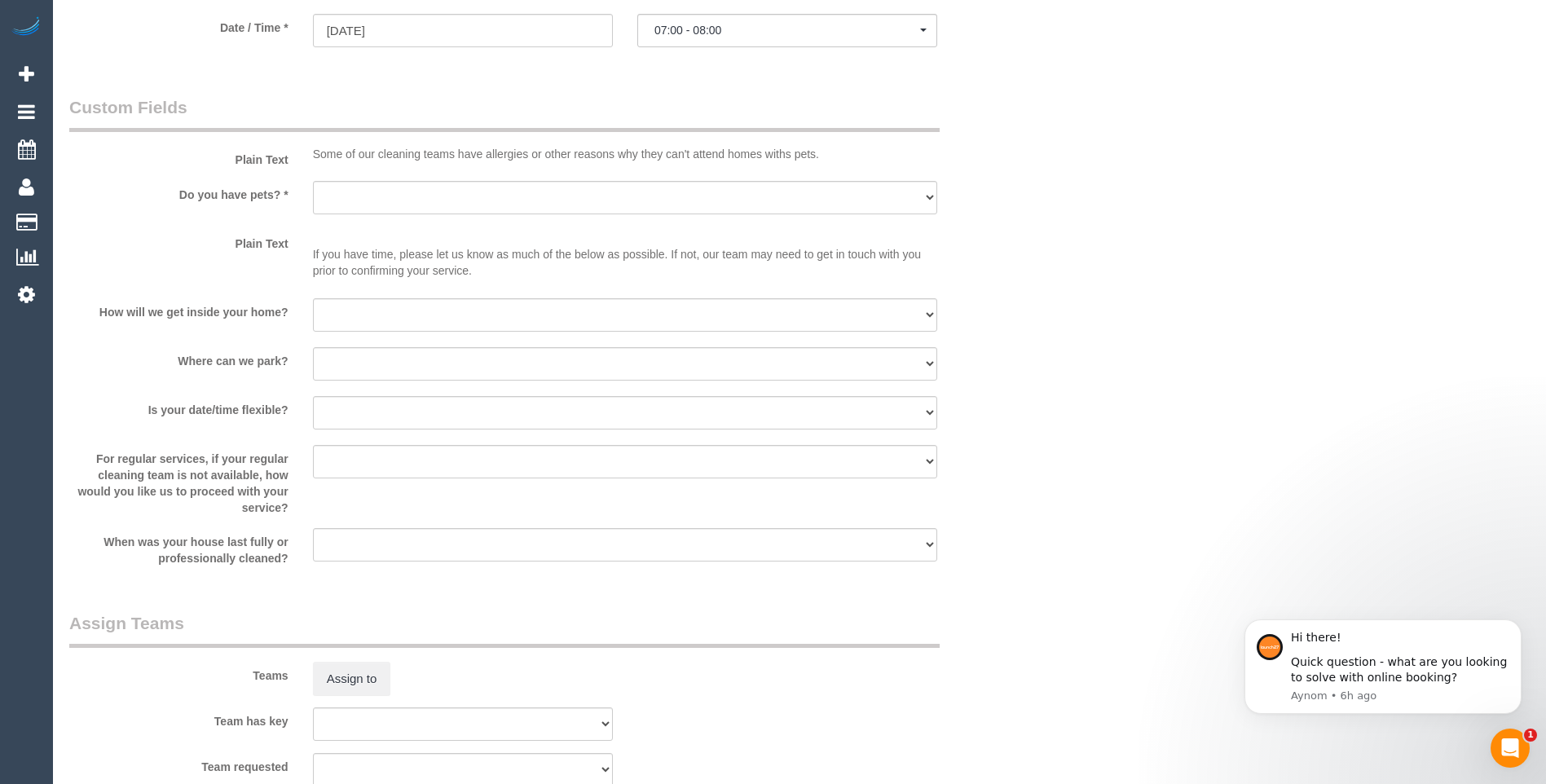
scroll to position [1873, 0]
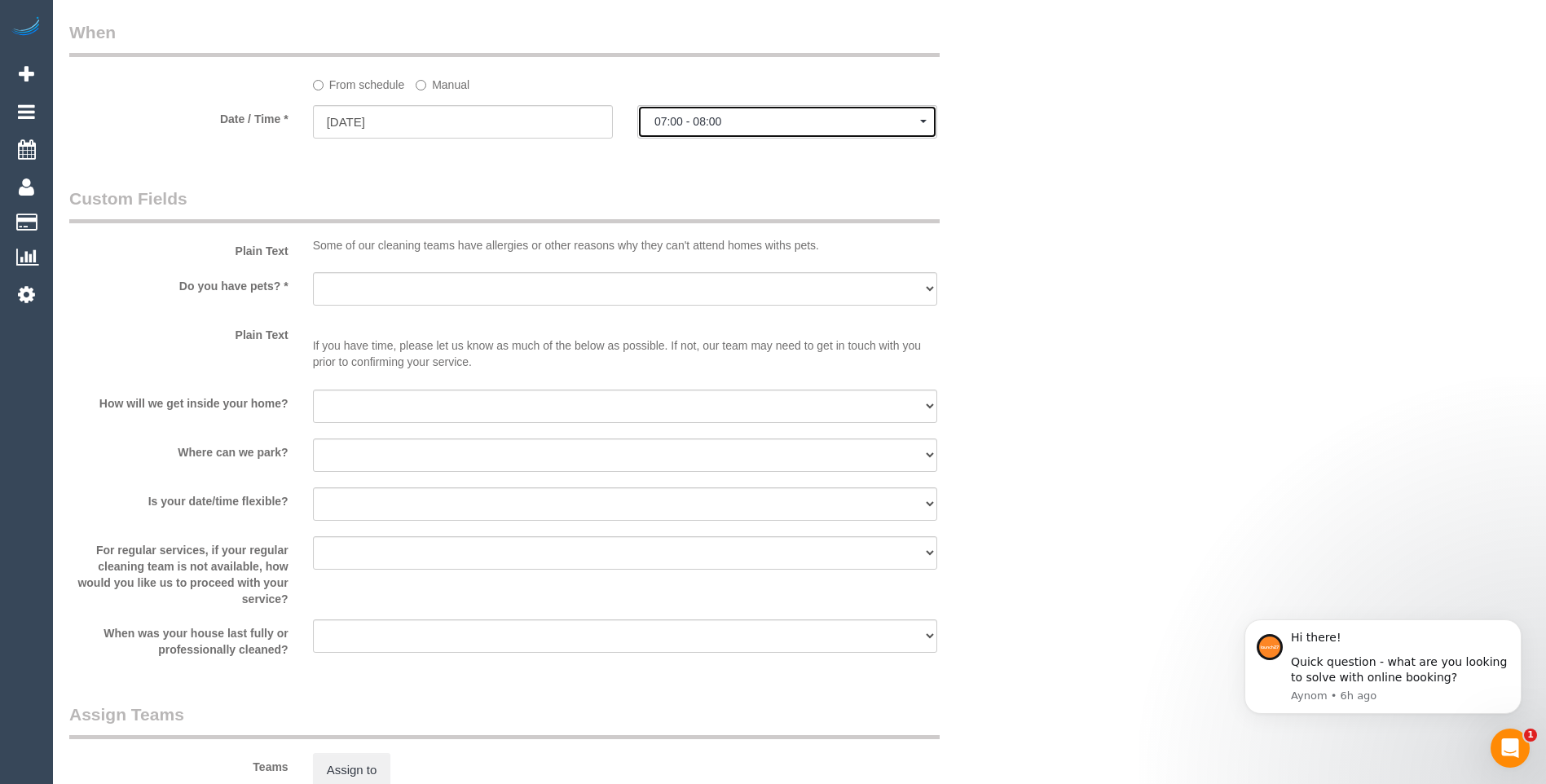
click at [771, 122] on span "07:00 - 08:00" at bounding box center [787, 122] width 266 height 13
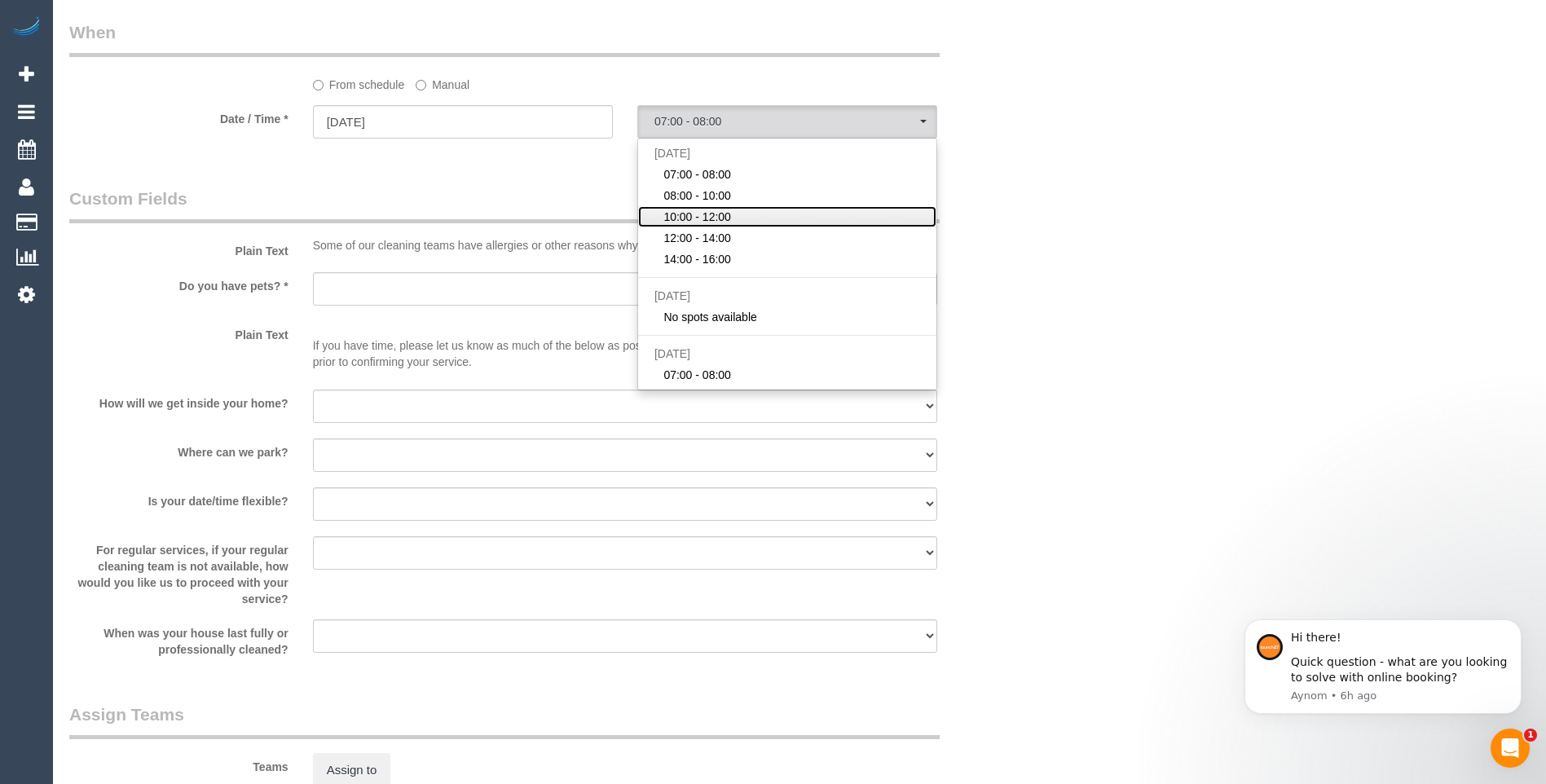
click at [715, 220] on span "10:00 - 12:00" at bounding box center [698, 216] width 68 height 16
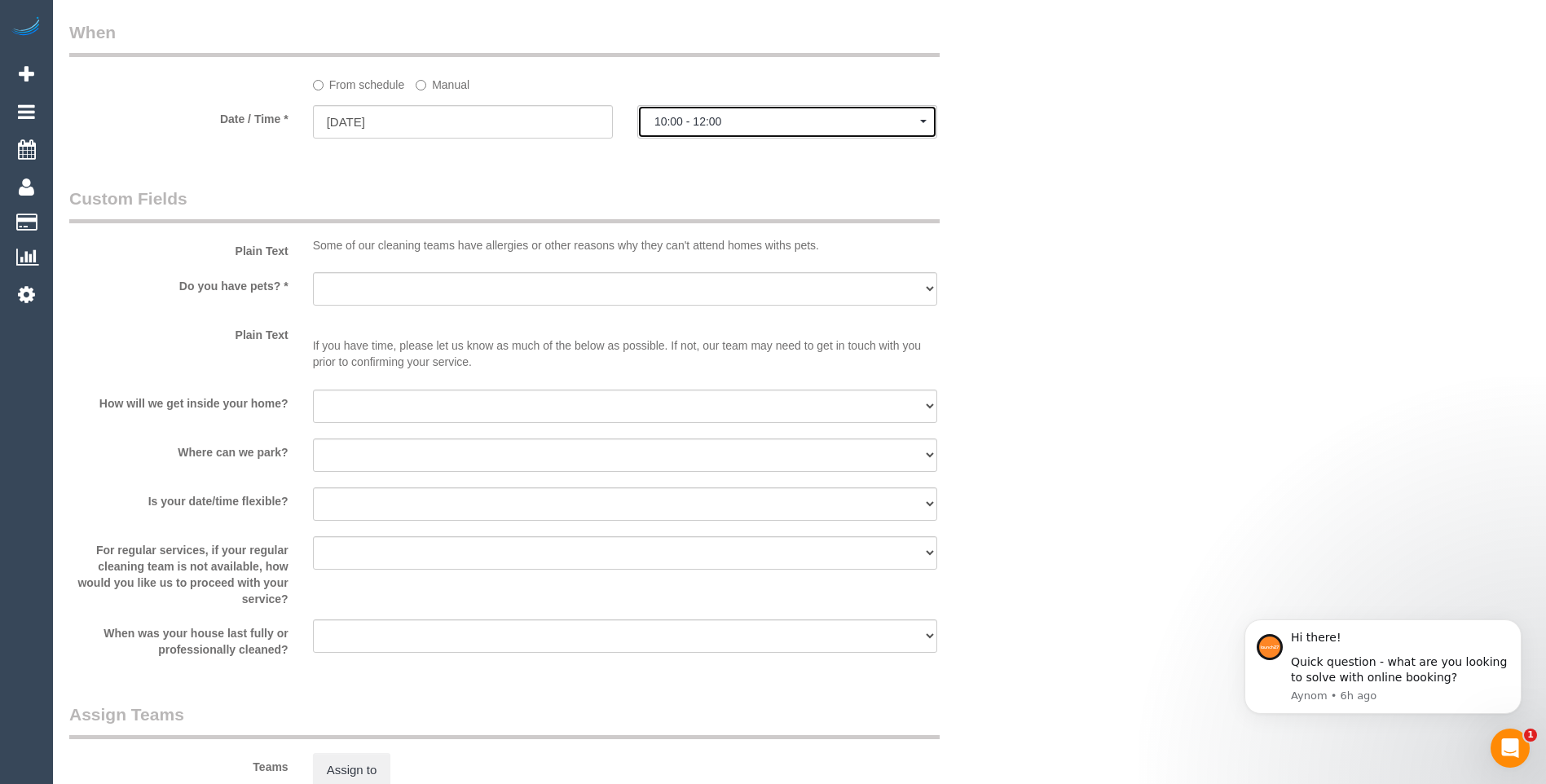
click at [797, 123] on span "10:00 - 12:00" at bounding box center [787, 122] width 266 height 13
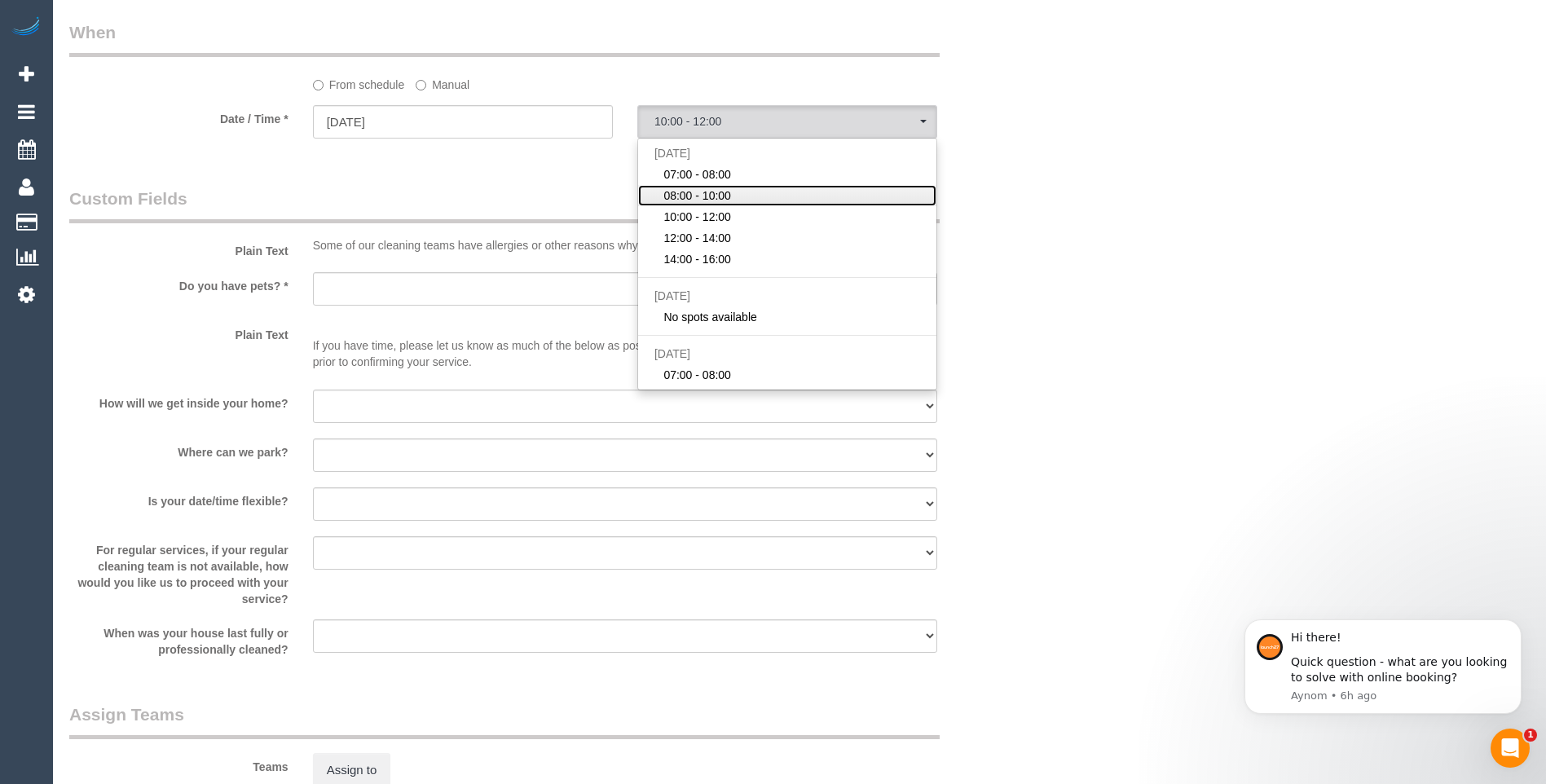
click at [694, 195] on span "08:00 - 10:00" at bounding box center [698, 195] width 68 height 16
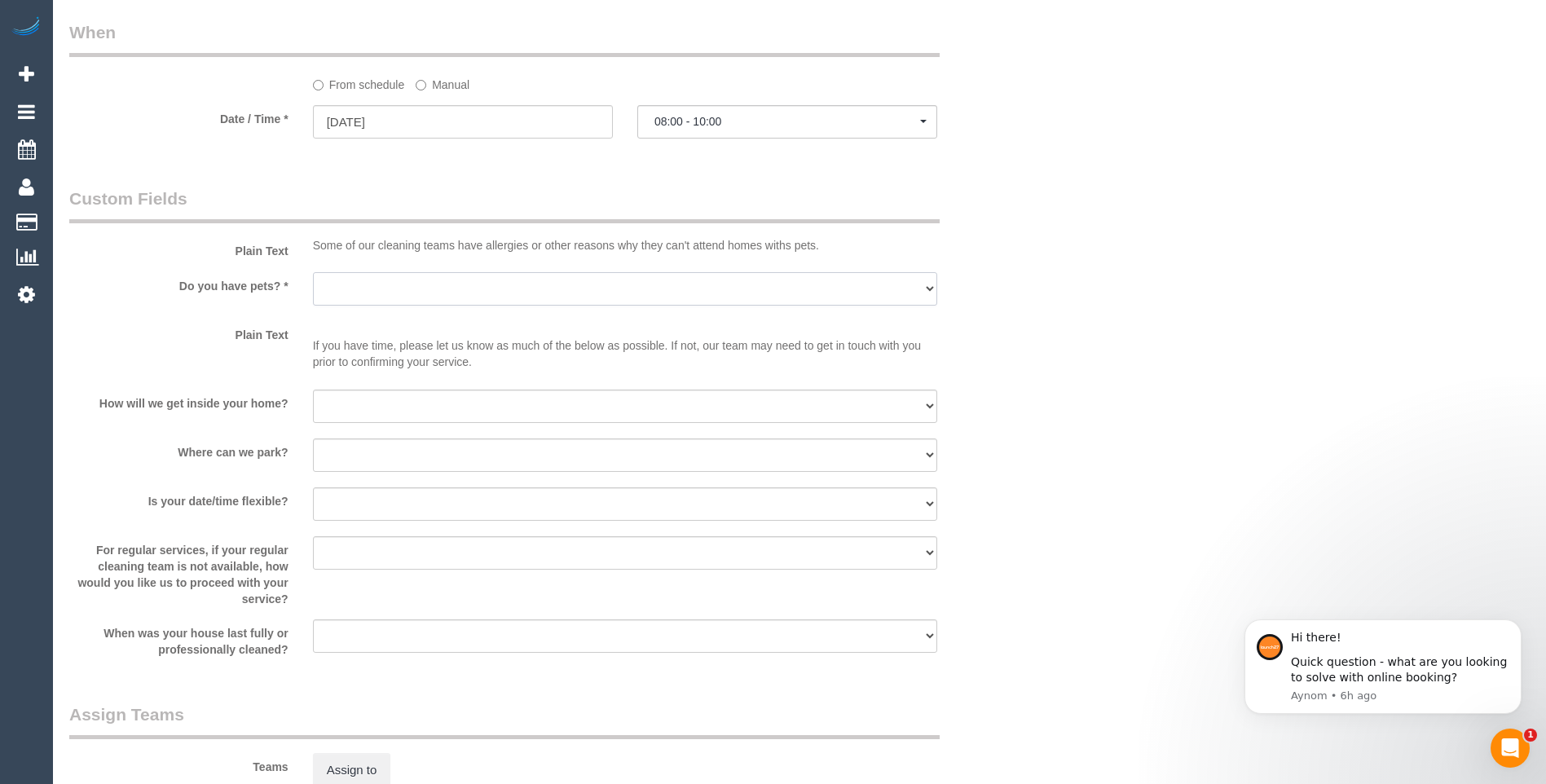
click at [510, 291] on select "Yes - Cats Yes - Dogs No pets Yes - Dogs and Cats Yes - Other" at bounding box center [625, 288] width 624 height 33
click at [739, 117] on span "08:00 - 10:00" at bounding box center [787, 122] width 266 height 13
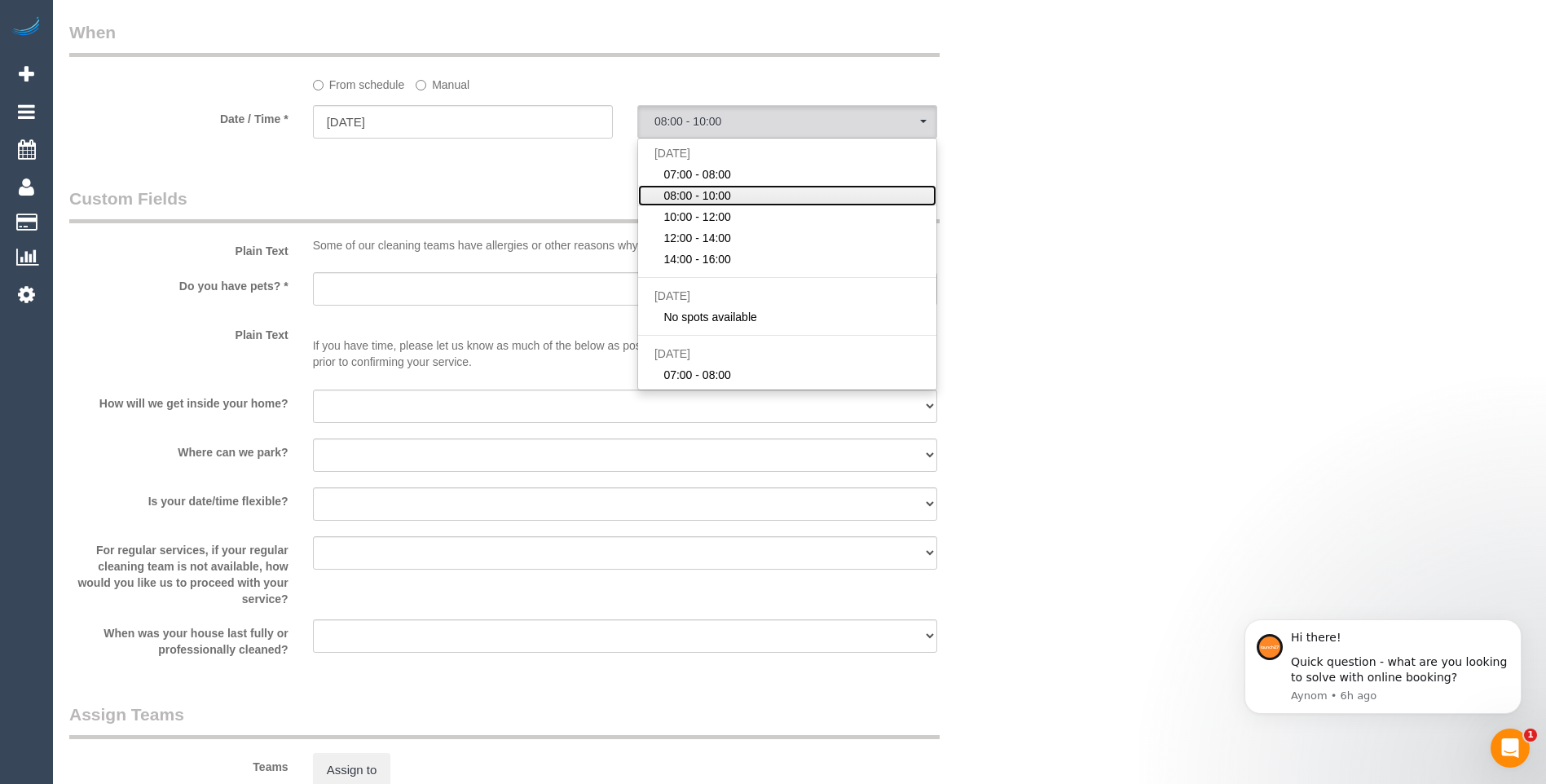
click at [750, 193] on link "08:00 - 10:00" at bounding box center [787, 195] width 298 height 21
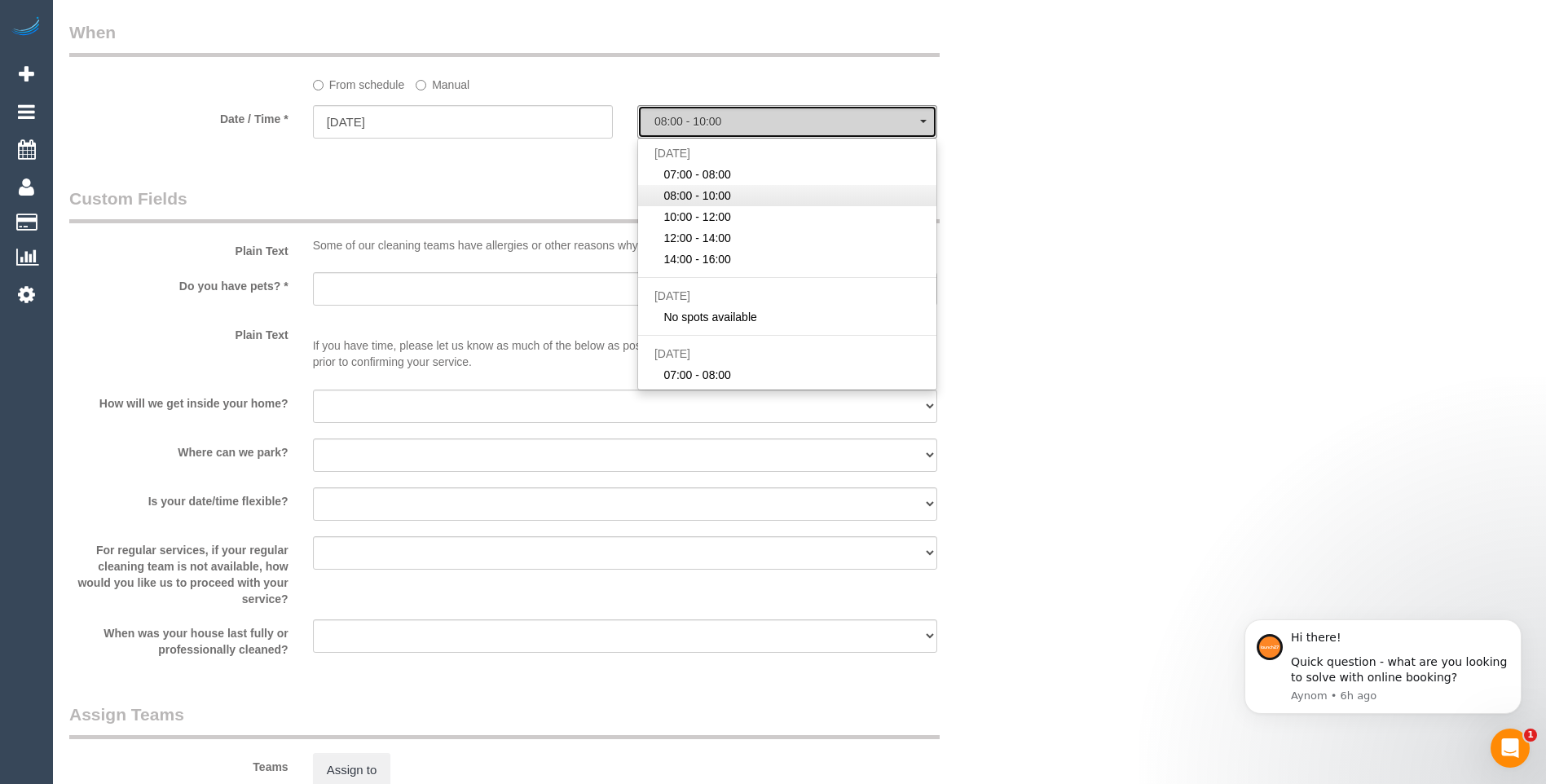
select select "spot7"
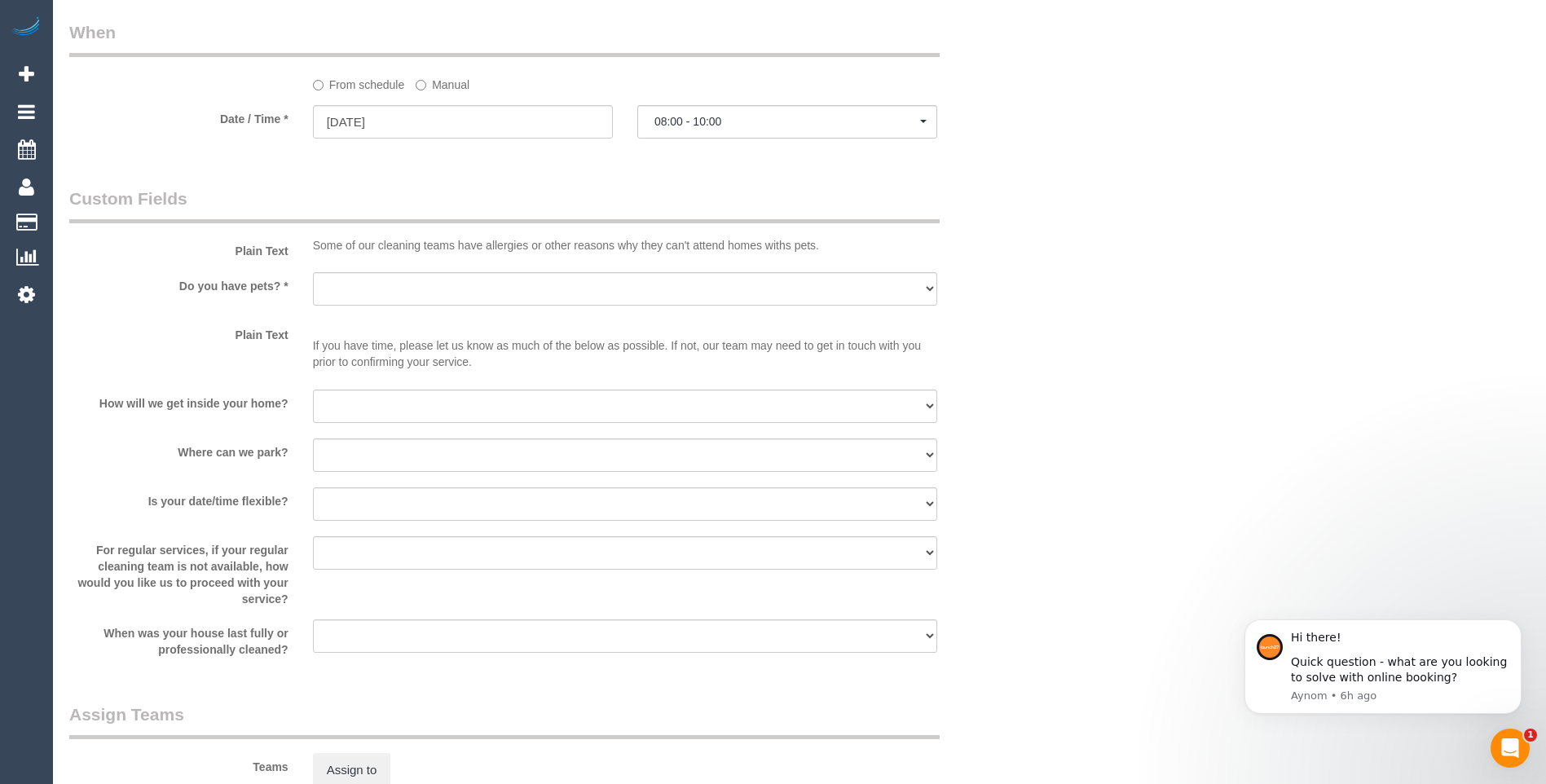
click at [750, 193] on legend "Custom Fields" at bounding box center [503, 204] width 870 height 37
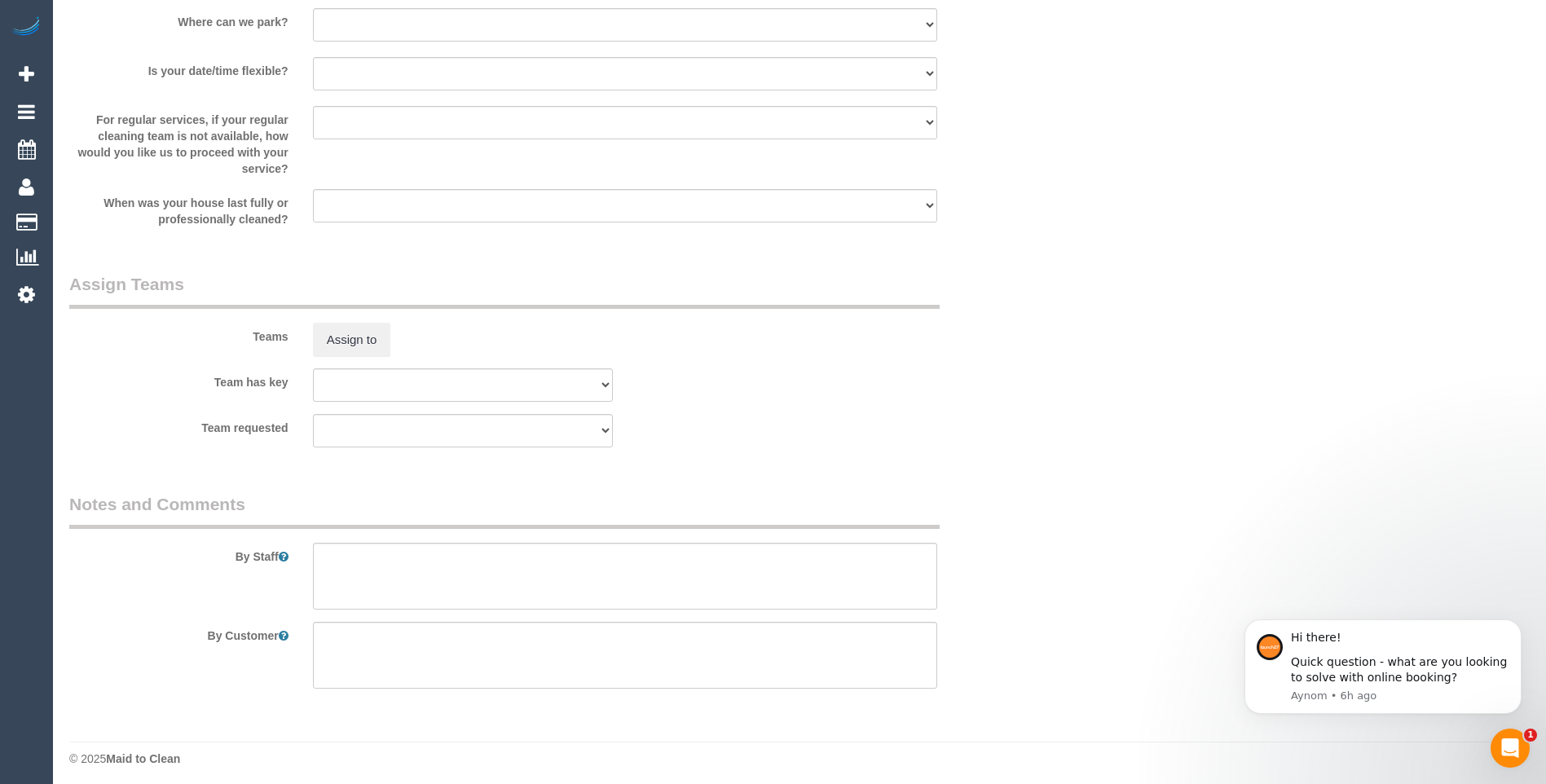
scroll to position [2311, 0]
click at [342, 558] on textarea at bounding box center [625, 569] width 624 height 67
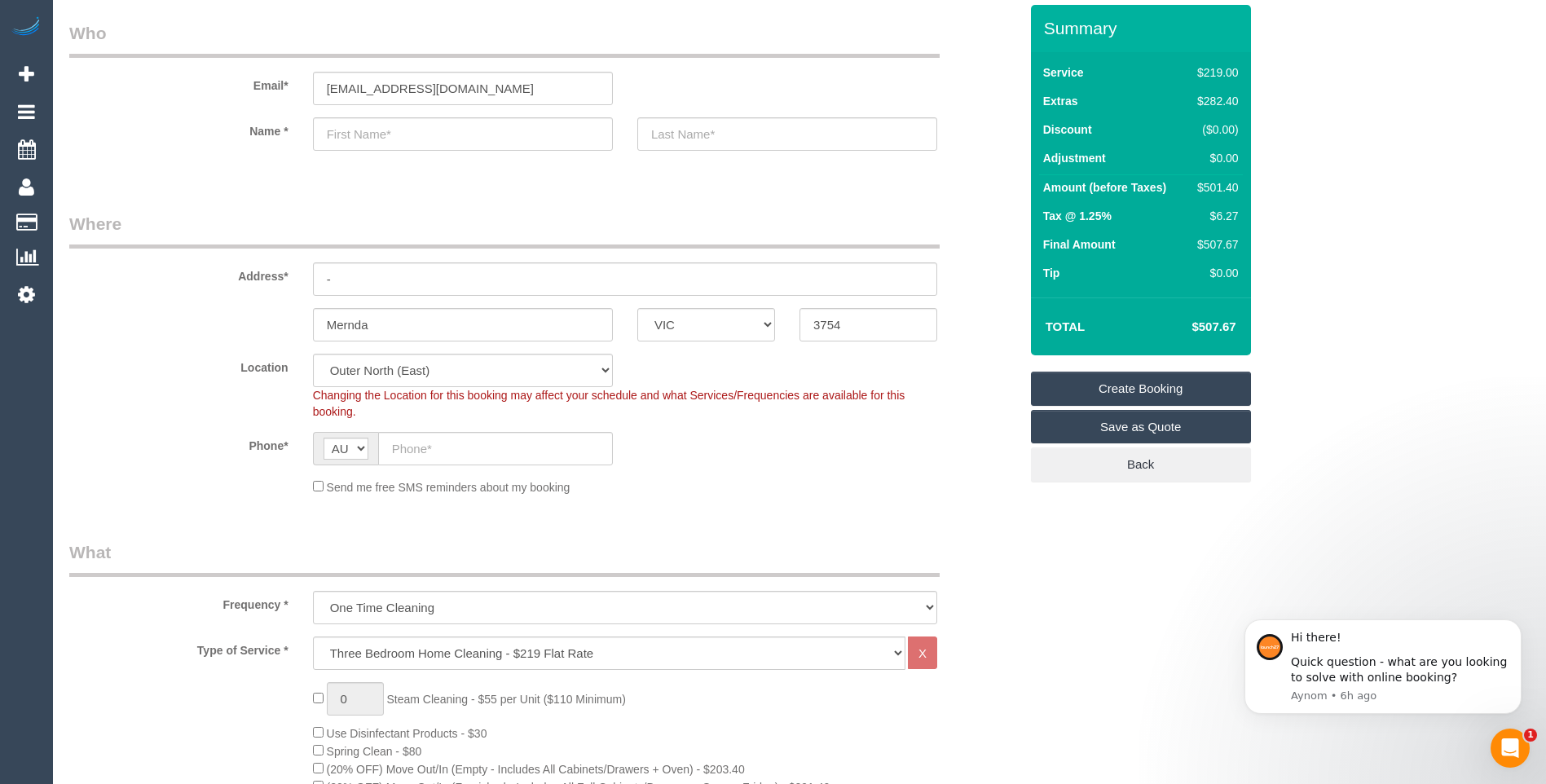
scroll to position [0, 0]
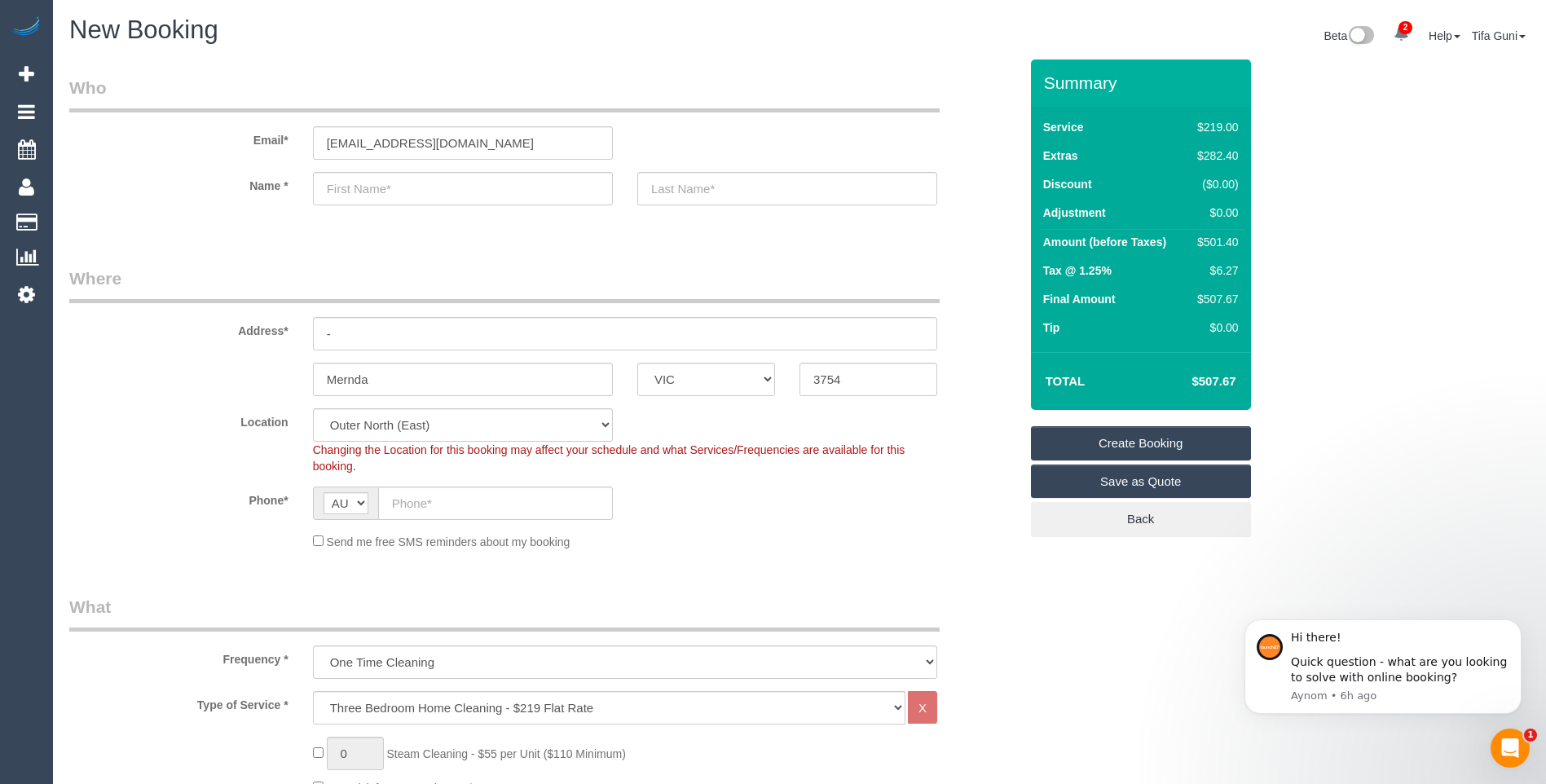
type textarea "will be there on the day"
click at [705, 197] on input "text" at bounding box center [787, 188] width 300 height 33
type input "h"
type input "kchca"
click at [349, 190] on input "text" at bounding box center [463, 188] width 300 height 33
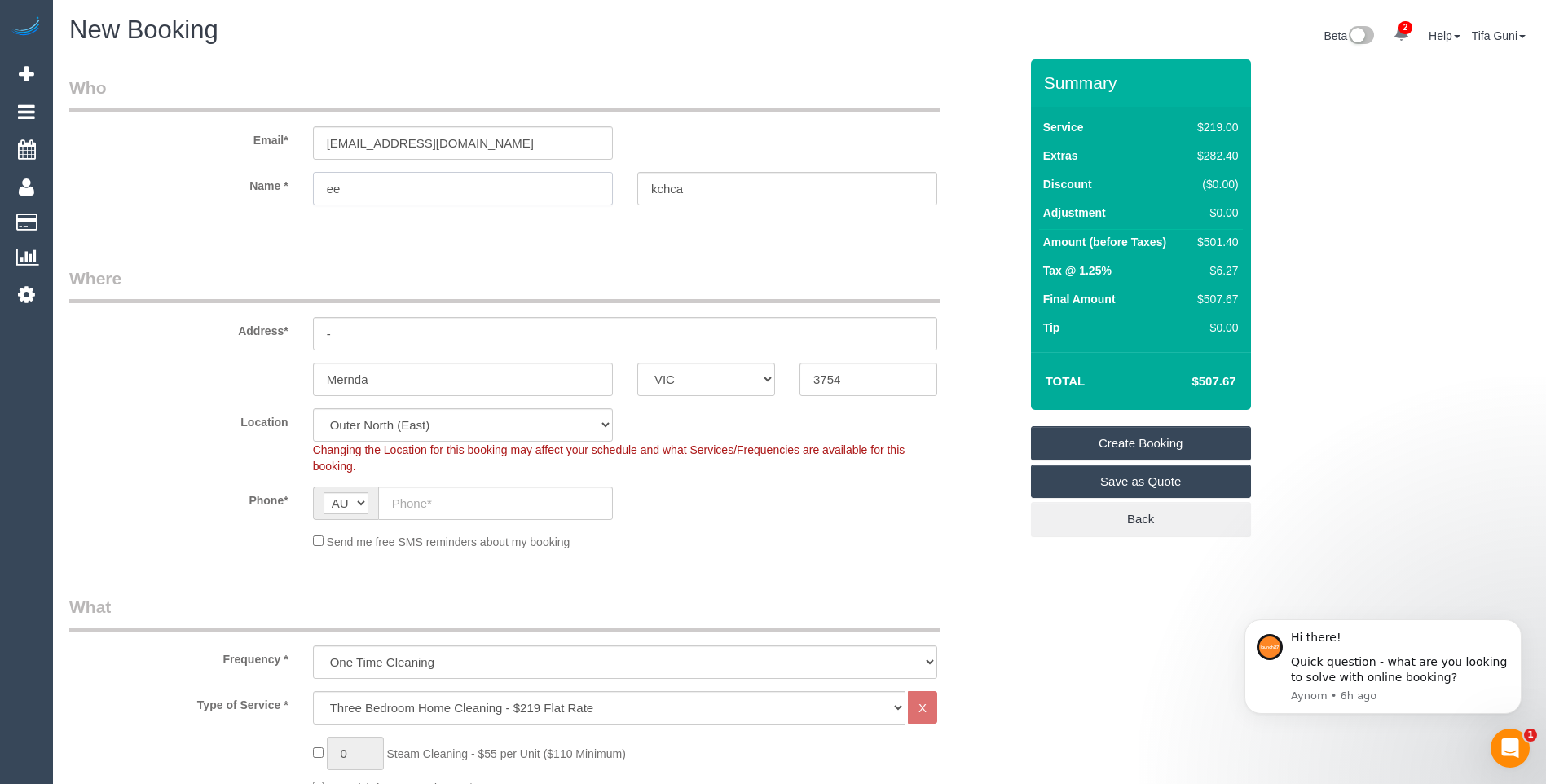
type input "e"
type input "reya"
click at [353, 334] on input "-" at bounding box center [625, 333] width 624 height 33
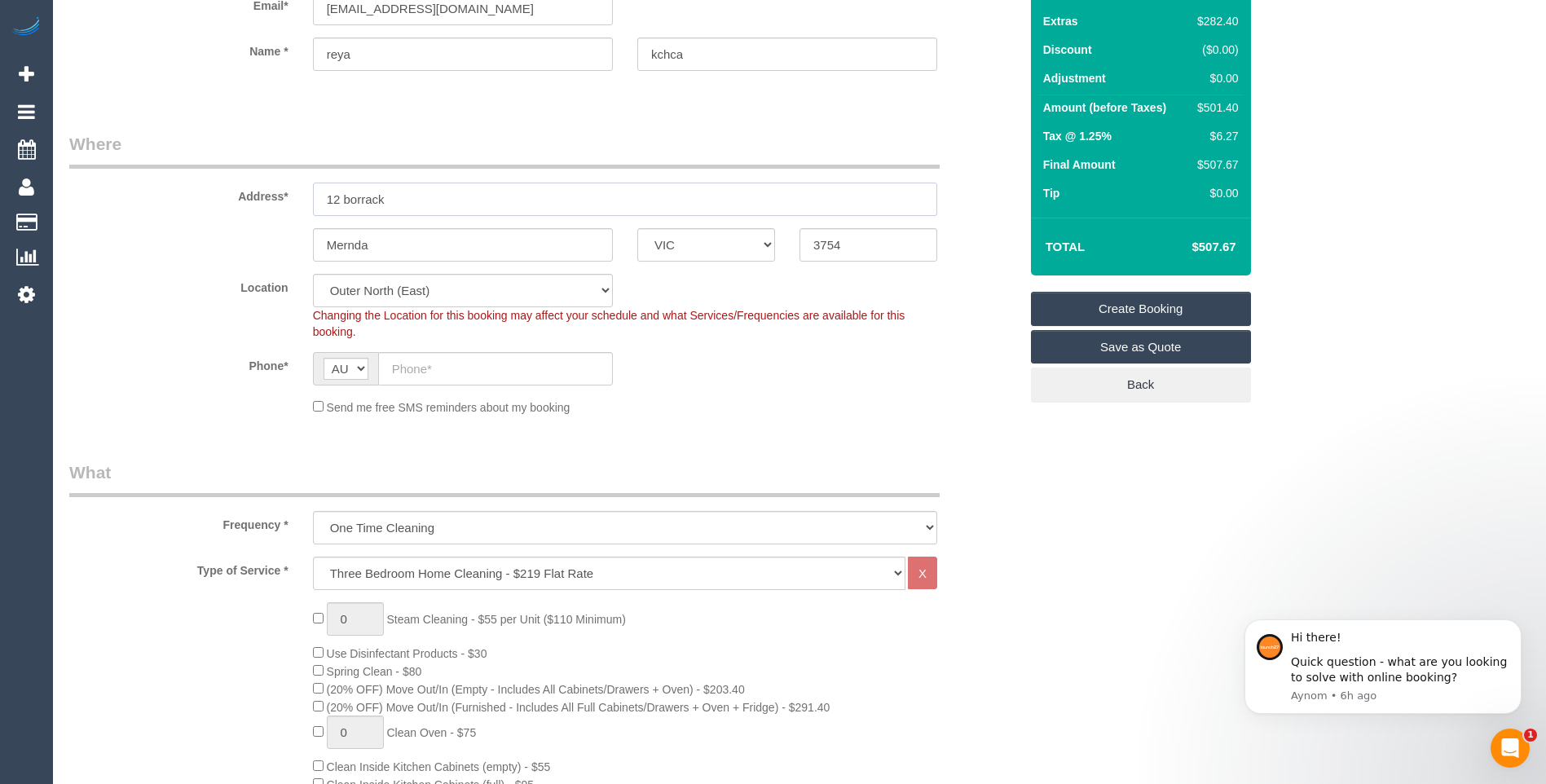
scroll to position [163, 0]
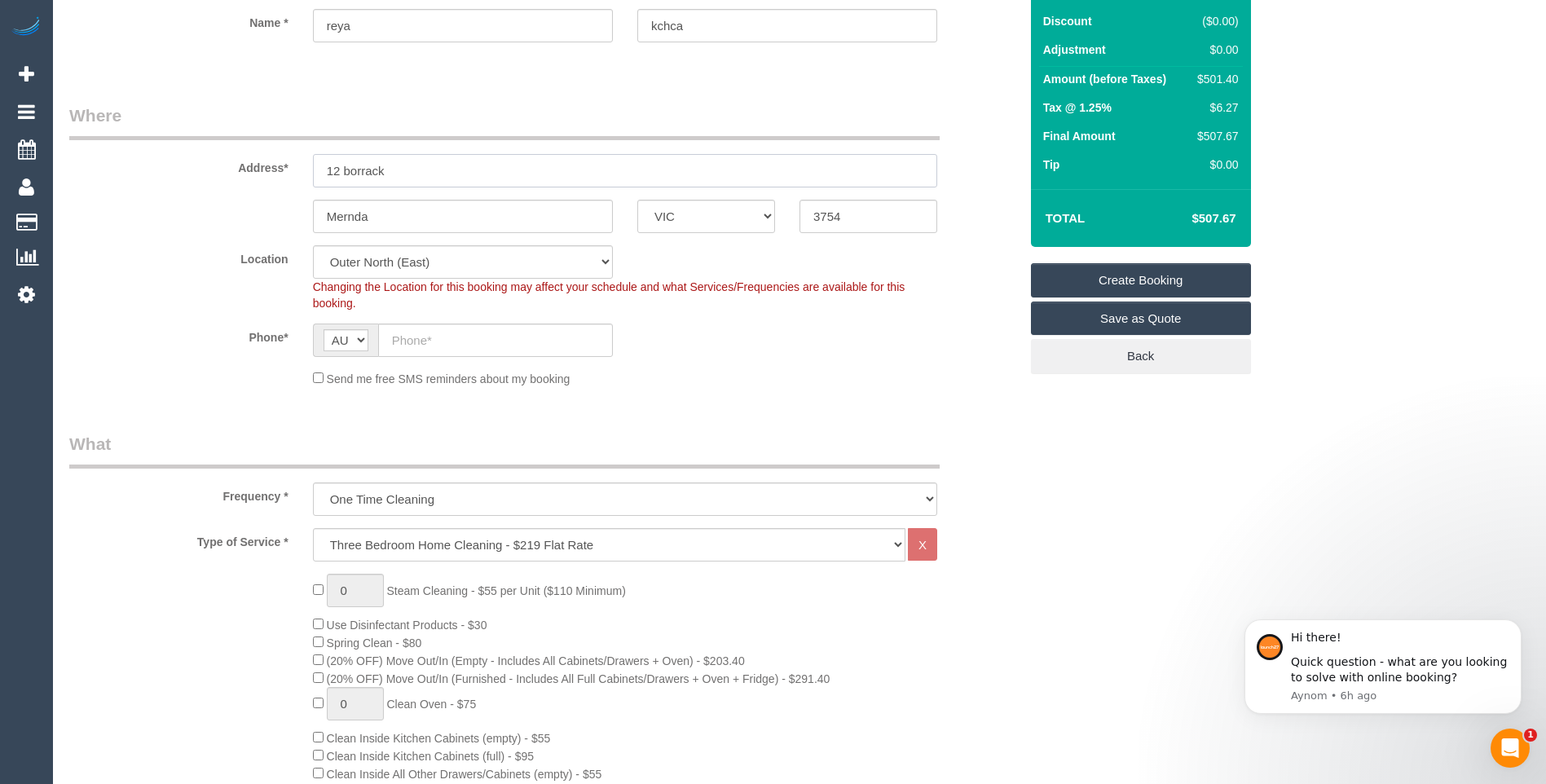
type input "12 borrack"
click at [430, 346] on input "text" at bounding box center [495, 339] width 235 height 33
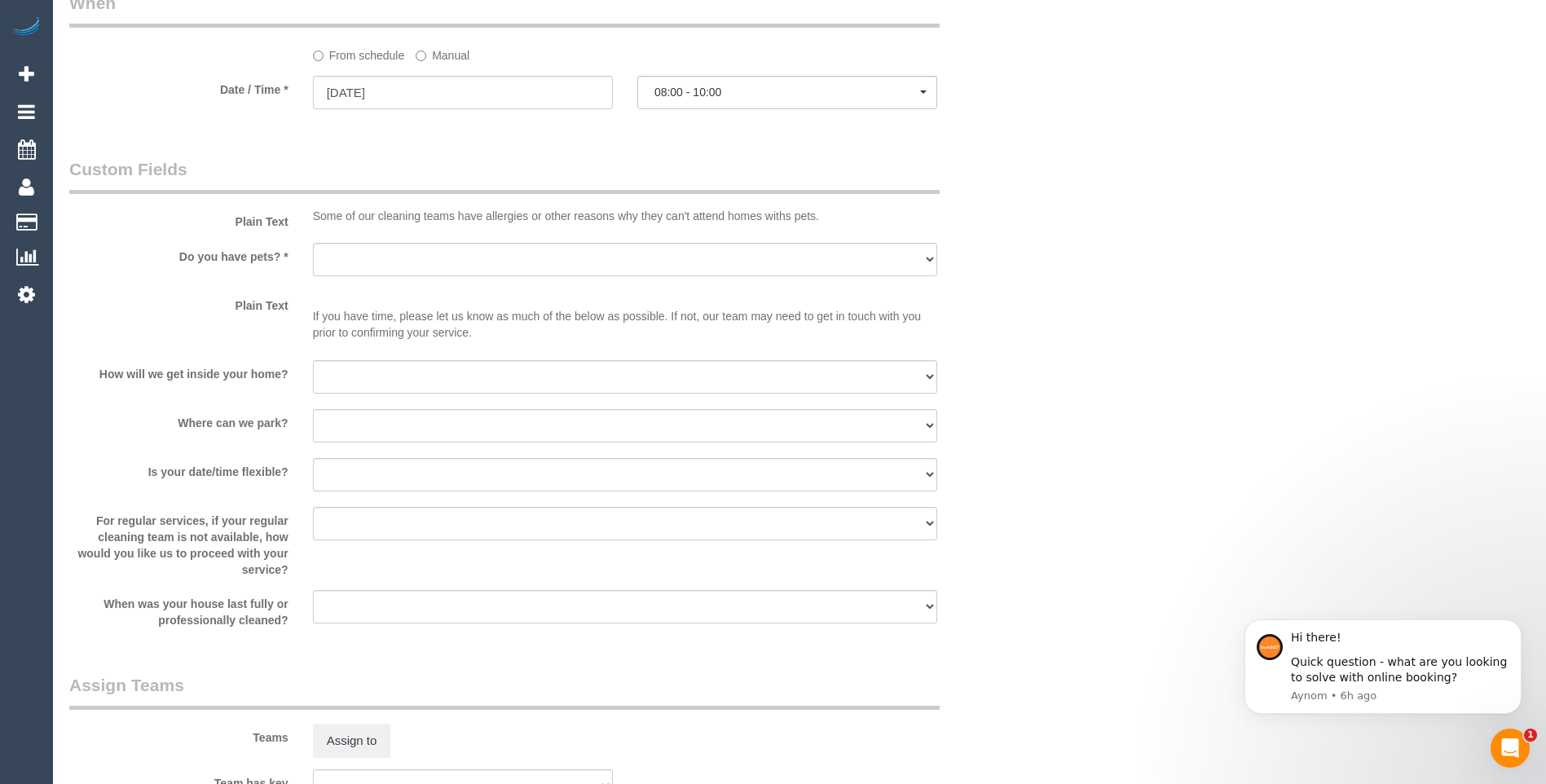
scroll to position [1873, 0]
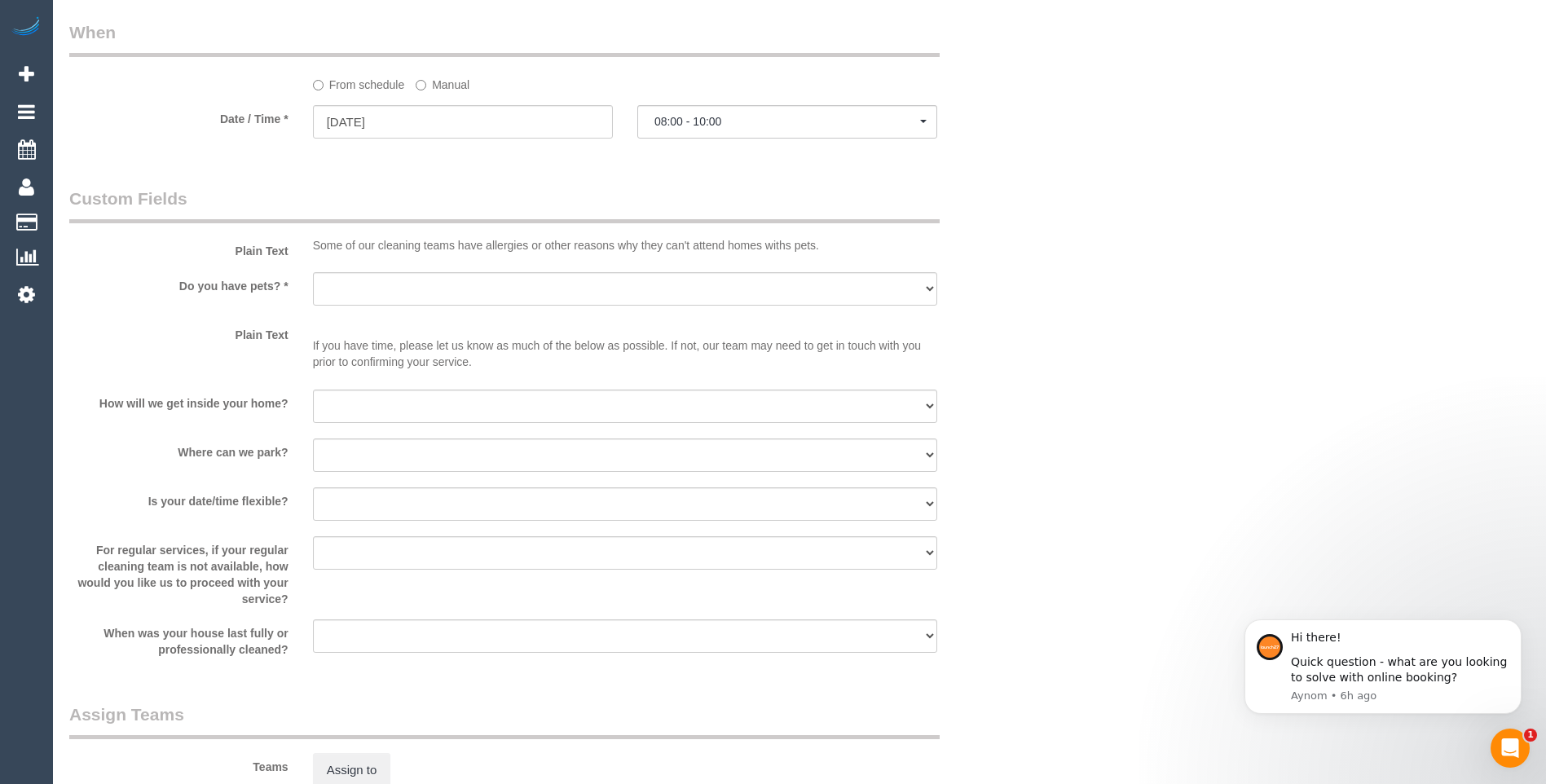
type input "0425 220 250"
click at [396, 416] on select "I will be home Key will be left (please provide details below) Lock box/Access …" at bounding box center [625, 405] width 624 height 33
click at [210, 464] on div "Where can we park? I will provide parking on-site Free street parking [GEOGRAPH…" at bounding box center [544, 456] width 974 height 37
click at [369, 454] on select "I will provide parking on-site Free street parking Paid street parking (cost wi…" at bounding box center [625, 454] width 624 height 33
select select "number:19"
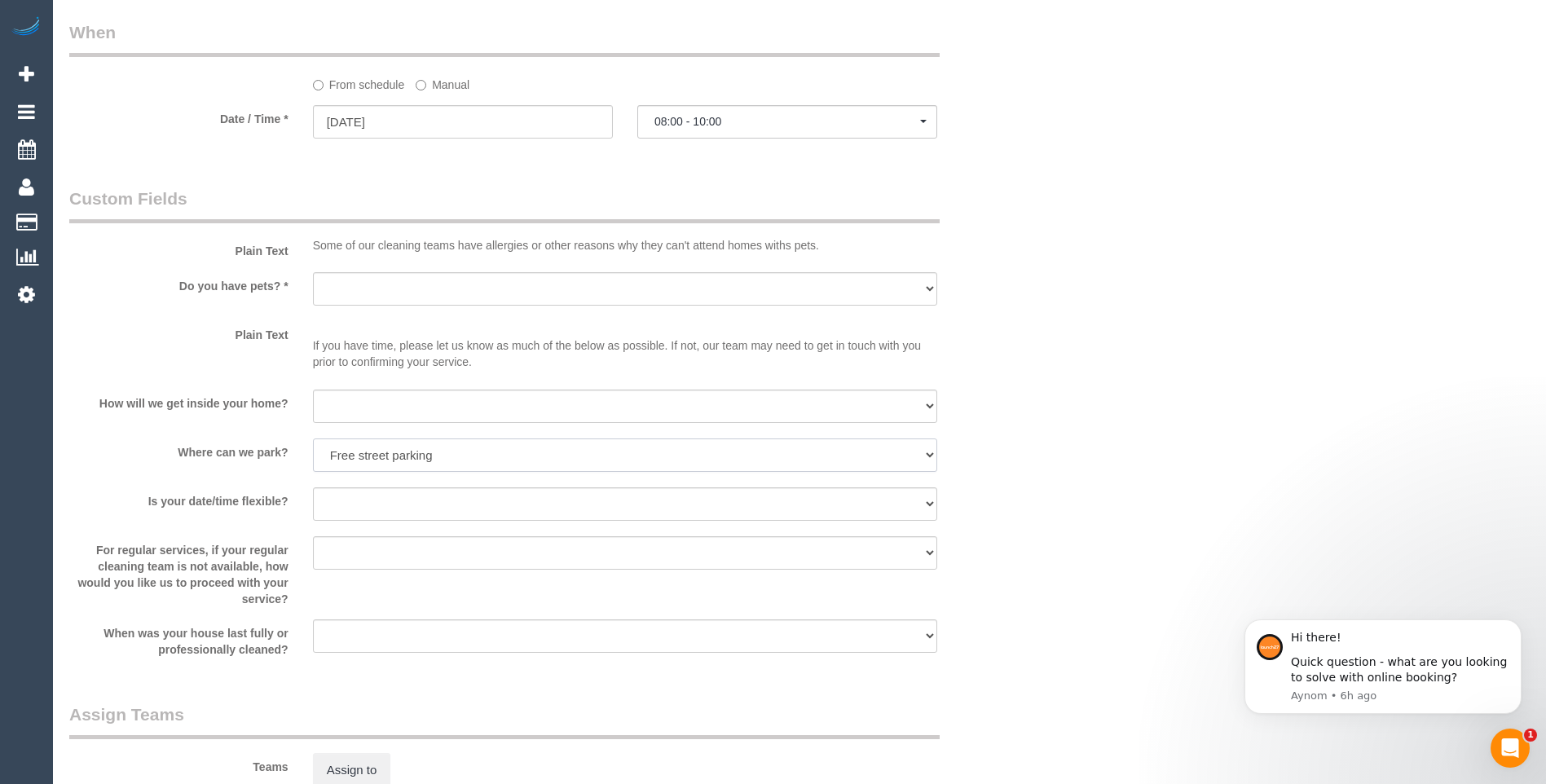
click at [313, 438] on select "I will provide parking on-site Free street parking Paid street parking (cost wi…" at bounding box center [625, 454] width 624 height 33
click at [361, 280] on select "Yes - Cats Yes - Dogs No pets Yes - Dogs and Cats Yes - Other" at bounding box center [625, 288] width 624 height 33
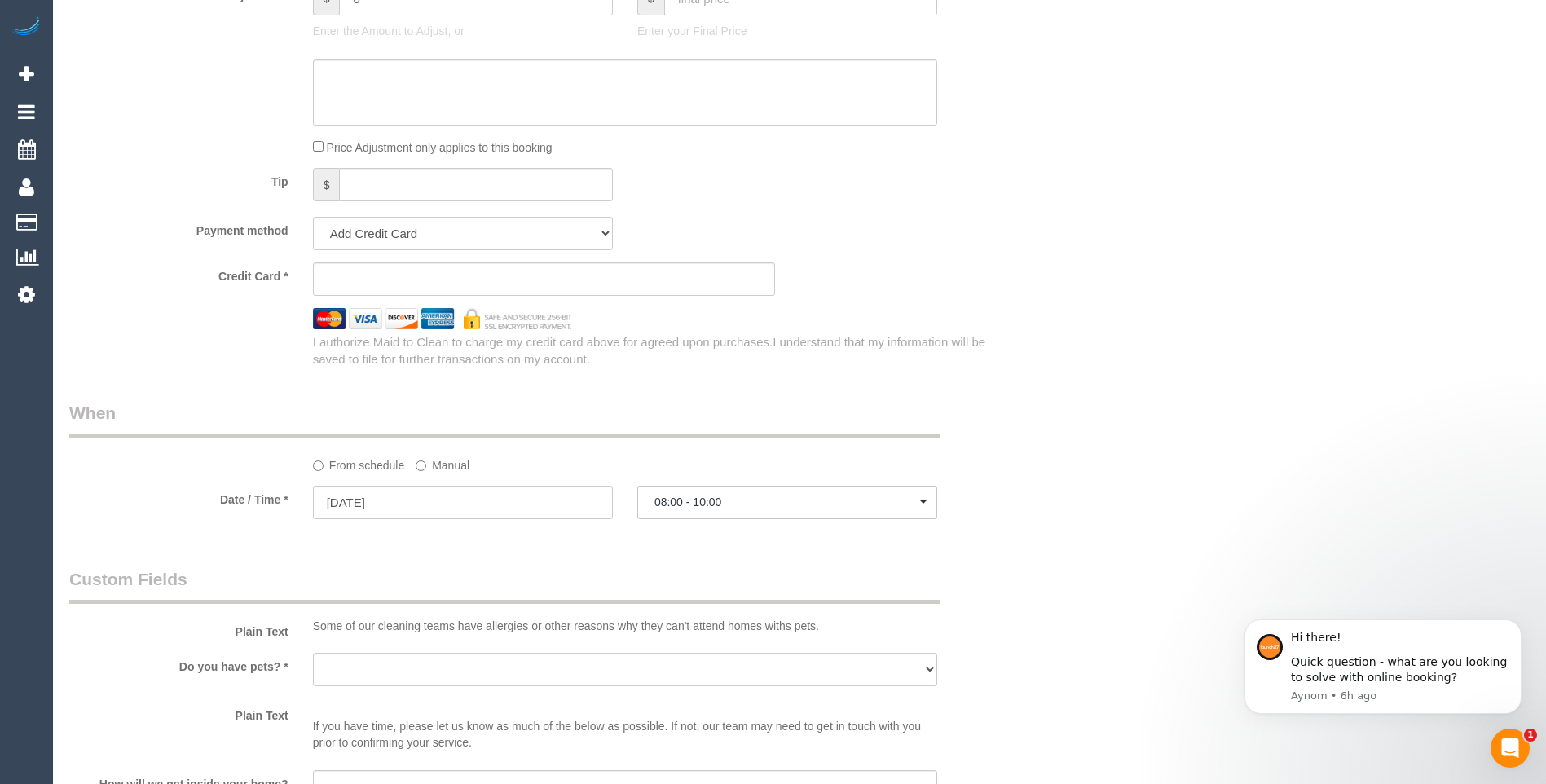
scroll to position [1303, 0]
